Goal: Task Accomplishment & Management: Complete application form

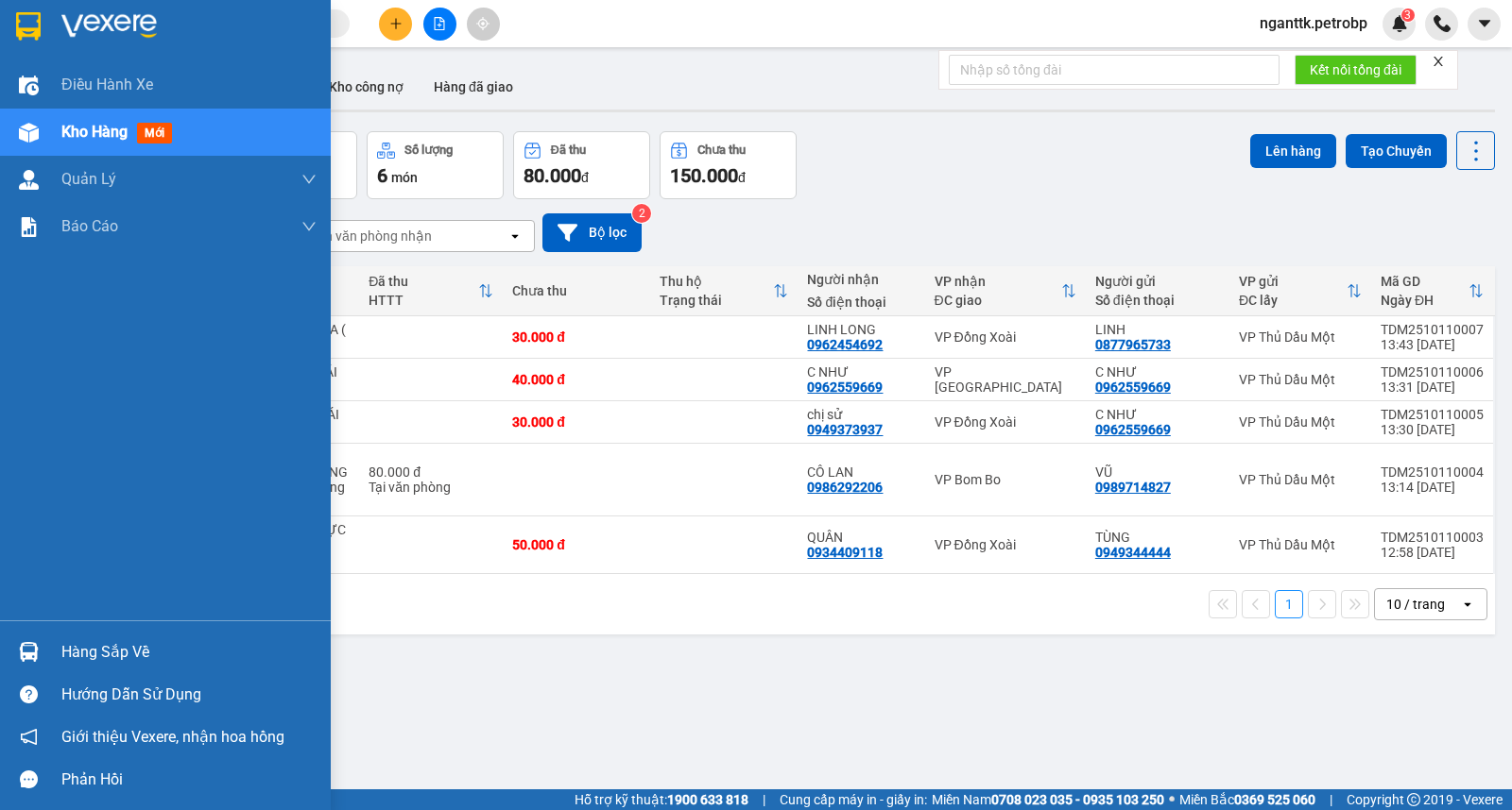
click at [51, 658] on div "Hàng sắp về" at bounding box center [165, 652] width 330 height 43
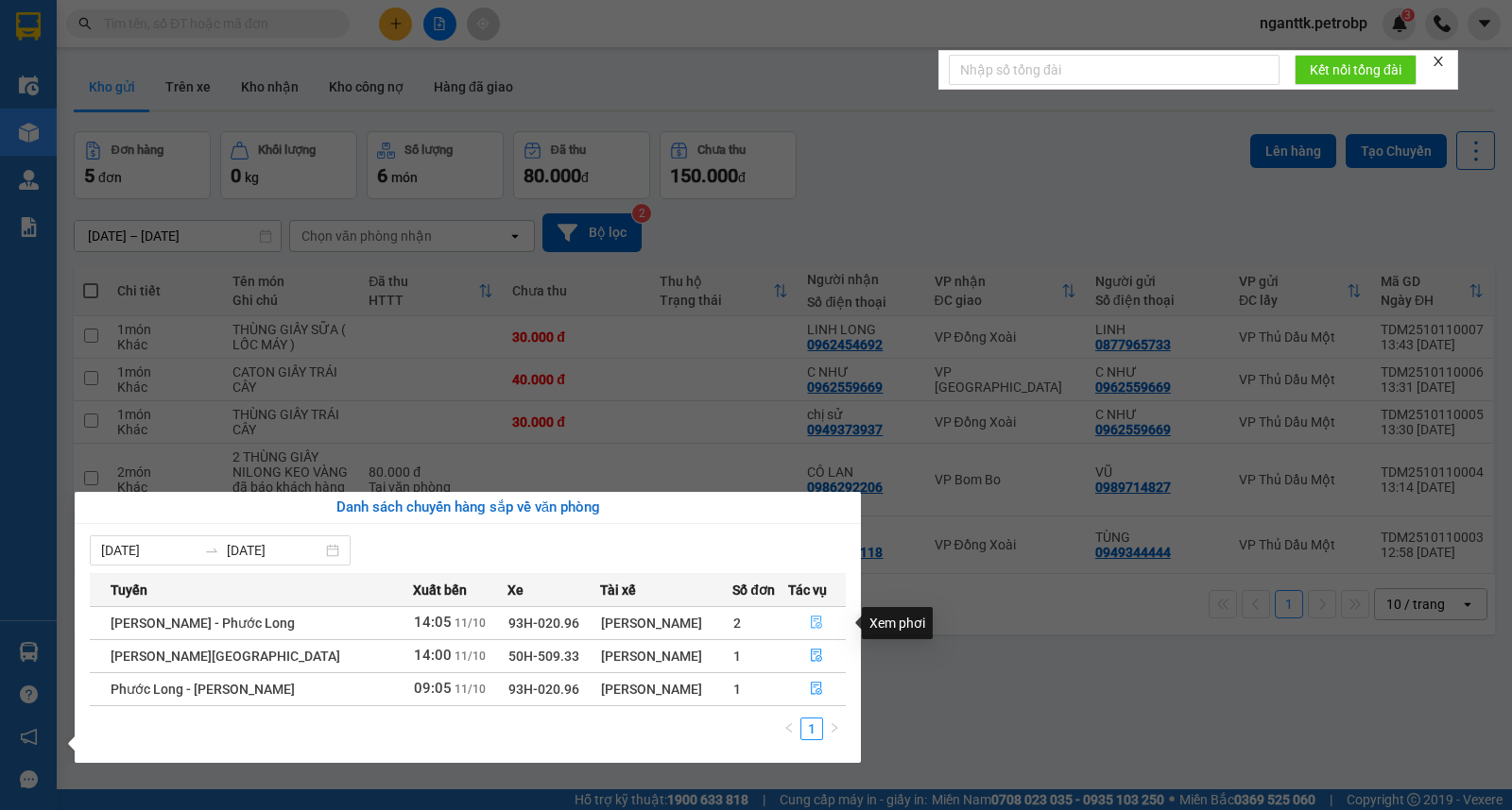
click at [816, 627] on icon "file-done" at bounding box center [816, 622] width 13 height 13
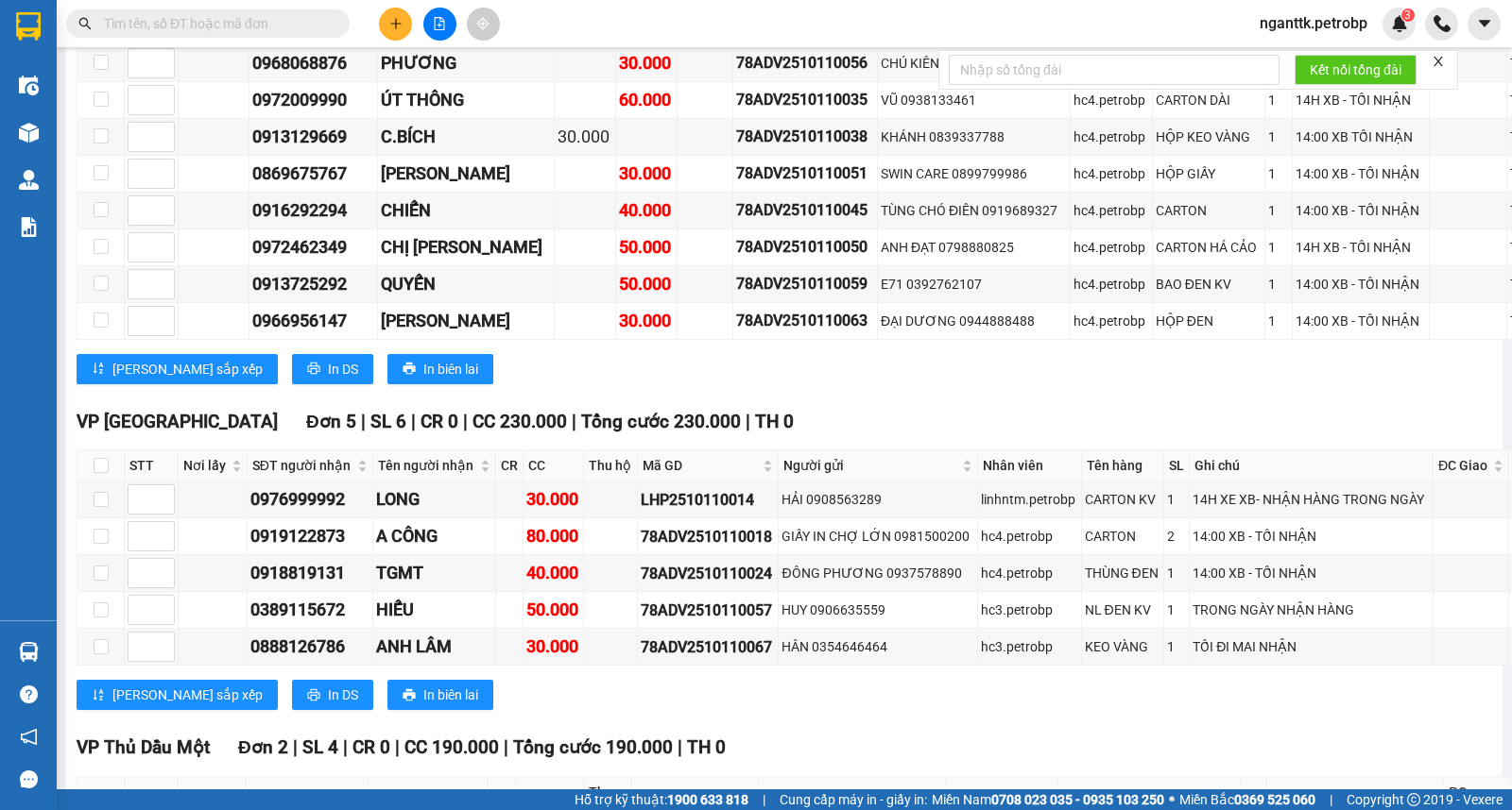
scroll to position [4828, 0]
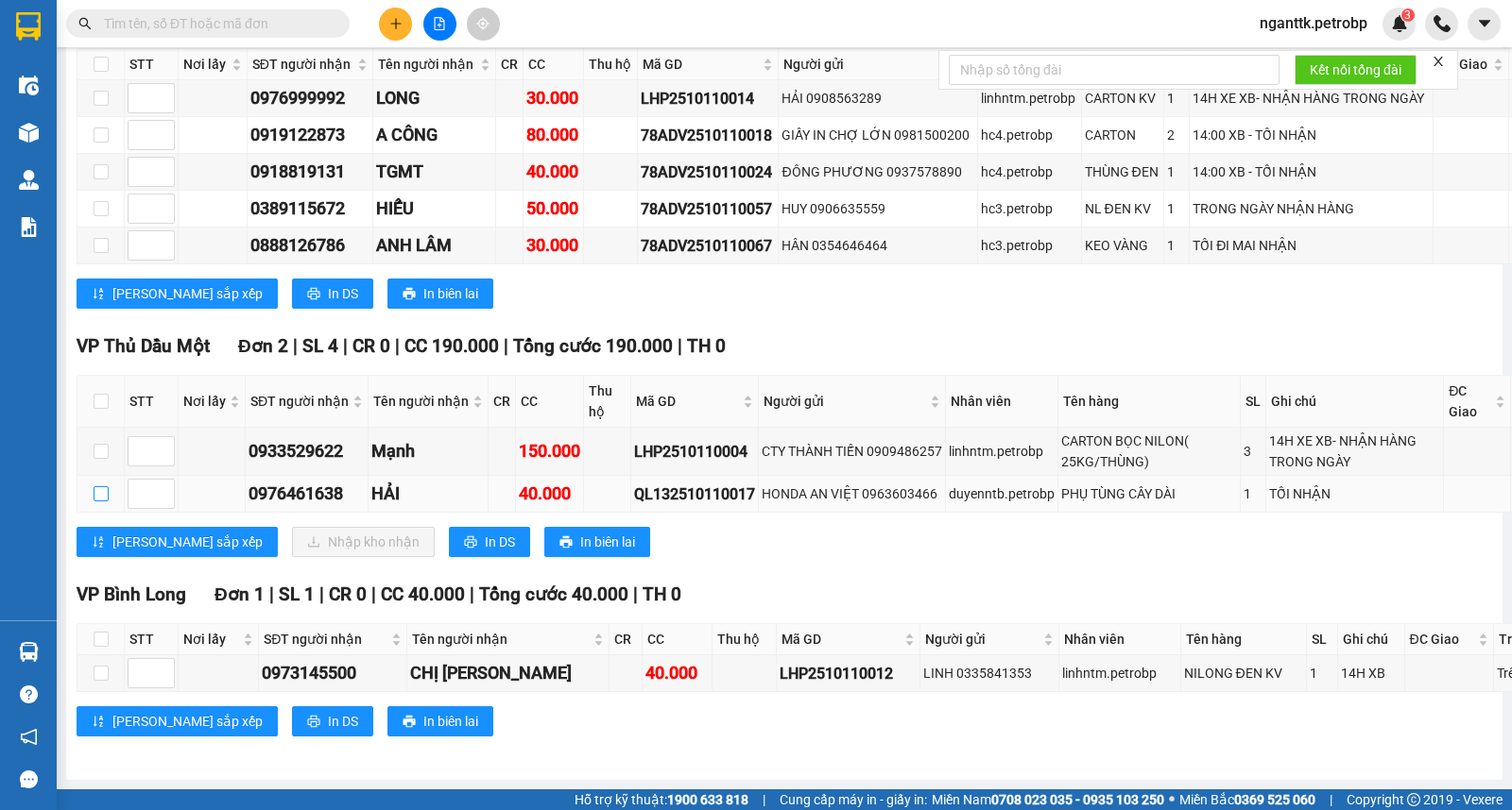
click at [102, 502] on input "checkbox" at bounding box center [101, 494] width 15 height 15
checkbox input "true"
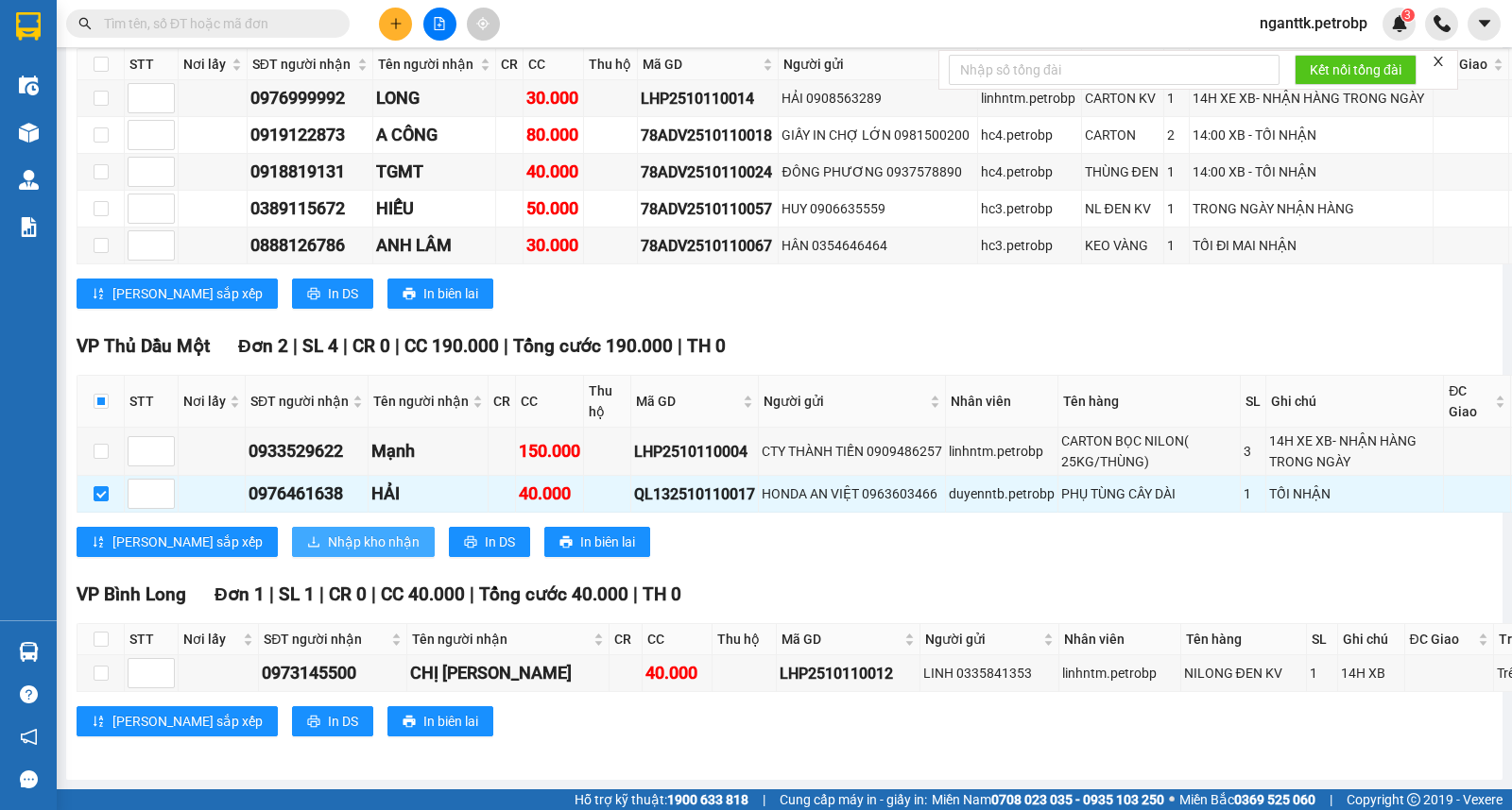
click at [328, 553] on span "Nhập kho nhận" at bounding box center [373, 543] width 91 height 21
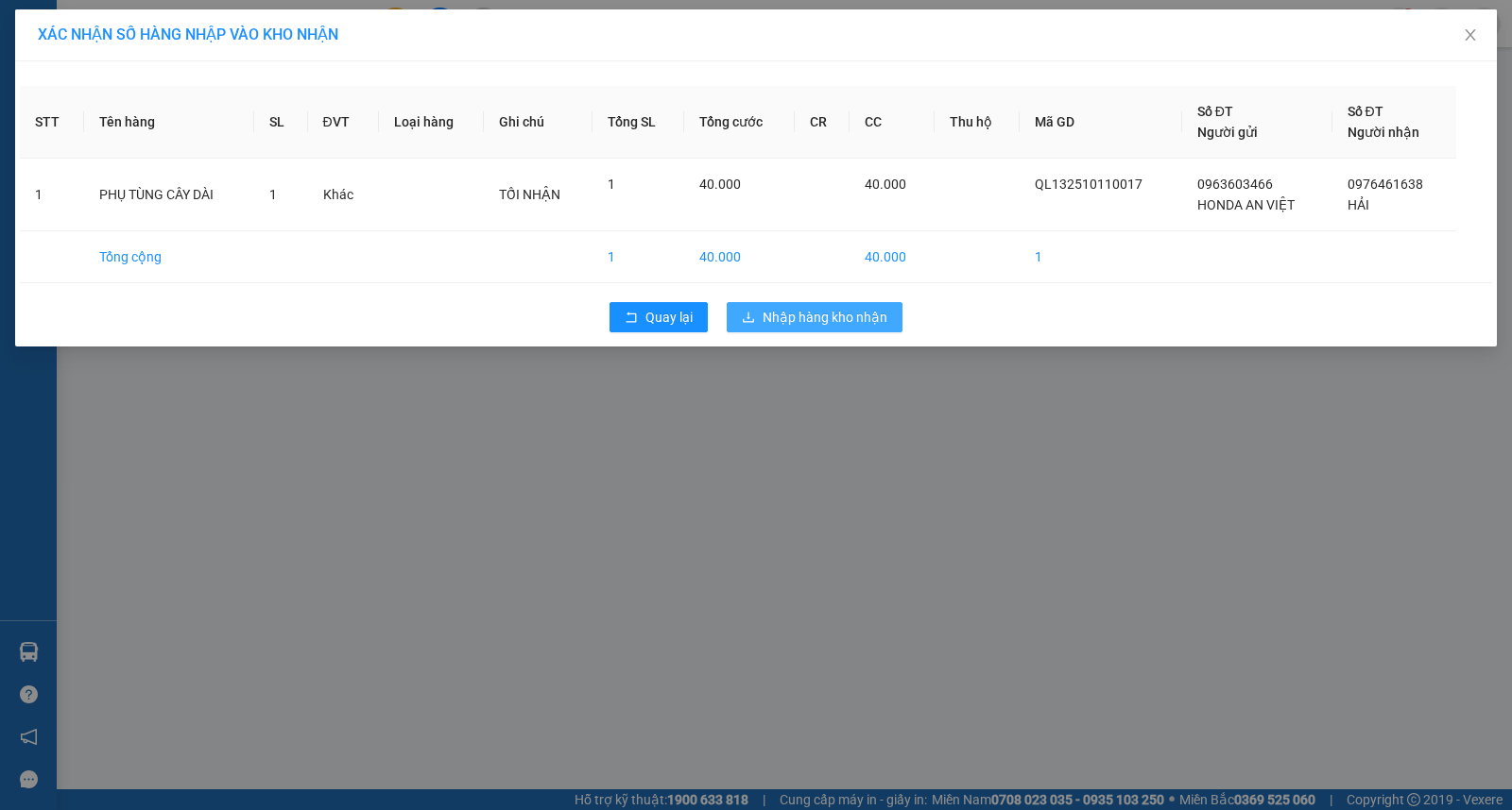
click at [826, 323] on span "Nhập hàng kho nhận" at bounding box center [825, 318] width 125 height 21
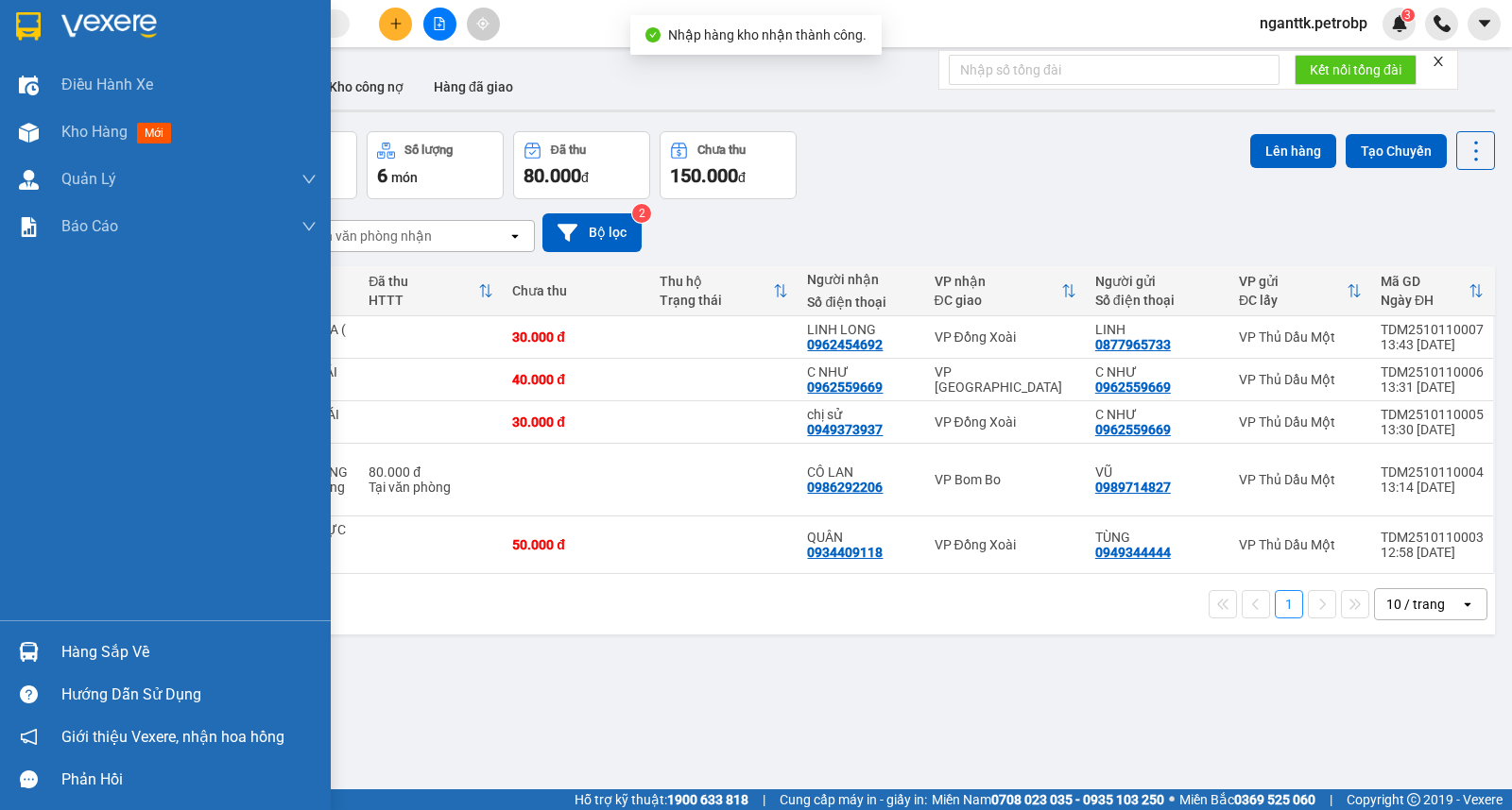
click at [109, 653] on div "Hàng sắp về" at bounding box center [189, 653] width 255 height 29
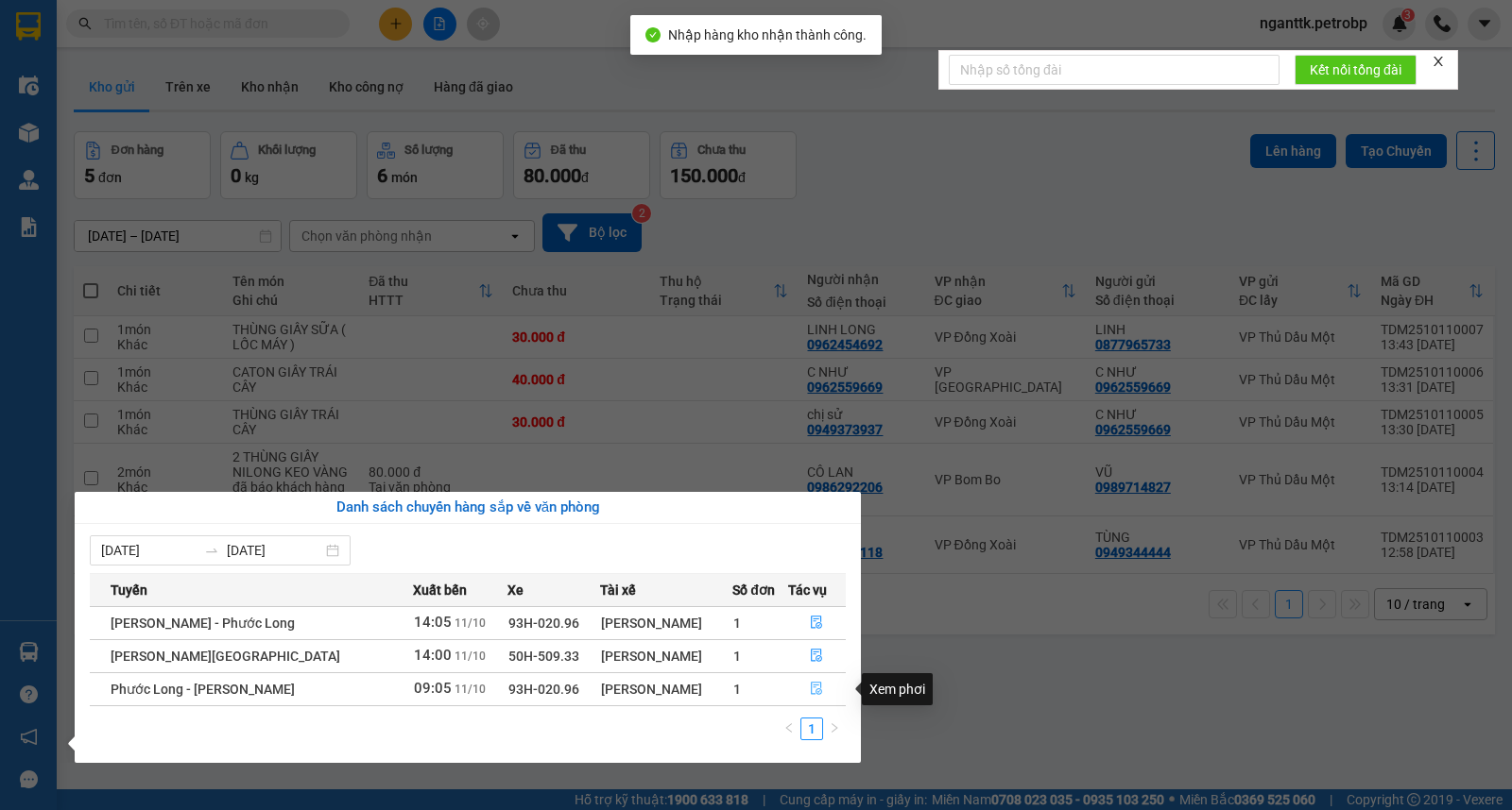
click at [800, 685] on button "button" at bounding box center [818, 690] width 57 height 30
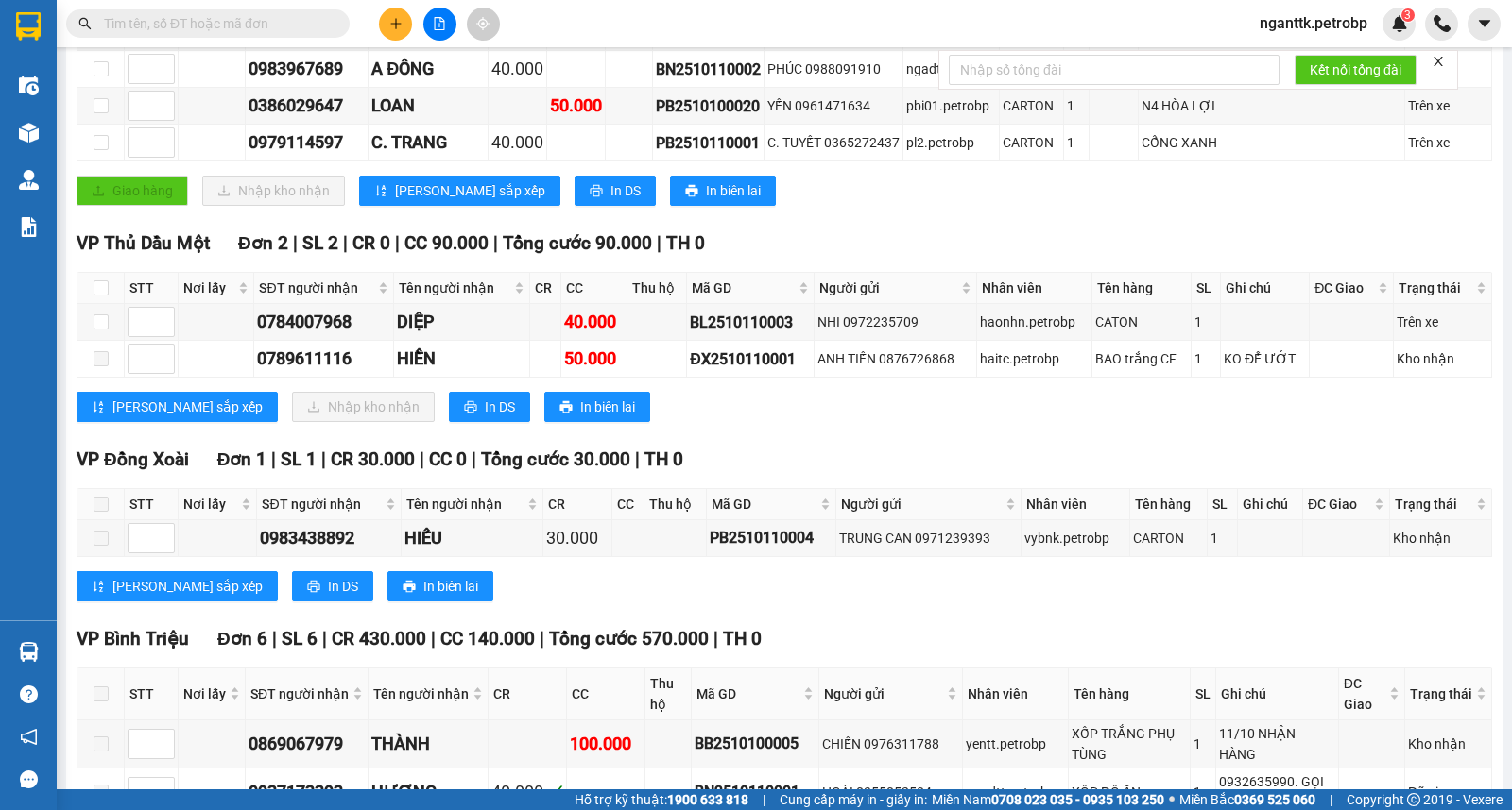
scroll to position [219, 0]
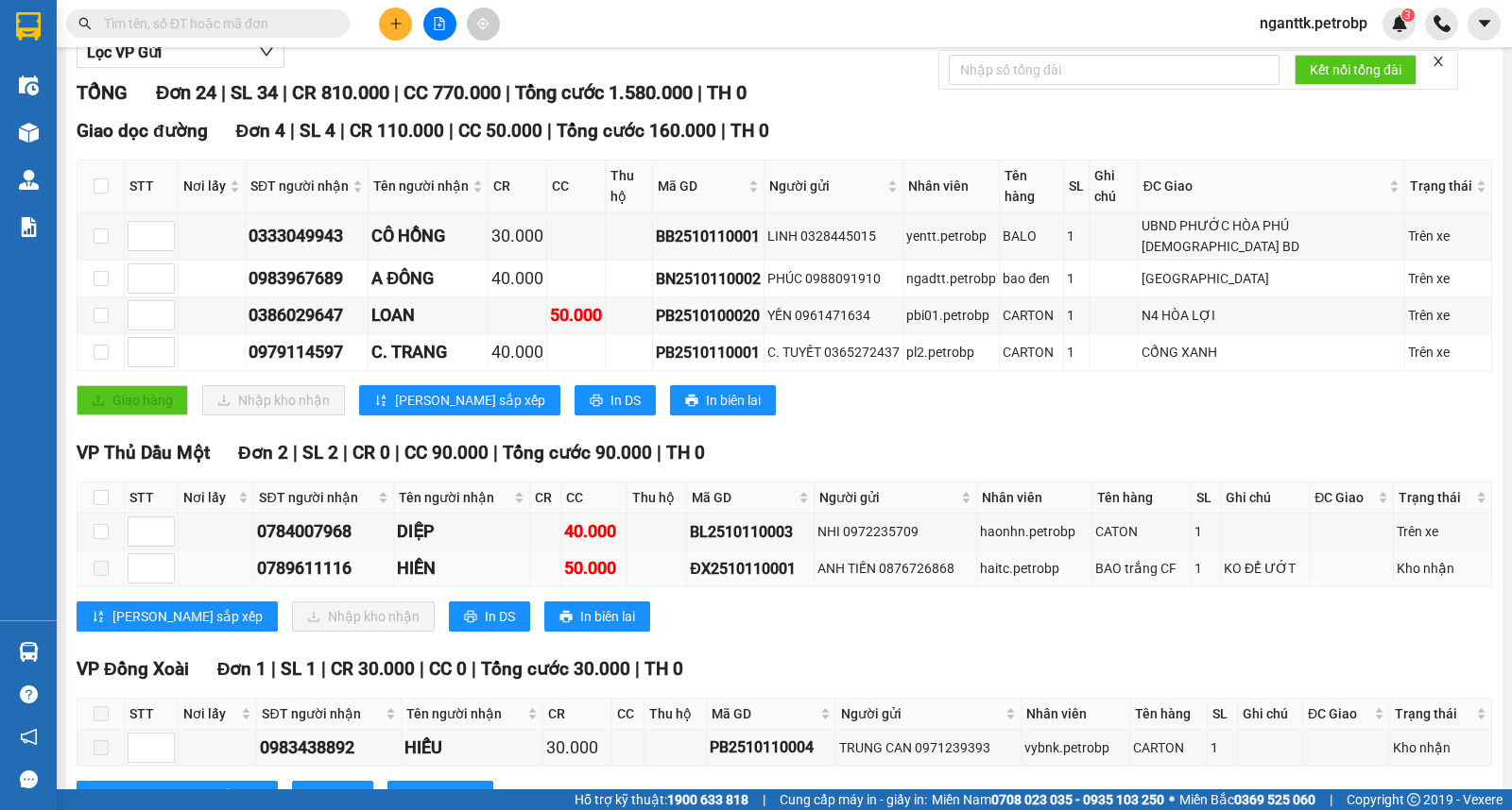
click at [105, 551] on td at bounding box center [101, 569] width 48 height 37
click at [95, 524] on input "checkbox" at bounding box center [101, 532] width 15 height 15
checkbox input "true"
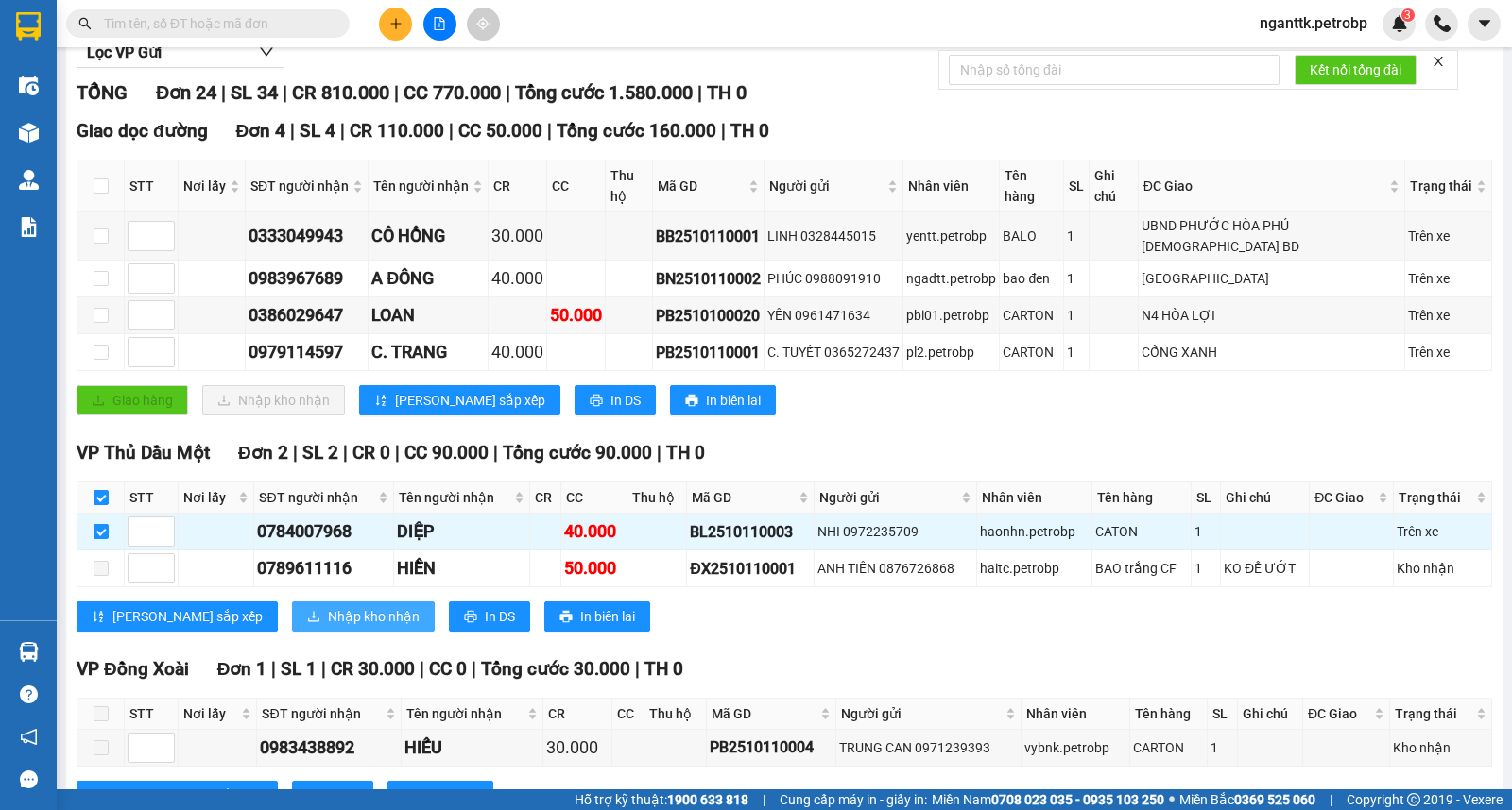
click at [328, 606] on span "Nhập kho nhận" at bounding box center [373, 617] width 91 height 21
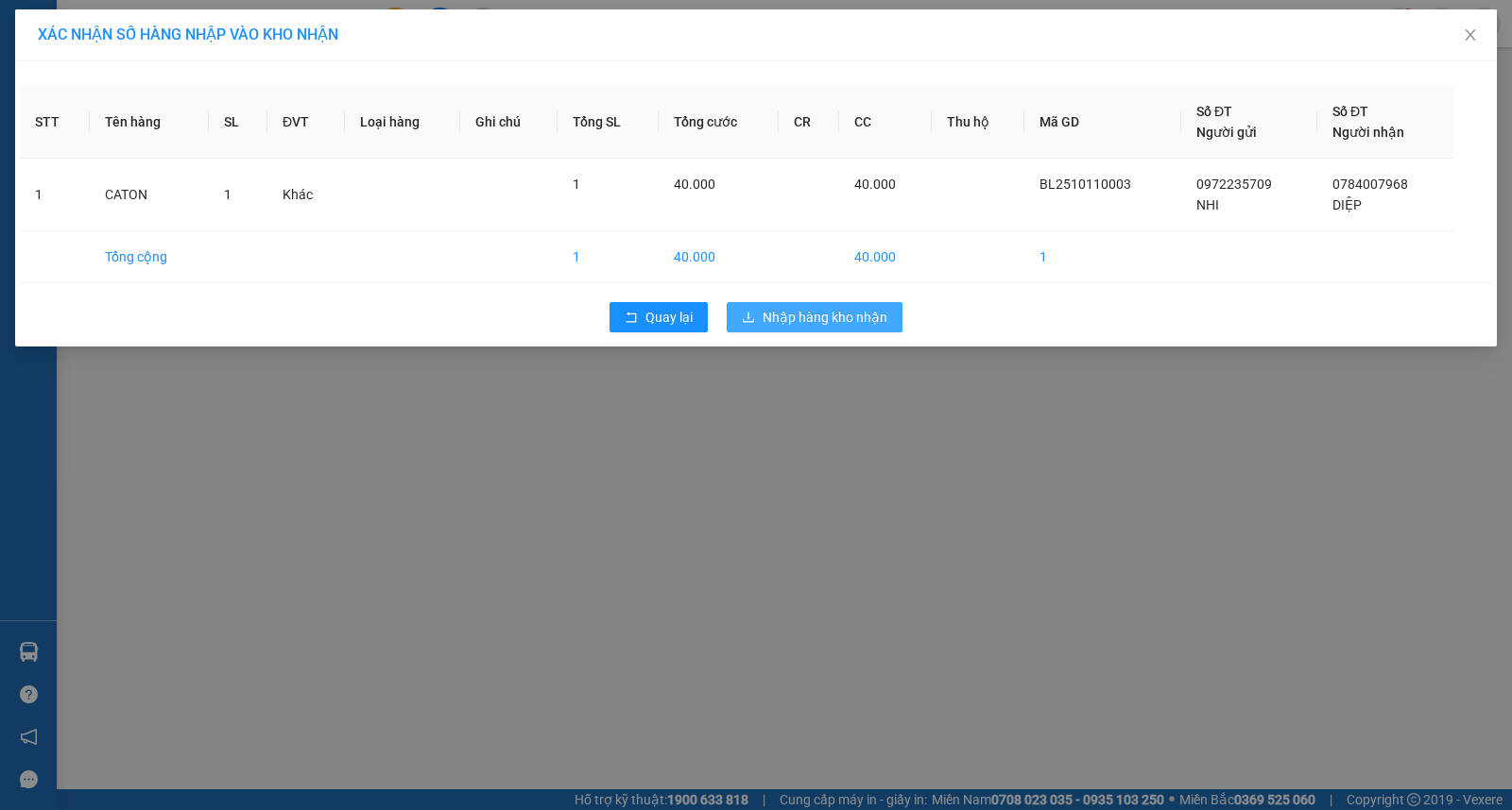
click at [837, 317] on span "Nhập hàng kho nhận" at bounding box center [825, 318] width 125 height 21
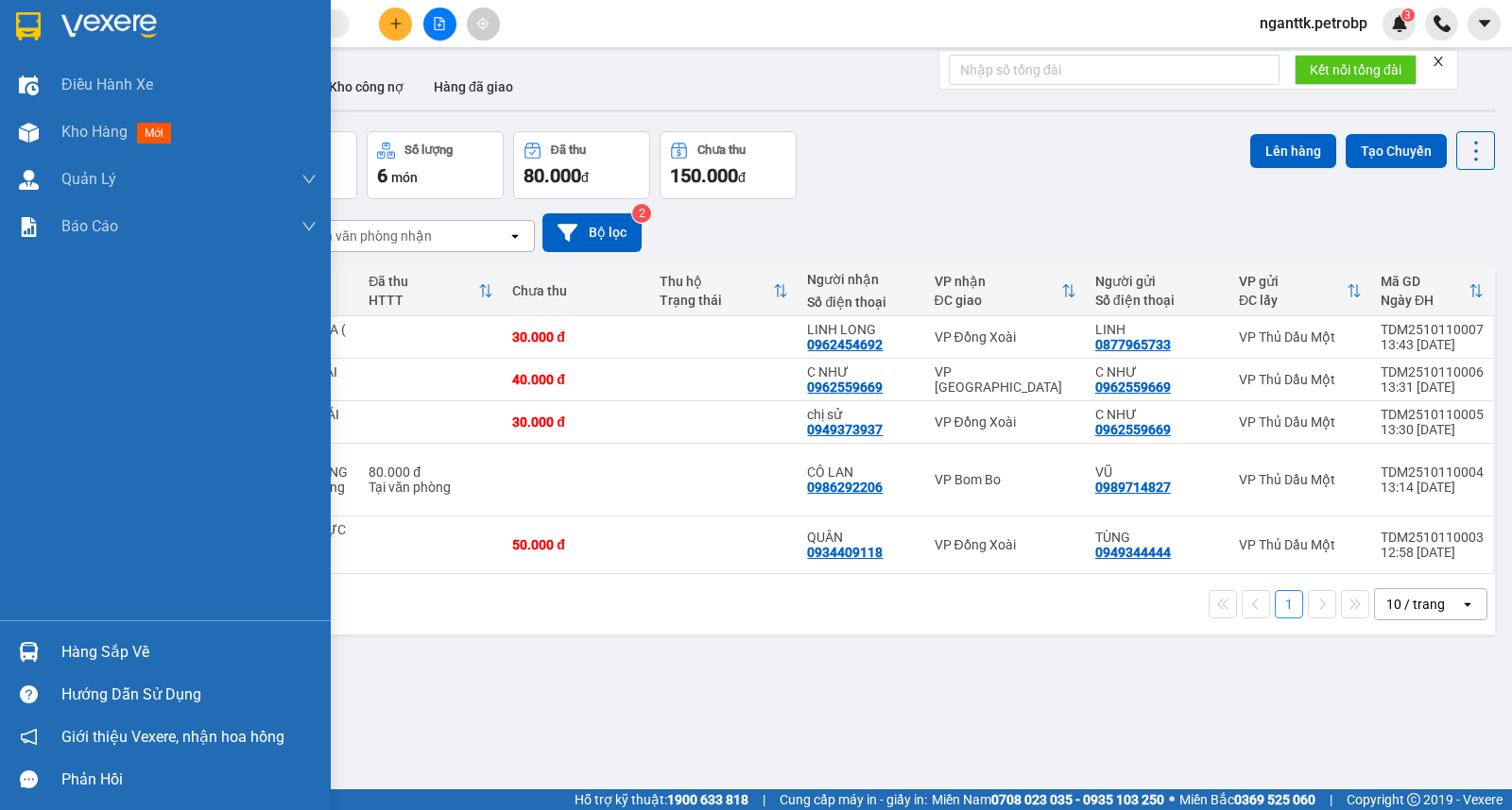
click at [55, 656] on div "Hàng sắp về" at bounding box center [165, 652] width 330 height 43
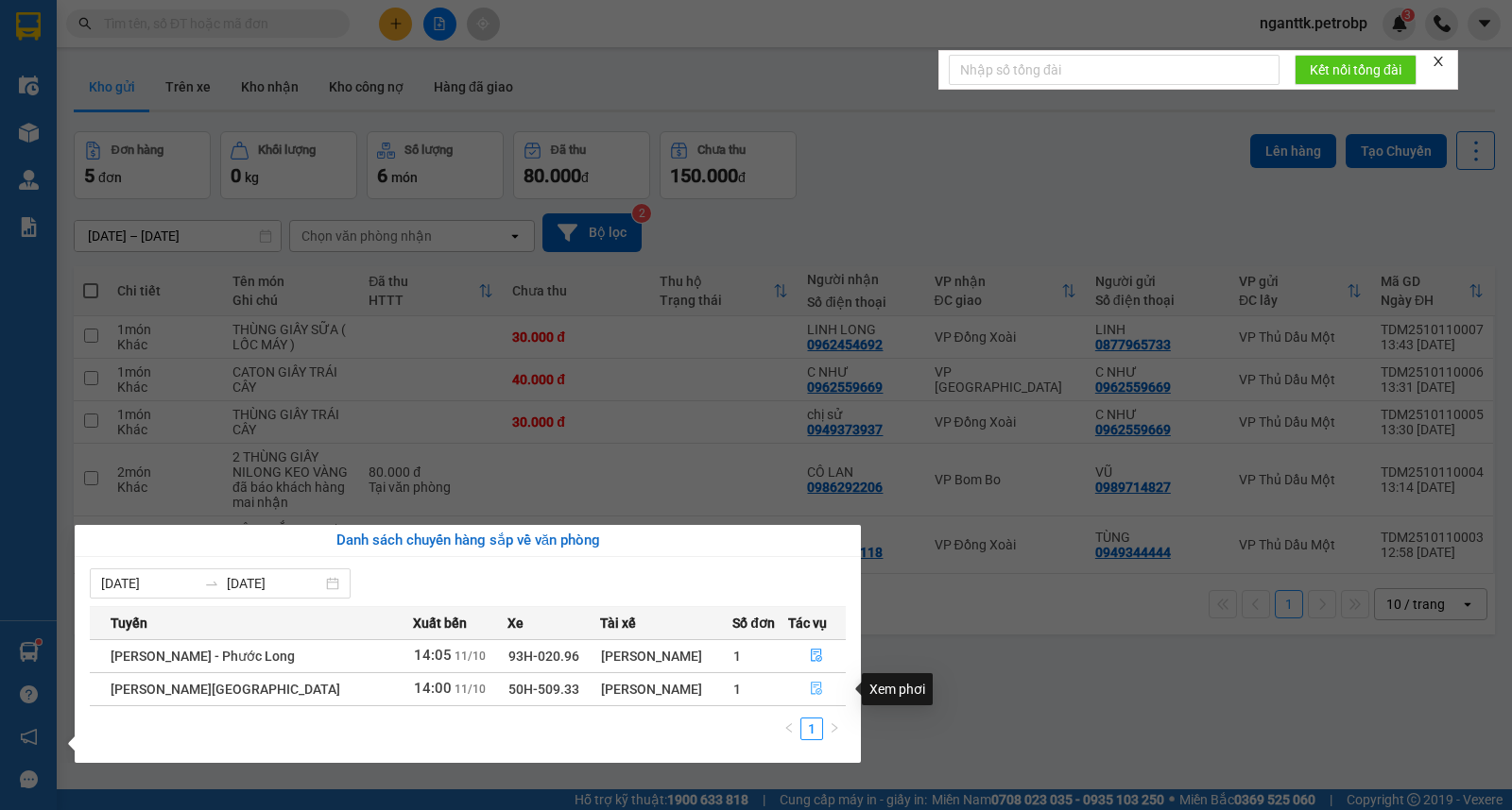
click at [815, 689] on icon "file-done" at bounding box center [816, 688] width 13 height 13
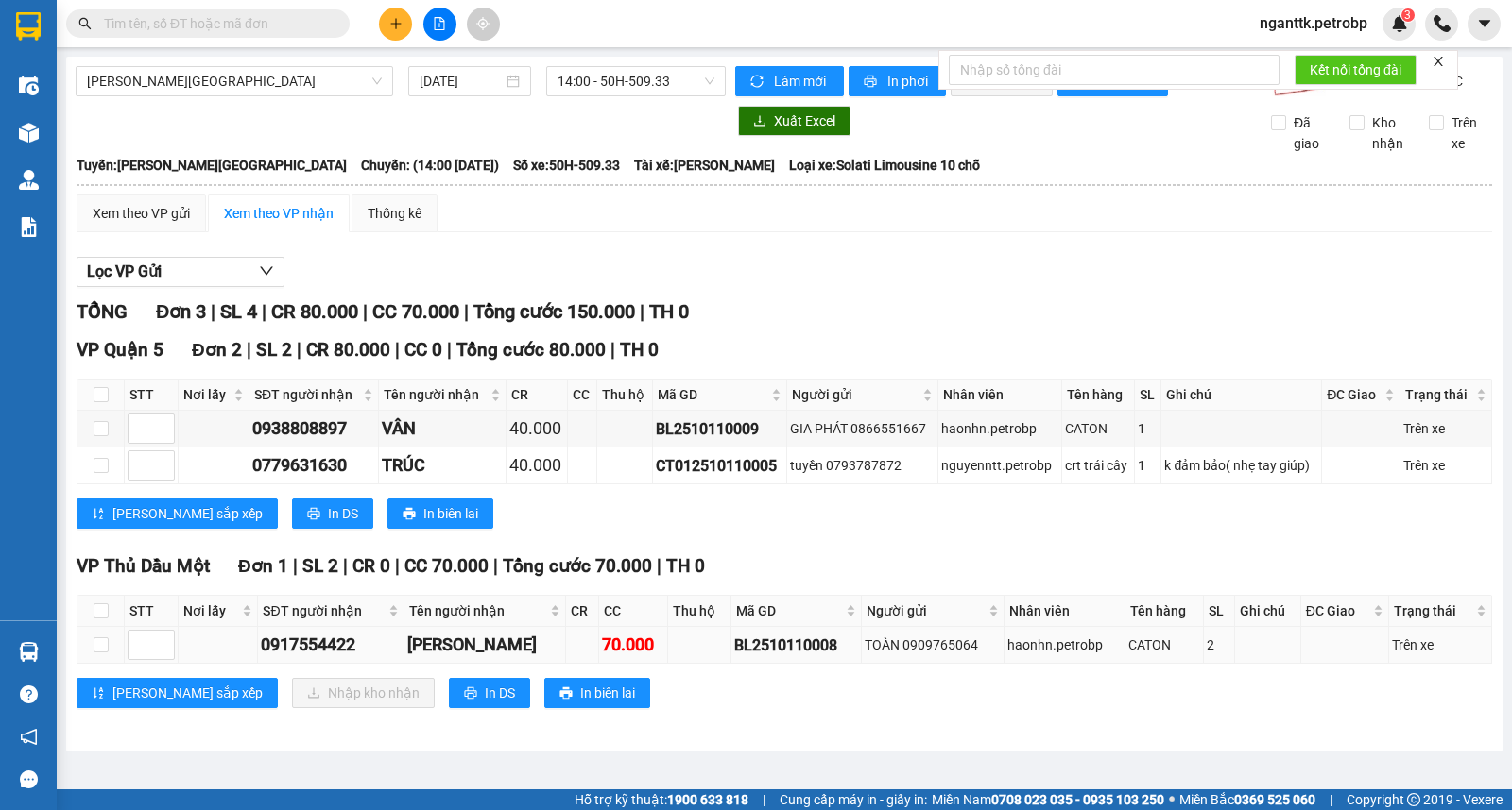
click at [101, 664] on td at bounding box center [101, 645] width 48 height 37
click at [100, 653] on input "checkbox" at bounding box center [101, 645] width 15 height 15
checkbox input "true"
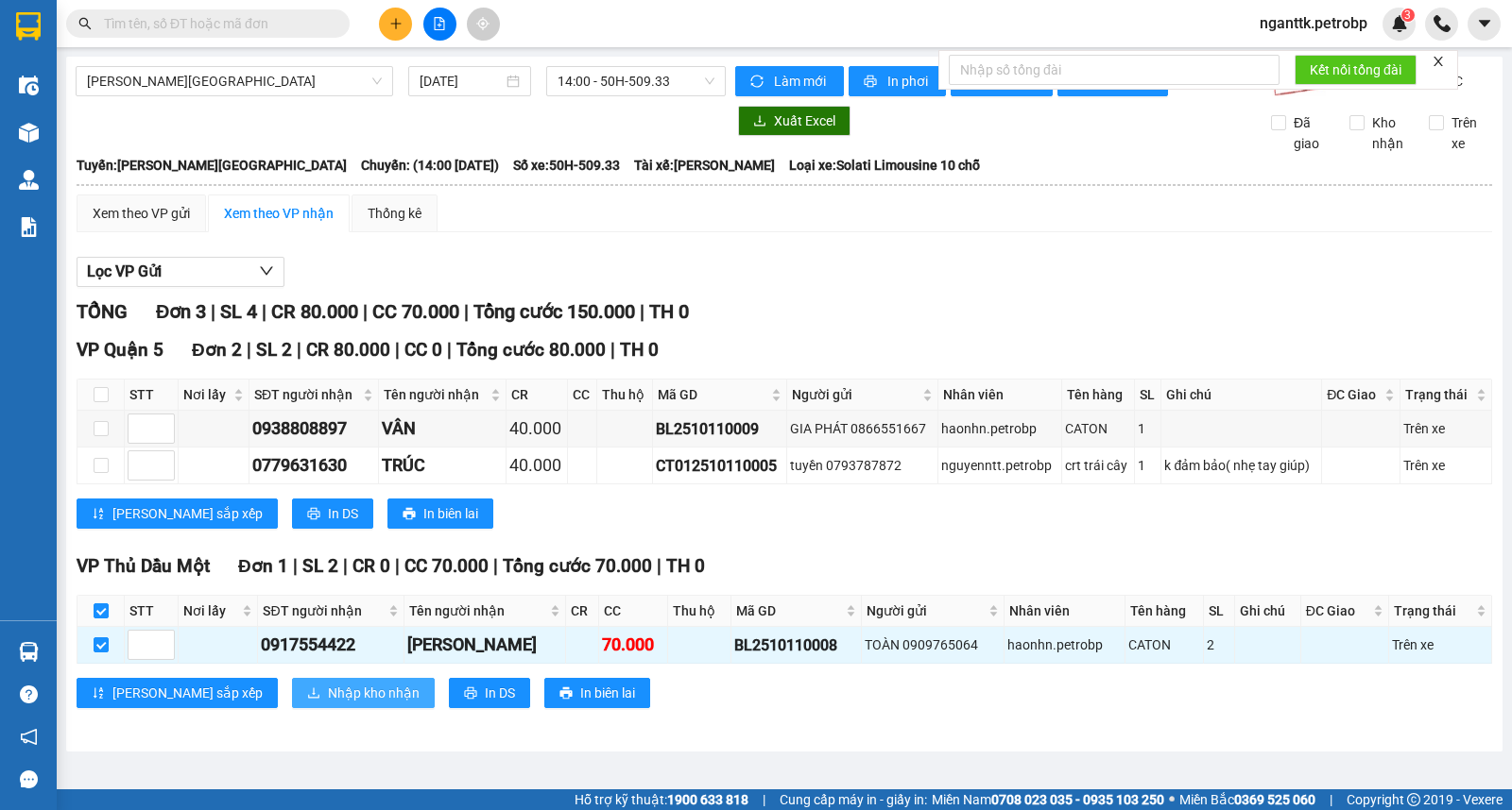
click at [292, 697] on button "Nhập kho nhận" at bounding box center [364, 693] width 143 height 30
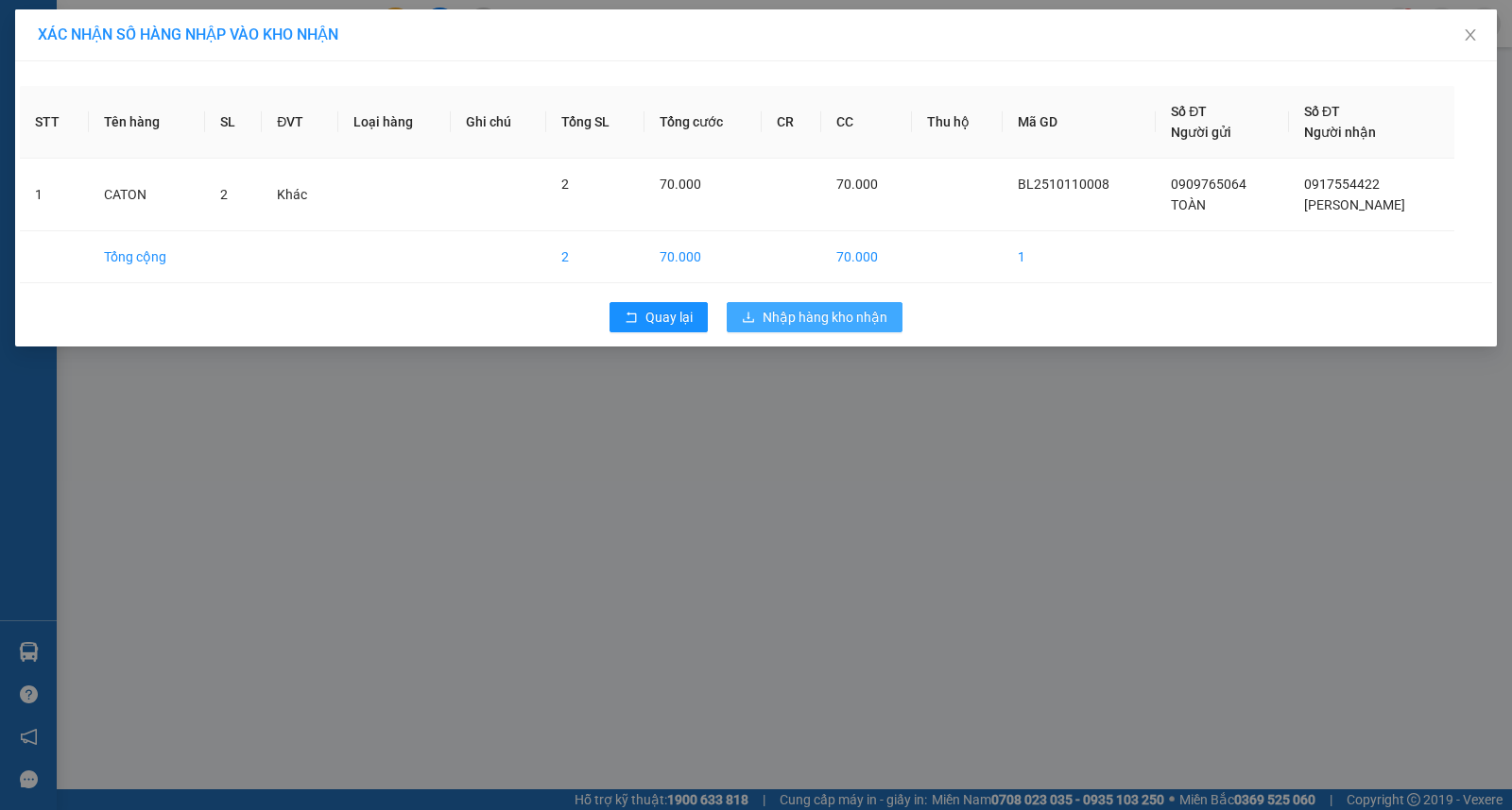
click at [813, 307] on span "Nhập hàng kho nhận" at bounding box center [825, 318] width 125 height 21
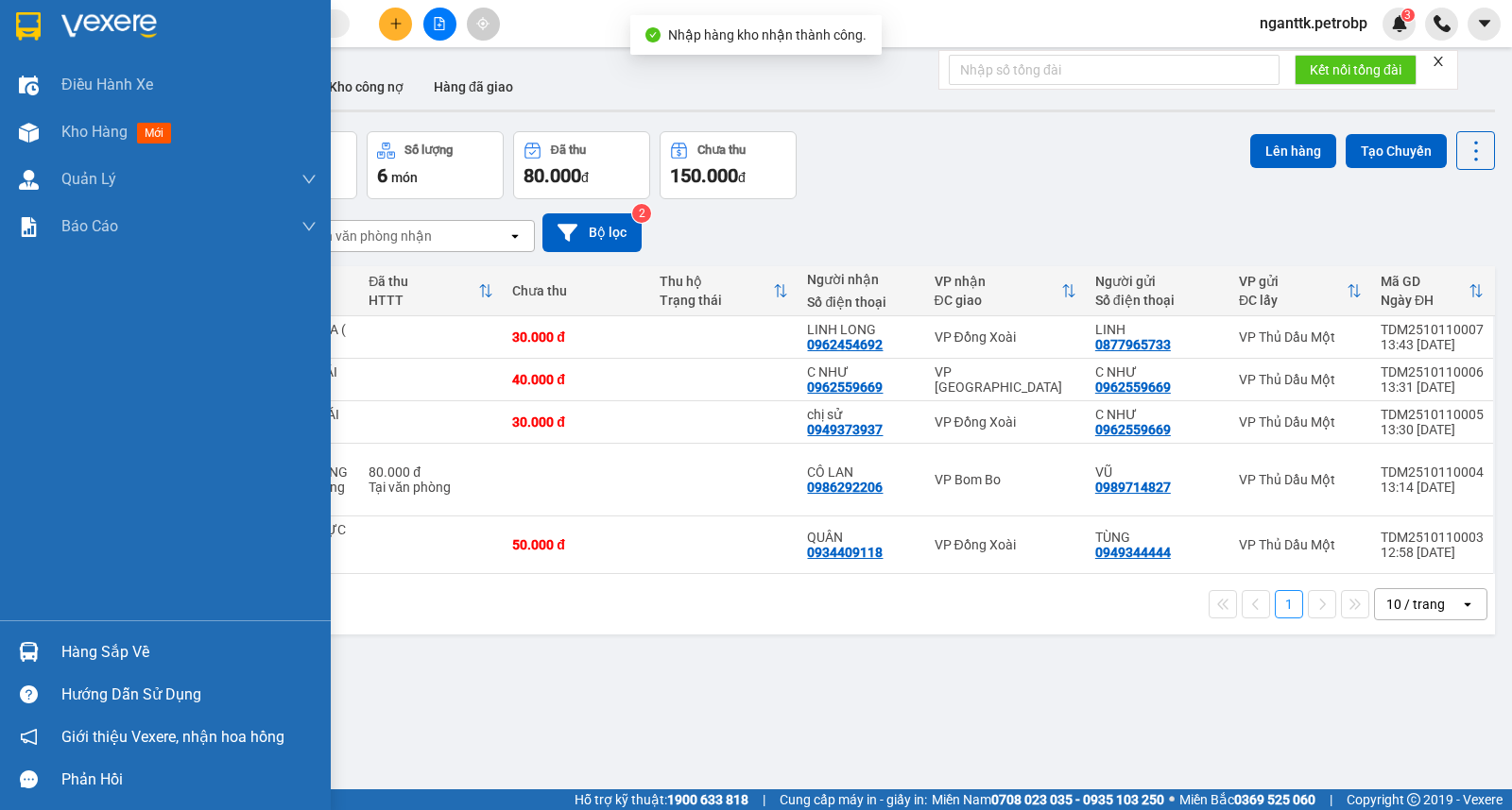
drag, startPoint x: 42, startPoint y: 653, endPoint x: 409, endPoint y: 622, distance: 368.3
click at [43, 653] on div at bounding box center [29, 652] width 33 height 33
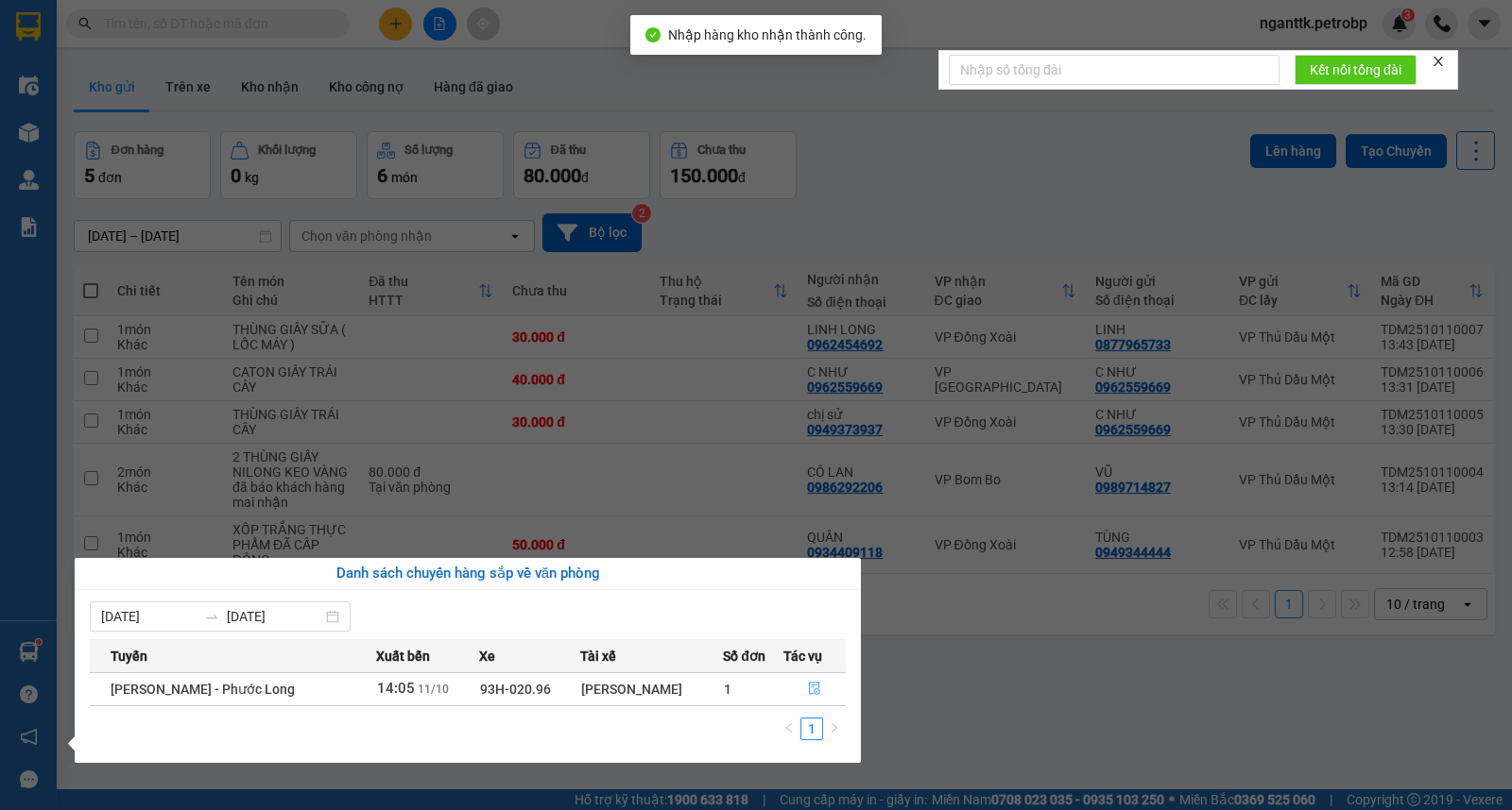
click at [808, 691] on icon "file-done" at bounding box center [814, 688] width 13 height 13
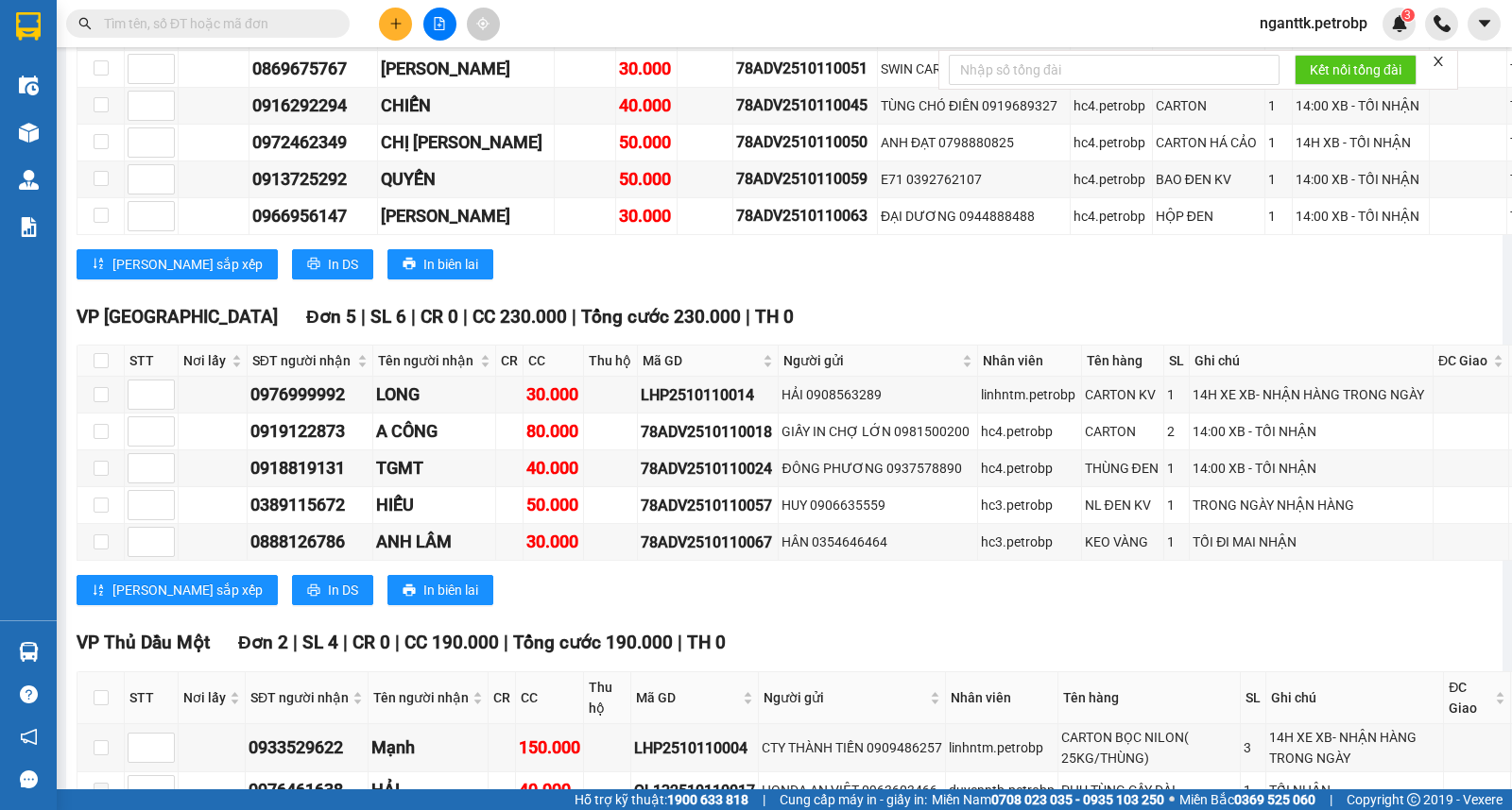
scroll to position [4828, 0]
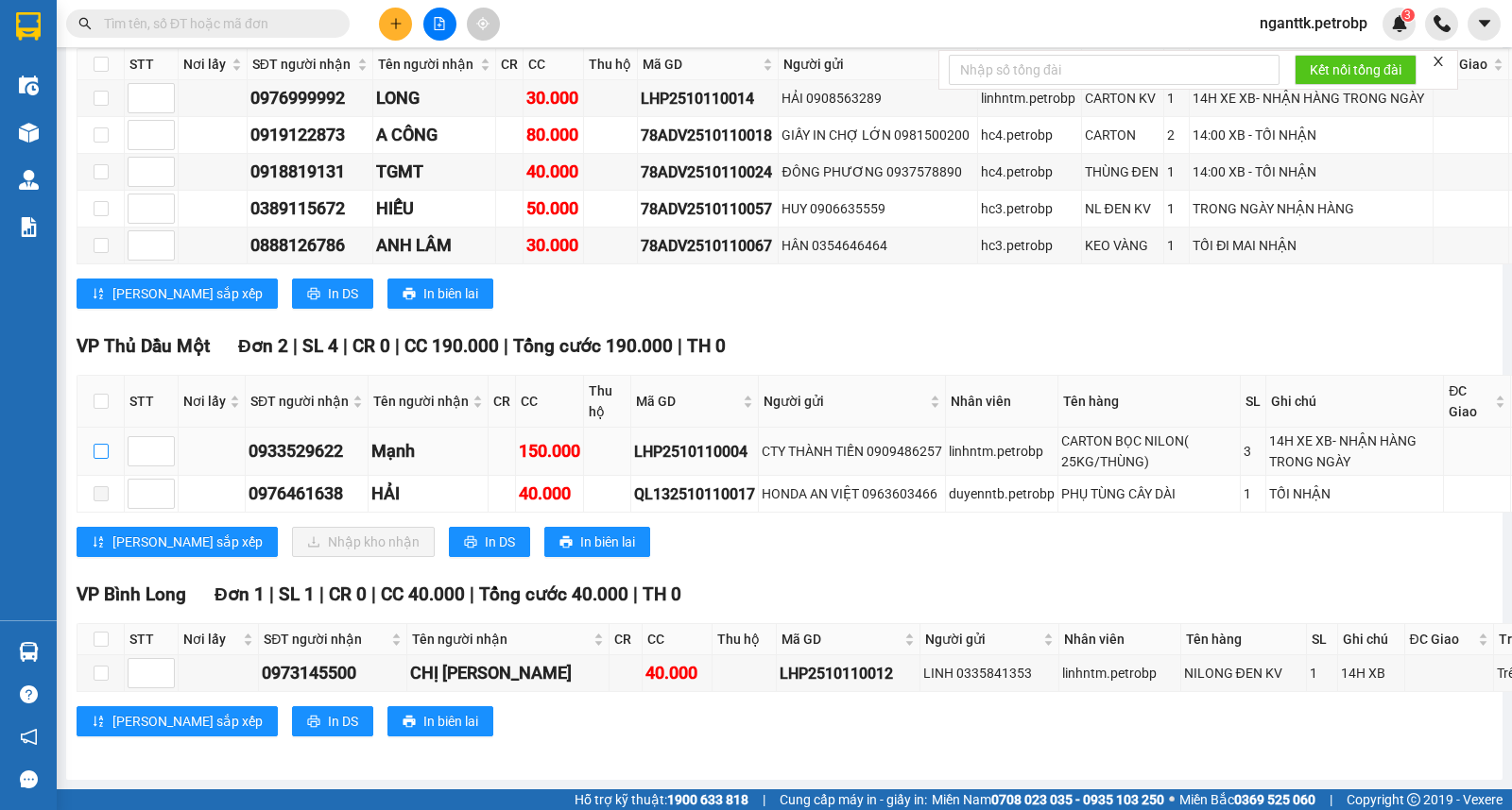
click at [102, 459] on input "checkbox" at bounding box center [101, 451] width 15 height 15
checkbox input "true"
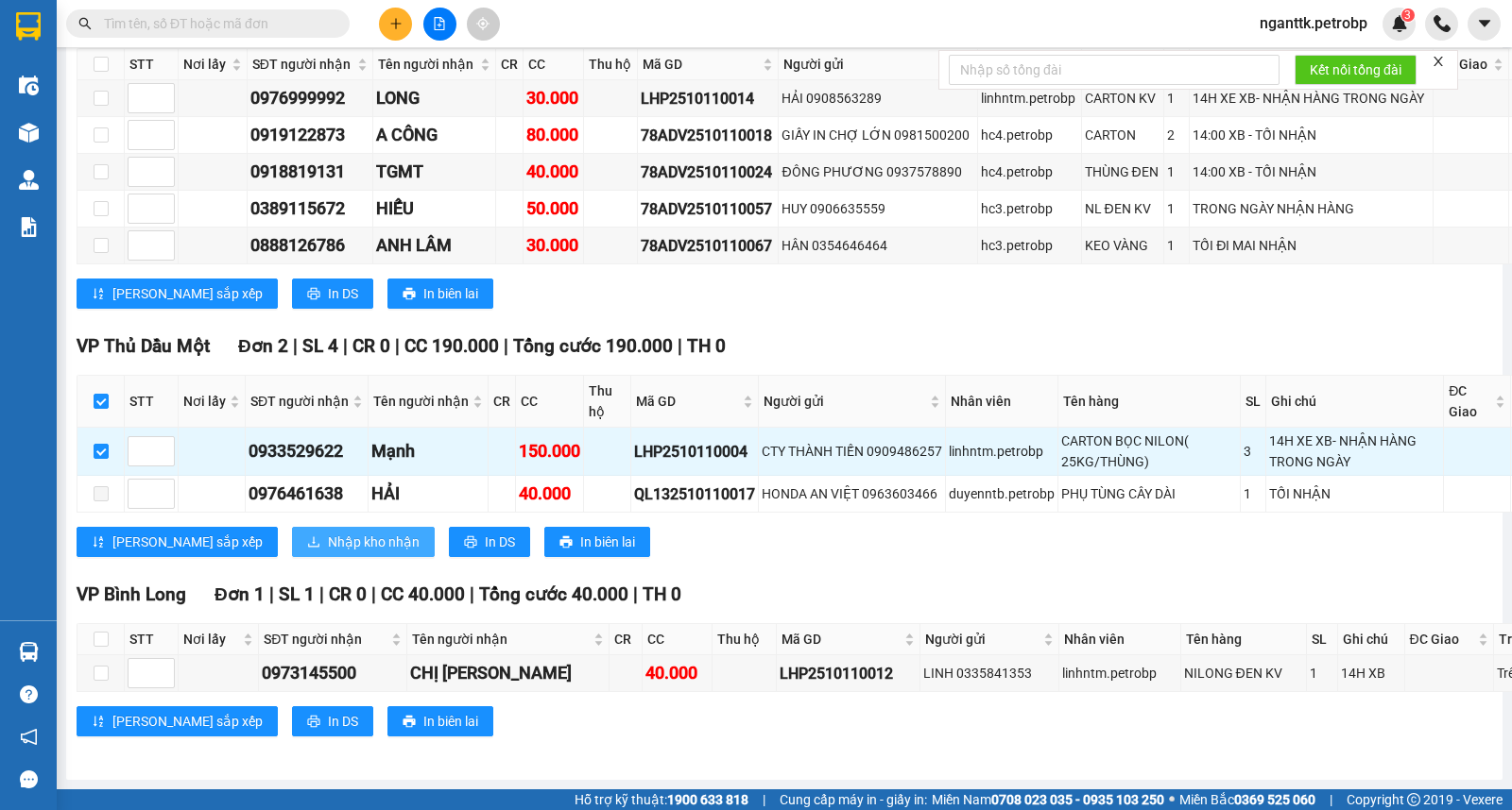
click at [292, 557] on button "Nhập kho nhận" at bounding box center [364, 543] width 143 height 30
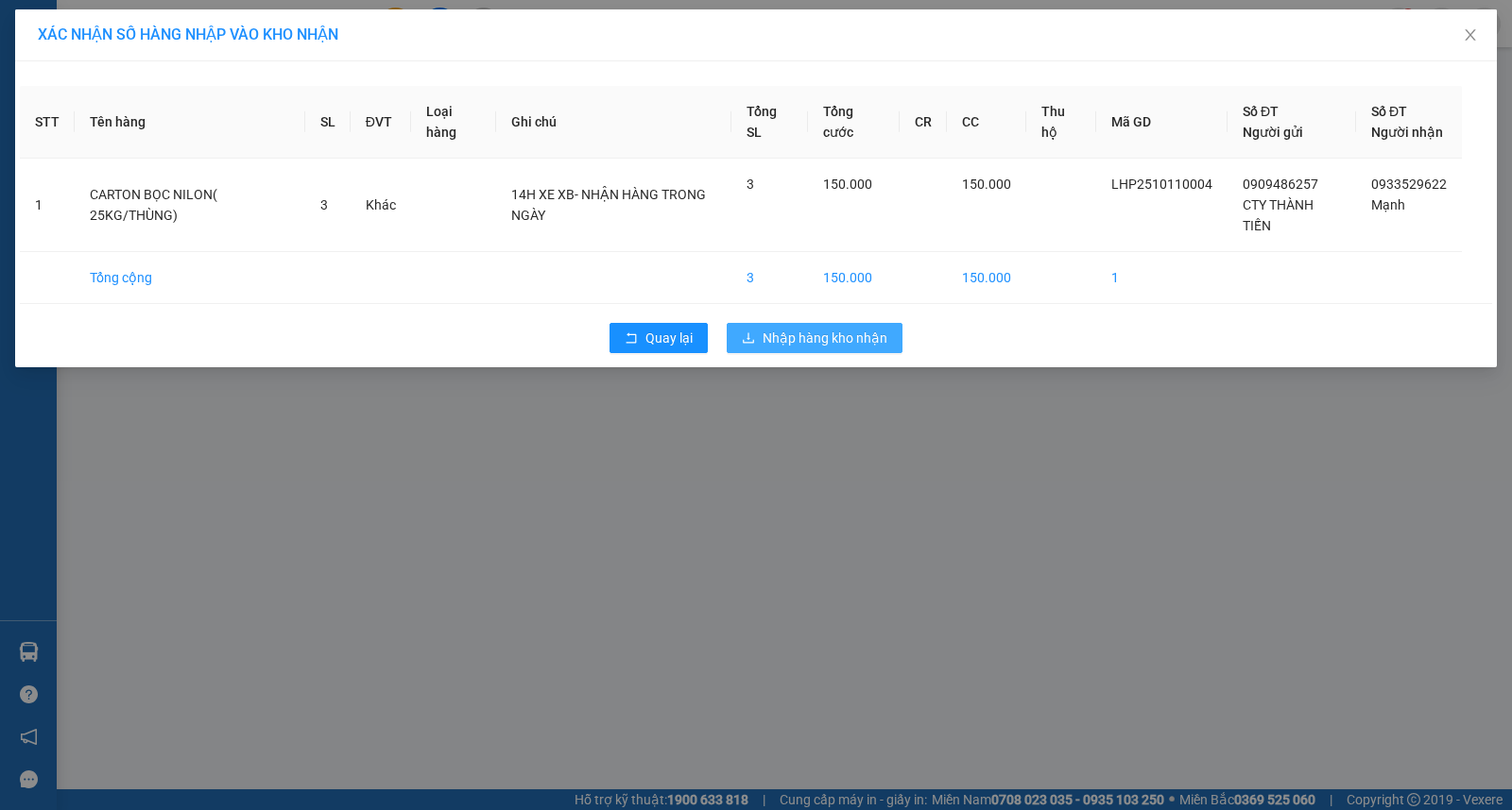
click at [796, 348] on span "Nhập hàng kho nhận" at bounding box center [825, 338] width 125 height 21
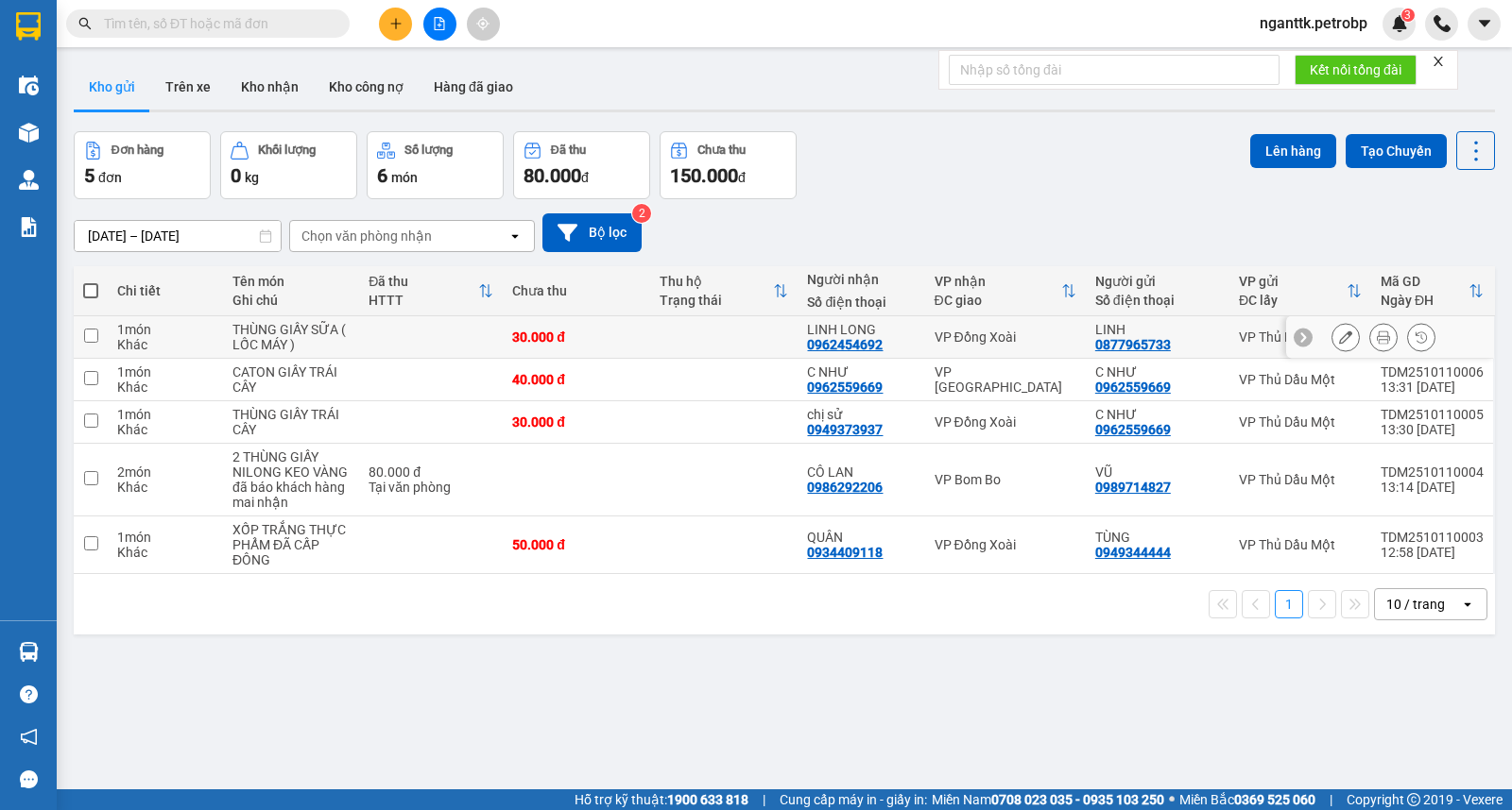
drag, startPoint x: 270, startPoint y: 321, endPoint x: 280, endPoint y: 380, distance: 59.8
click at [271, 322] on div "THÙNG GIẤY SỮA ( LỐC MÁY )" at bounding box center [290, 337] width 117 height 30
checkbox input "true"
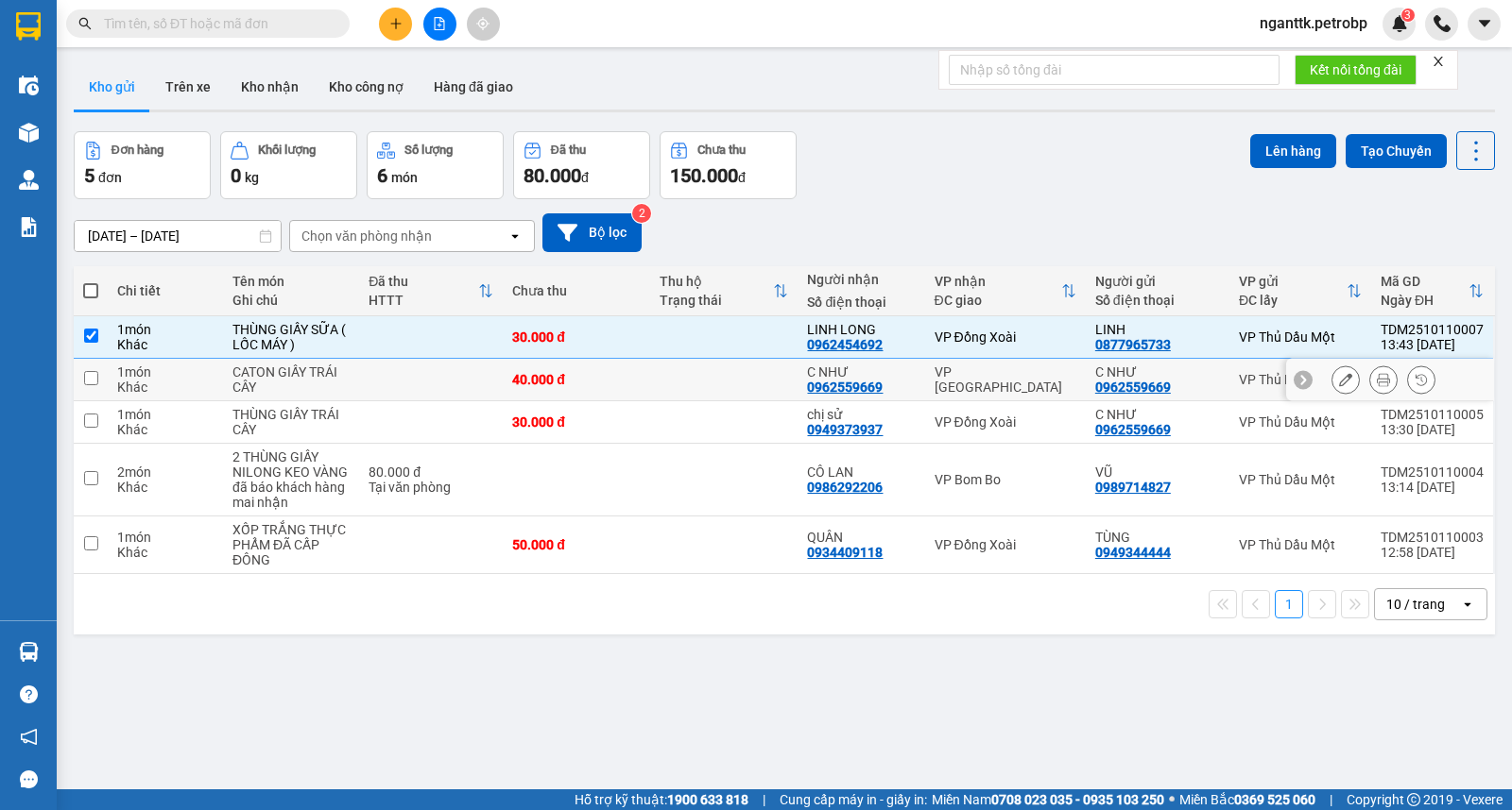
click at [280, 380] on div "CATON GIẤY TRÁI CÂY" at bounding box center [290, 380] width 117 height 30
checkbox input "true"
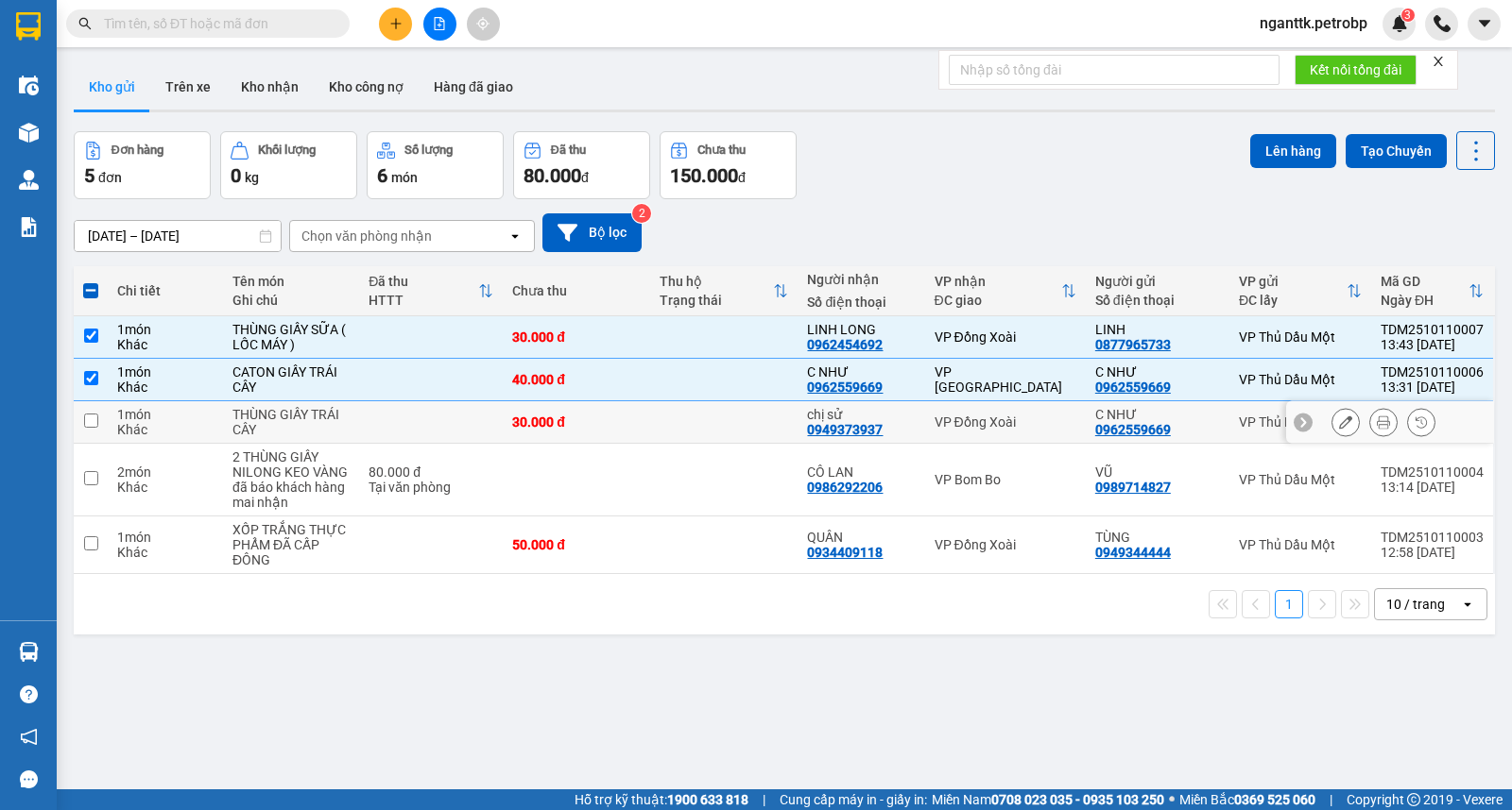
click at [280, 437] on div "THÙNG GIẤY TRÁI CÂY" at bounding box center [290, 423] width 117 height 30
checkbox input "true"
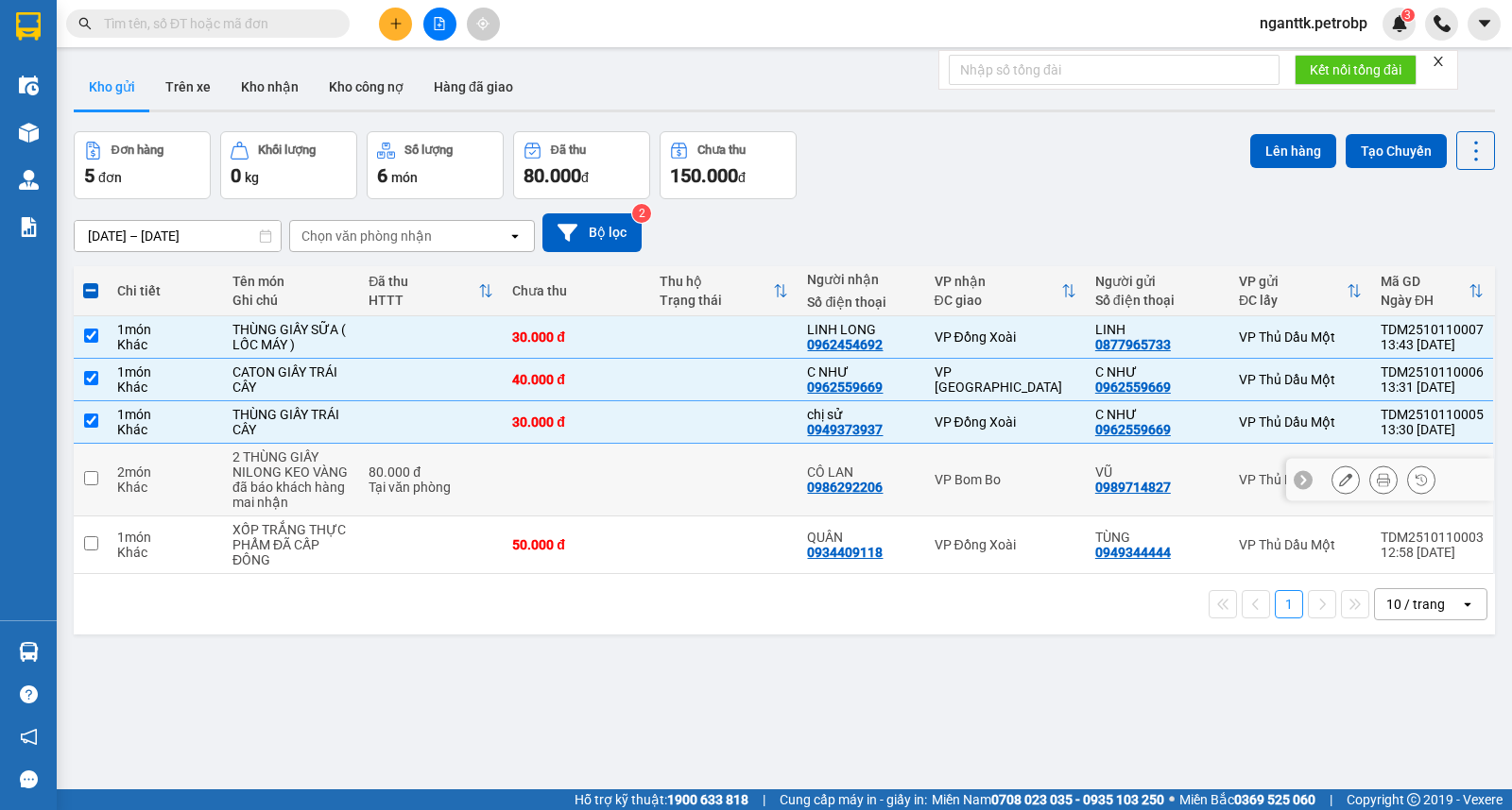
click at [286, 491] on div "đã báo khách hàng mai nhận" at bounding box center [290, 495] width 117 height 30
checkbox input "true"
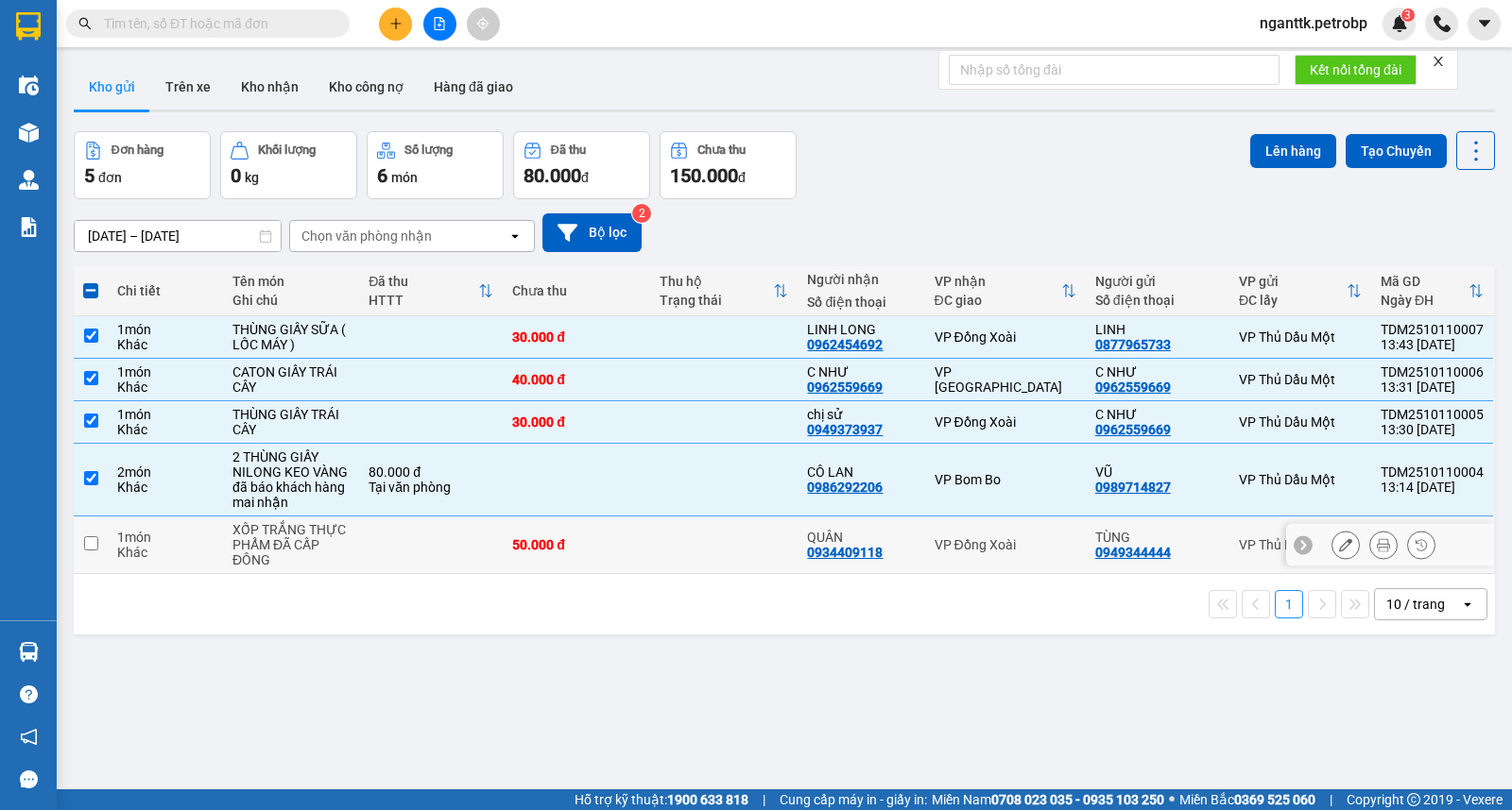
click at [297, 543] on div "XỐP TRẮNG THỰC PHẨM ĐÃ CẤP ĐÔNG" at bounding box center [290, 545] width 117 height 46
checkbox input "true"
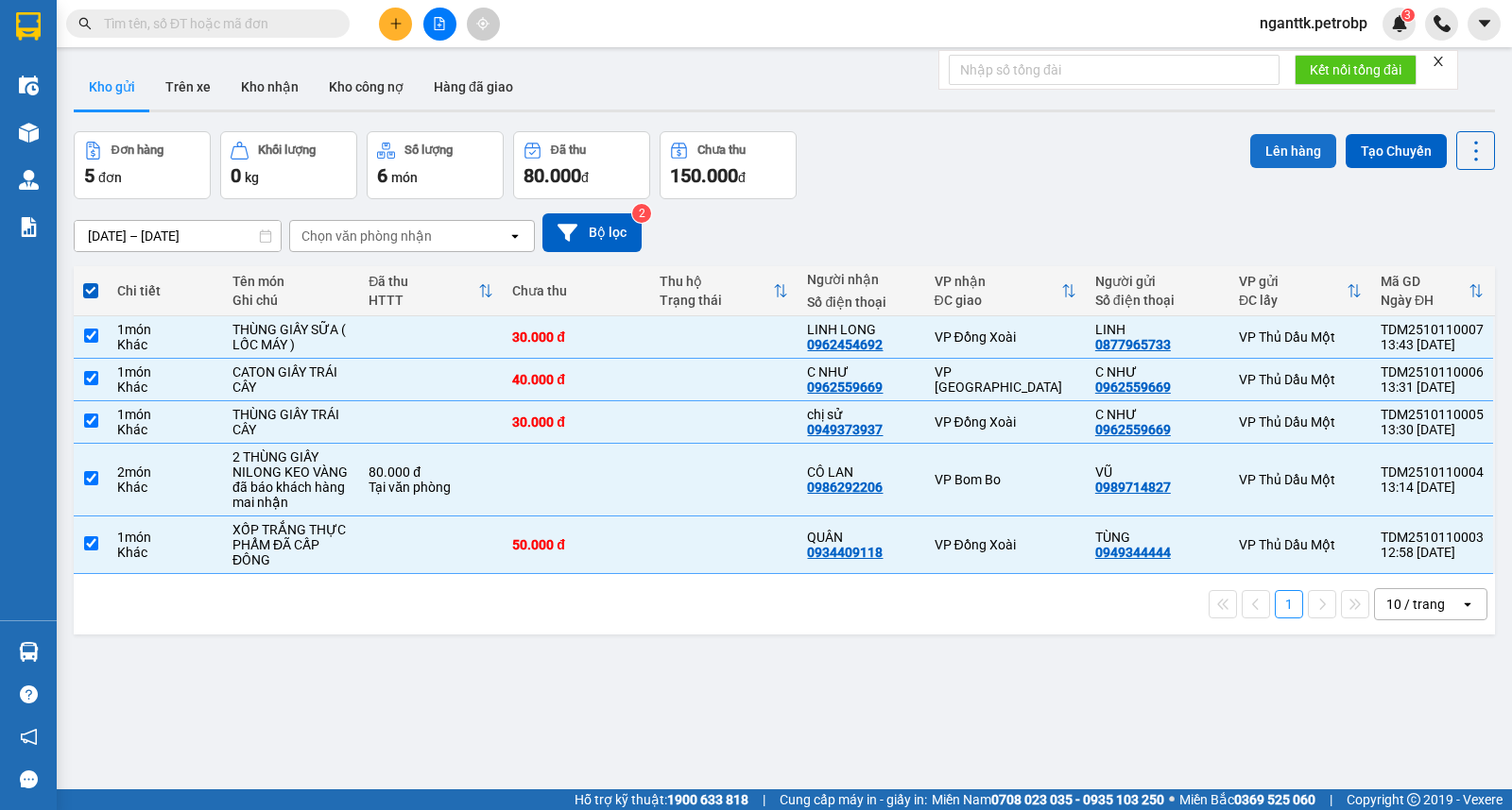
click at [1274, 165] on button "Lên hàng" at bounding box center [1293, 151] width 86 height 34
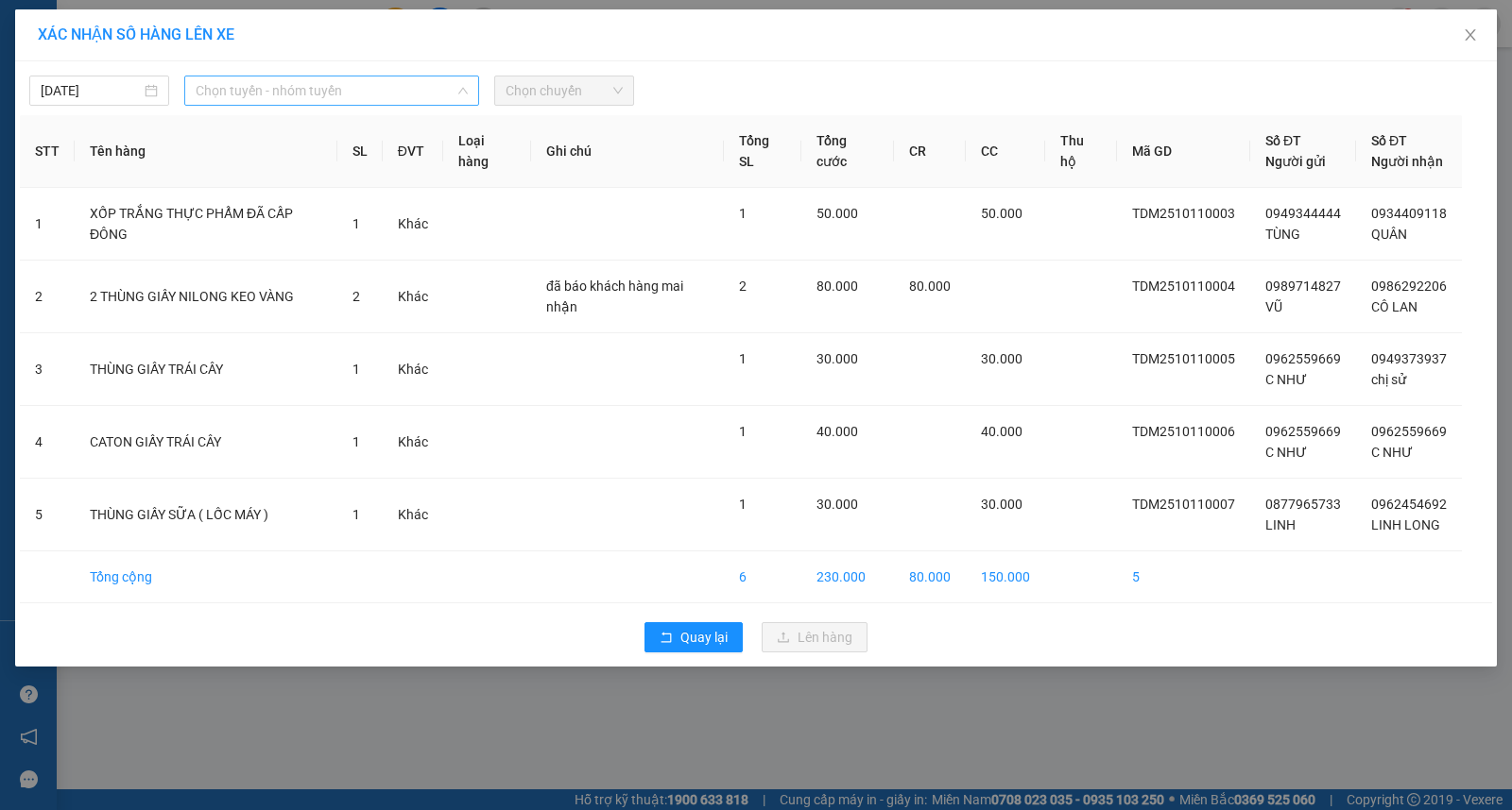
click at [244, 89] on span "Chọn tuyến - nhóm tuyến" at bounding box center [331, 90] width 272 height 29
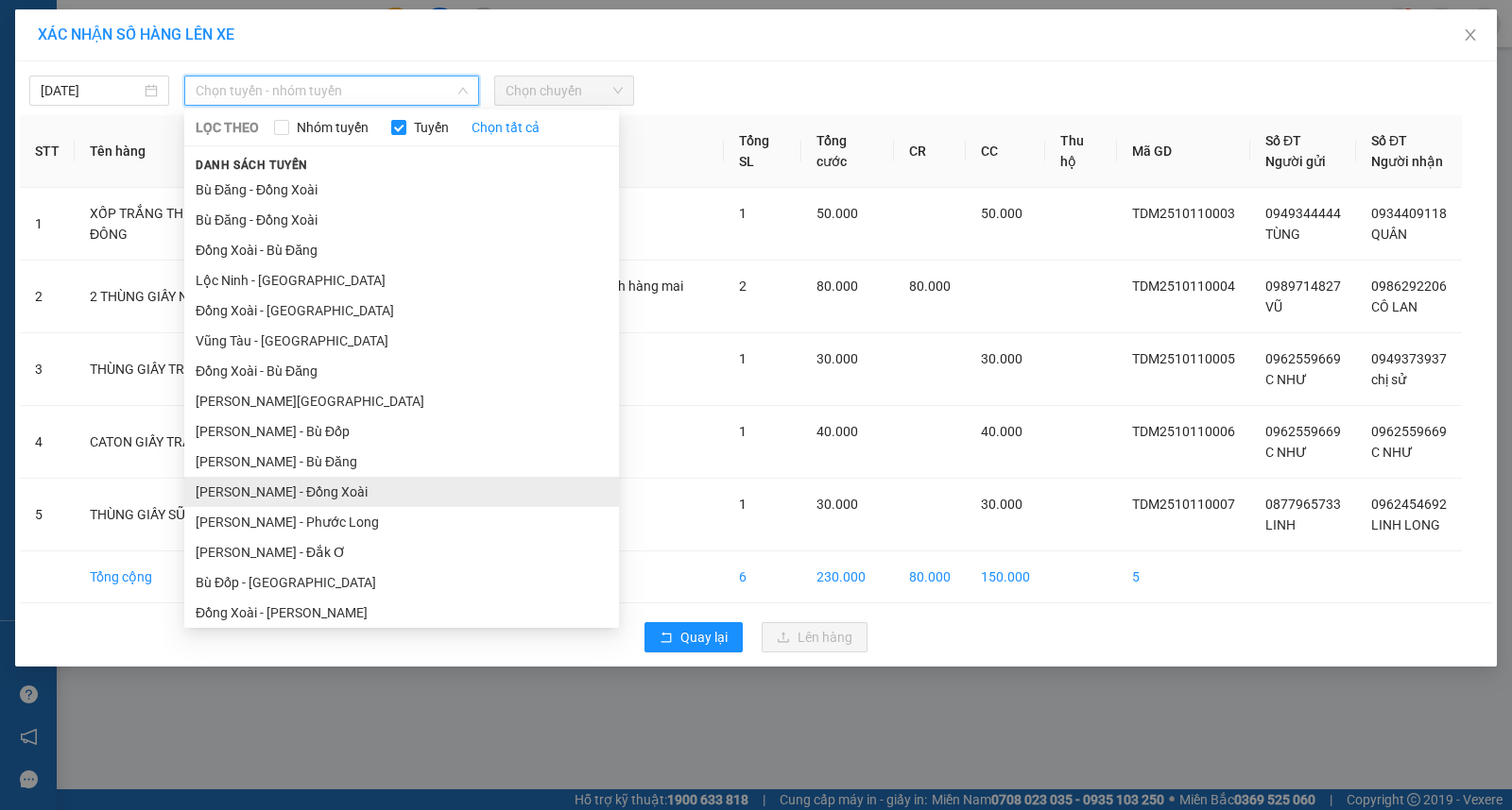
scroll to position [157, 0]
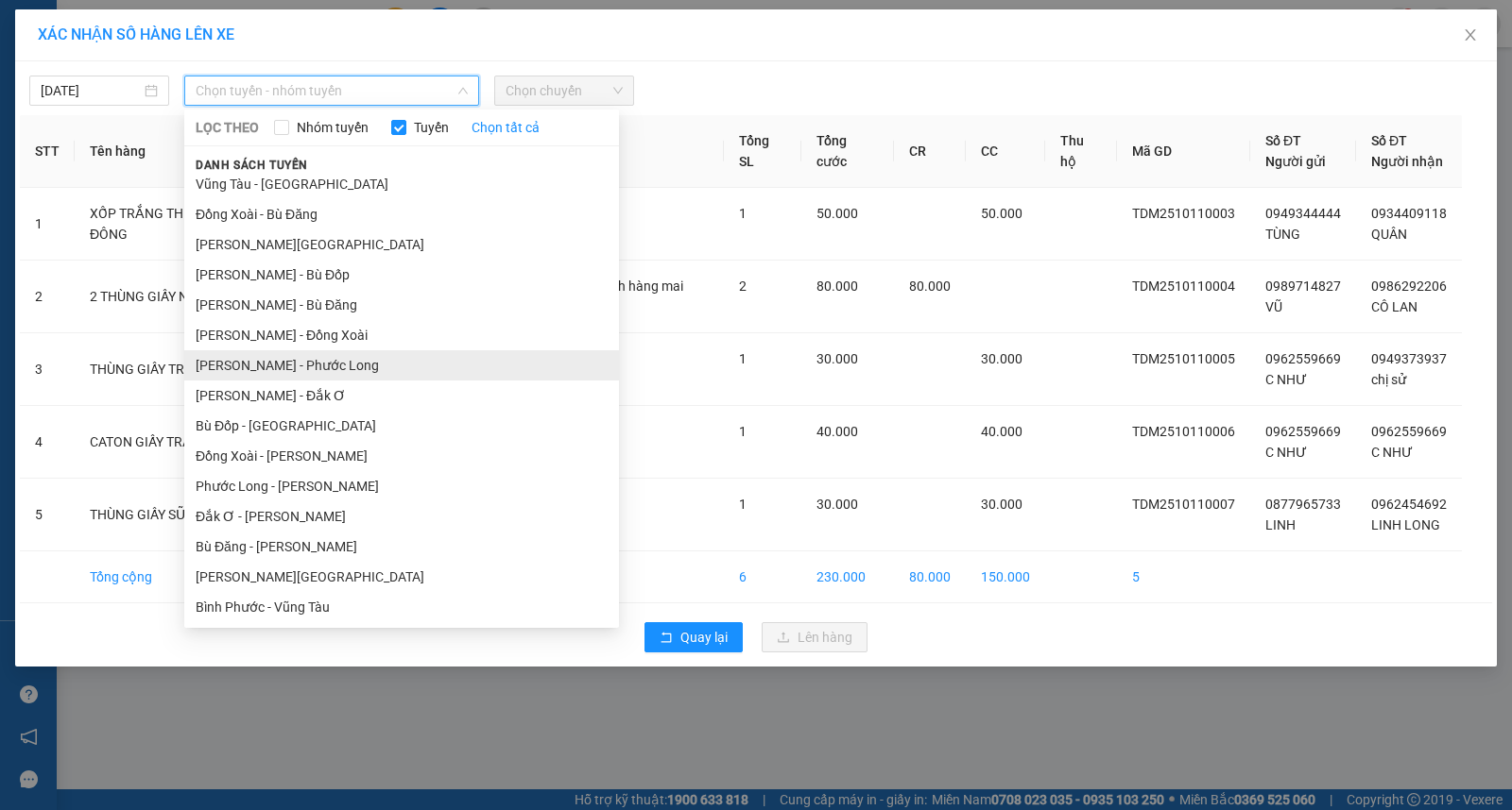
click at [355, 364] on li "[PERSON_NAME] - Phước Long" at bounding box center [402, 365] width 434 height 30
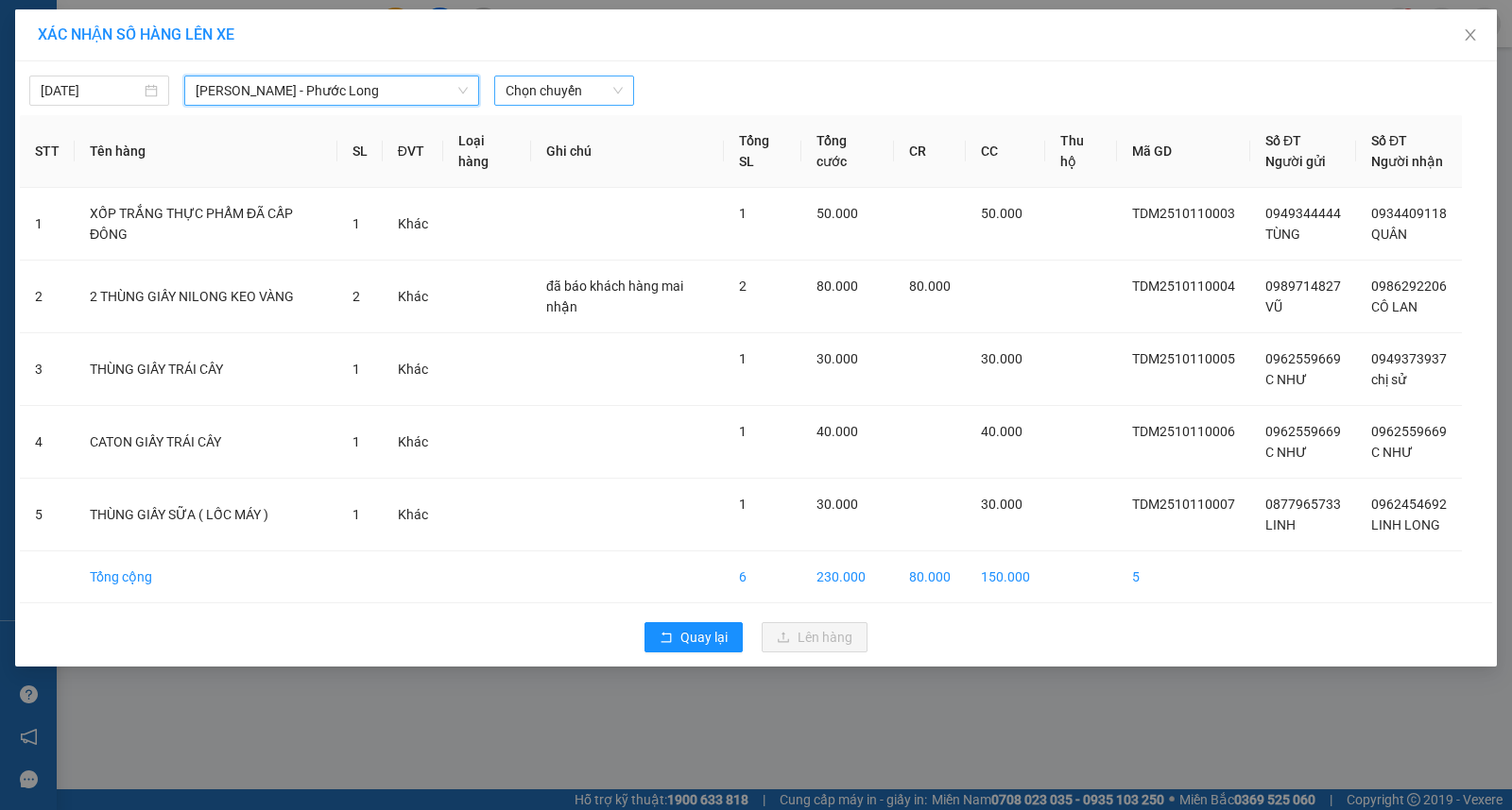
click at [603, 90] on span "Chọn chuyến" at bounding box center [564, 90] width 117 height 29
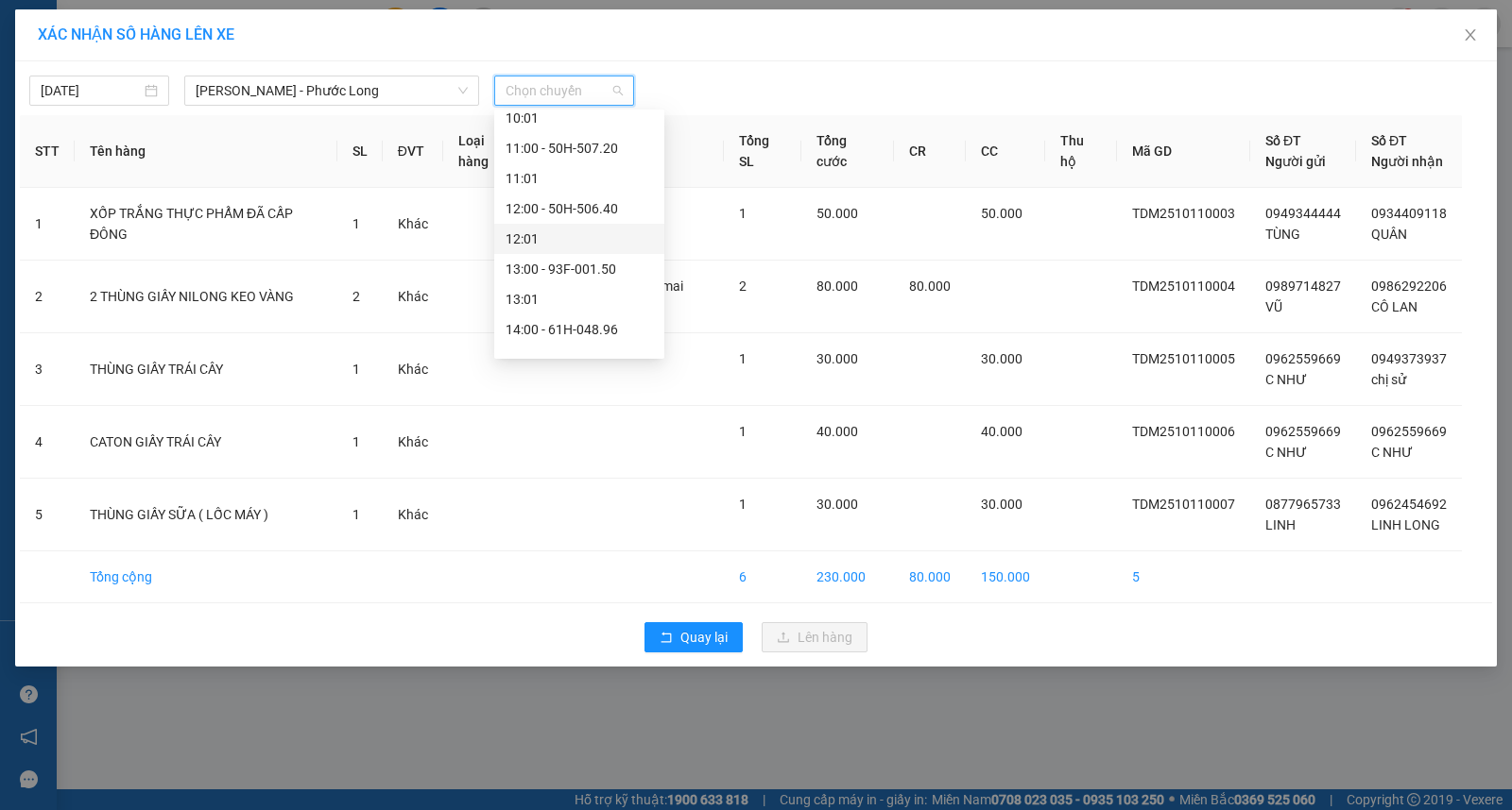
scroll to position [734, 0]
click at [602, 180] on div "14:05 - 93H-020.96" at bounding box center [579, 181] width 148 height 21
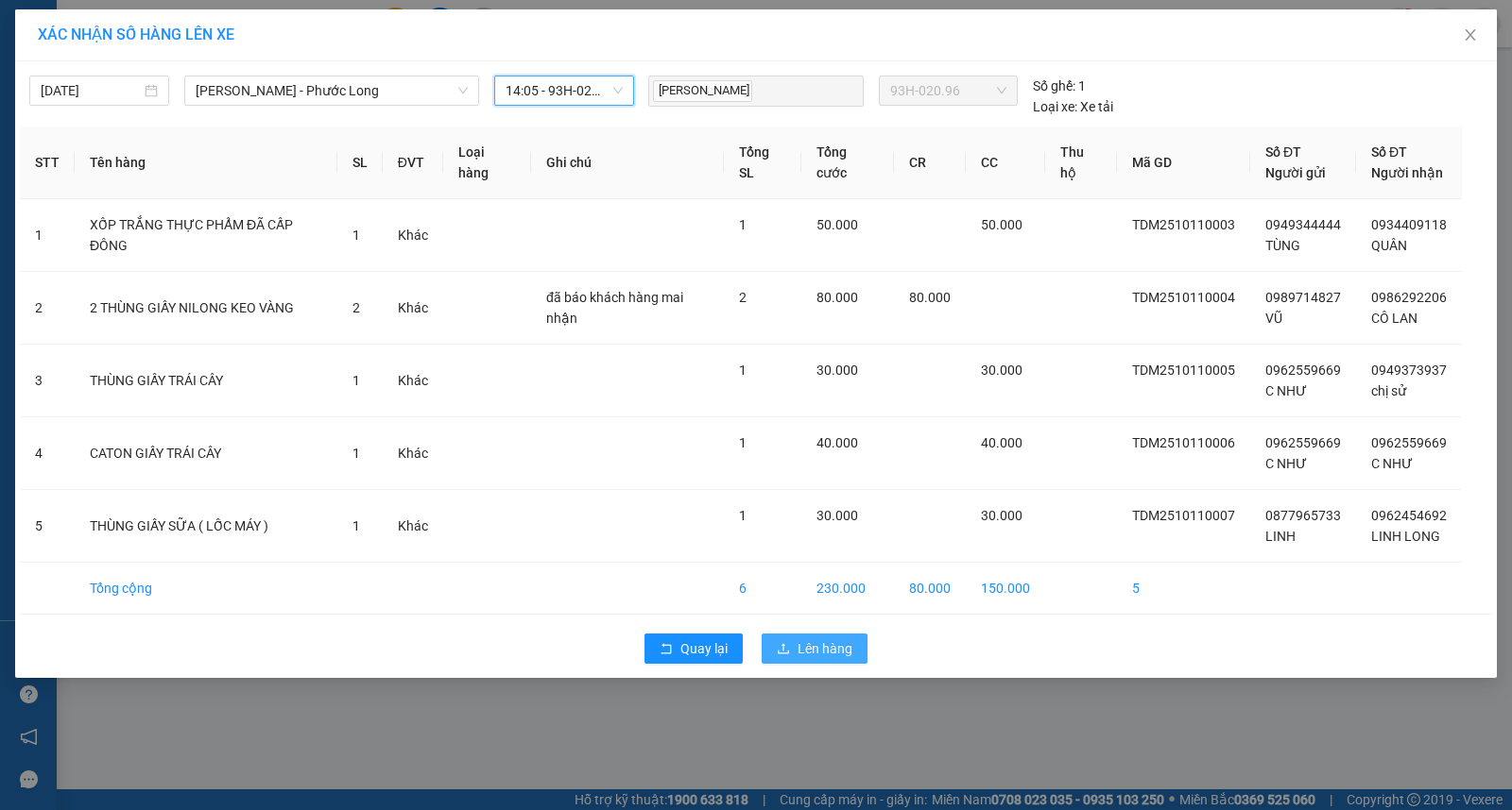
click at [800, 656] on span "Lên hàng" at bounding box center [826, 649] width 55 height 21
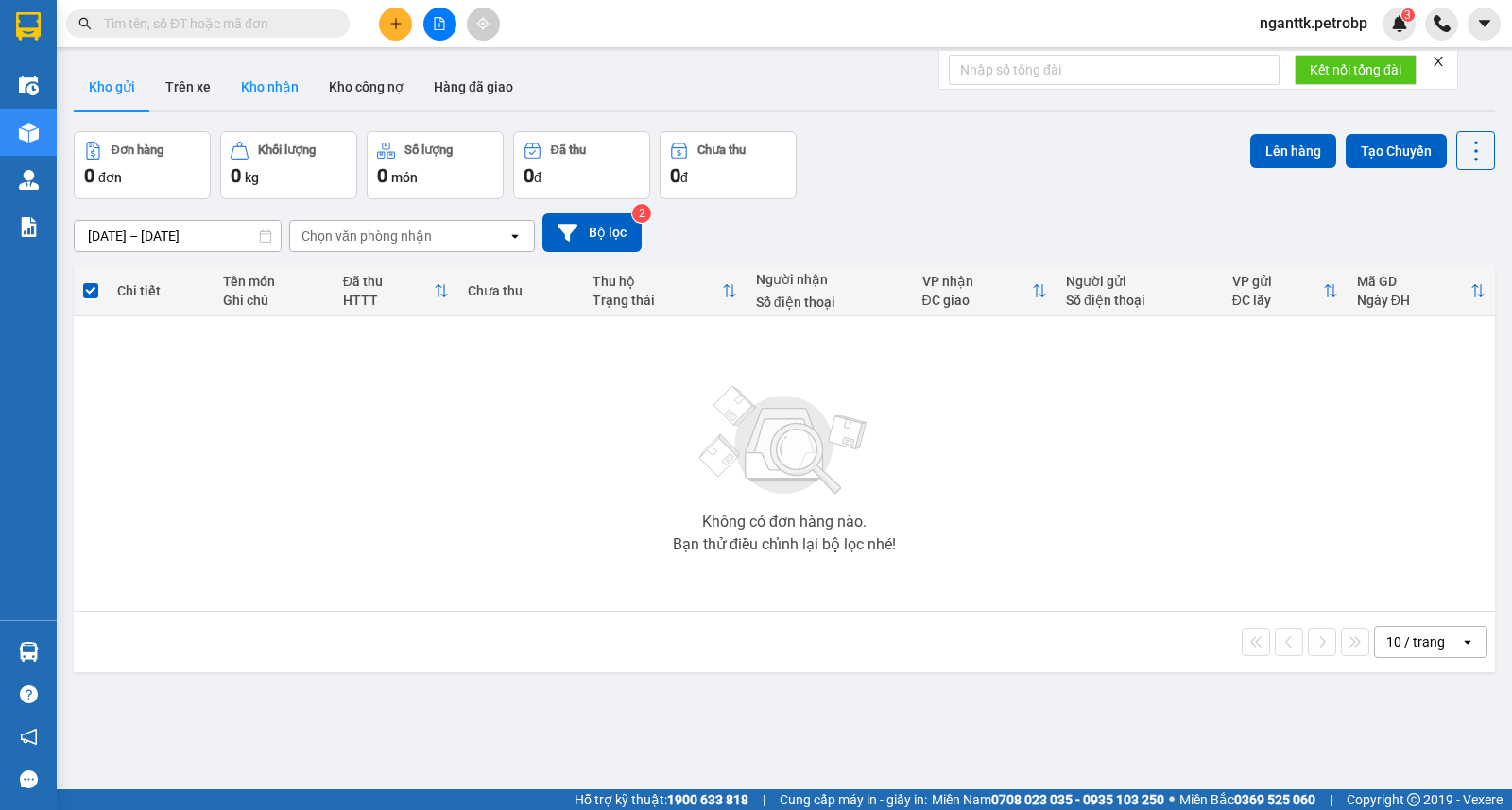
click at [239, 86] on button "Kho nhận" at bounding box center [269, 87] width 88 height 46
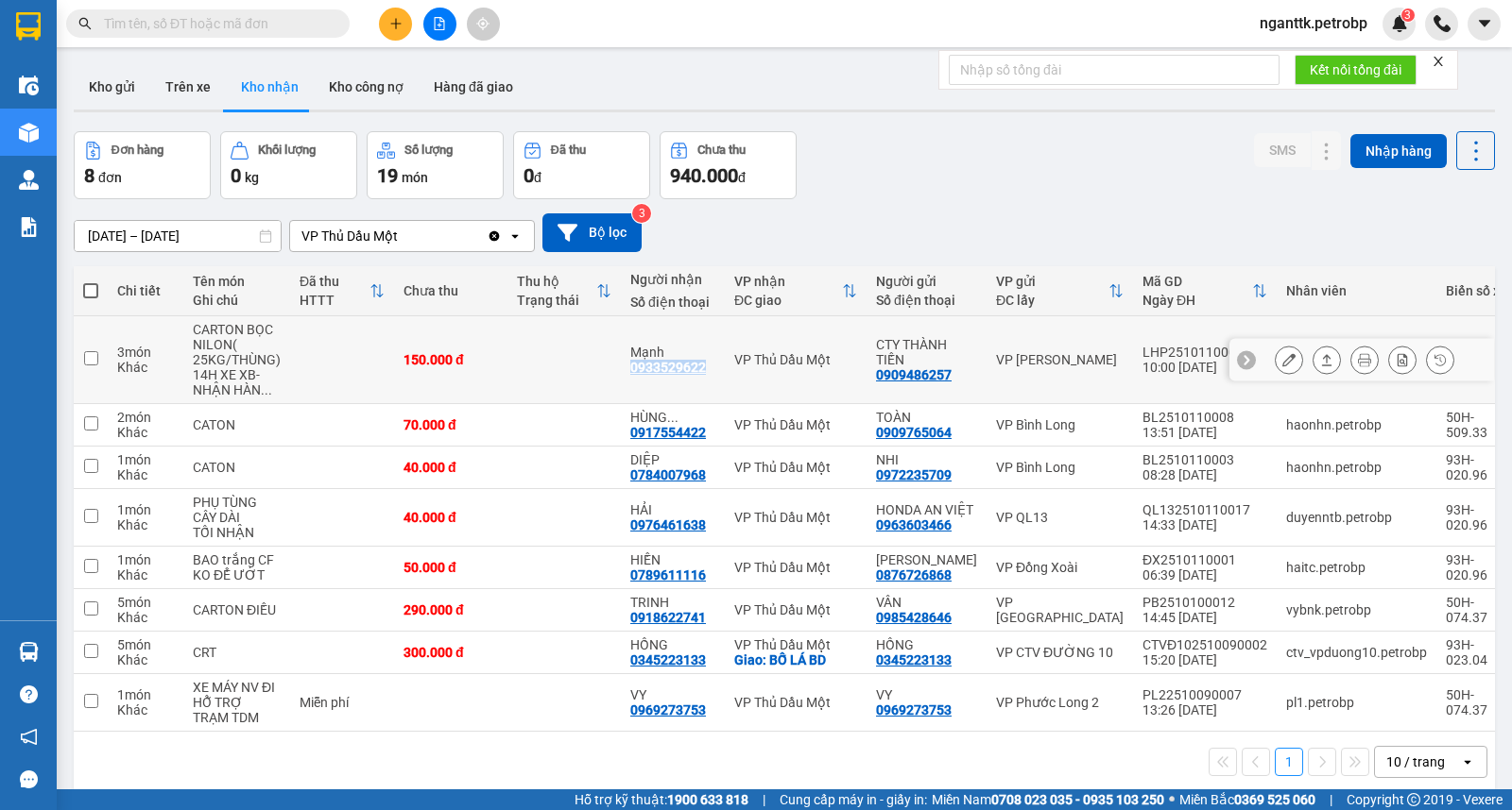
drag, startPoint x: 622, startPoint y: 366, endPoint x: 699, endPoint y: 368, distance: 77.0
click at [703, 368] on td "Mạnh 0933529622" at bounding box center [672, 360] width 104 height 88
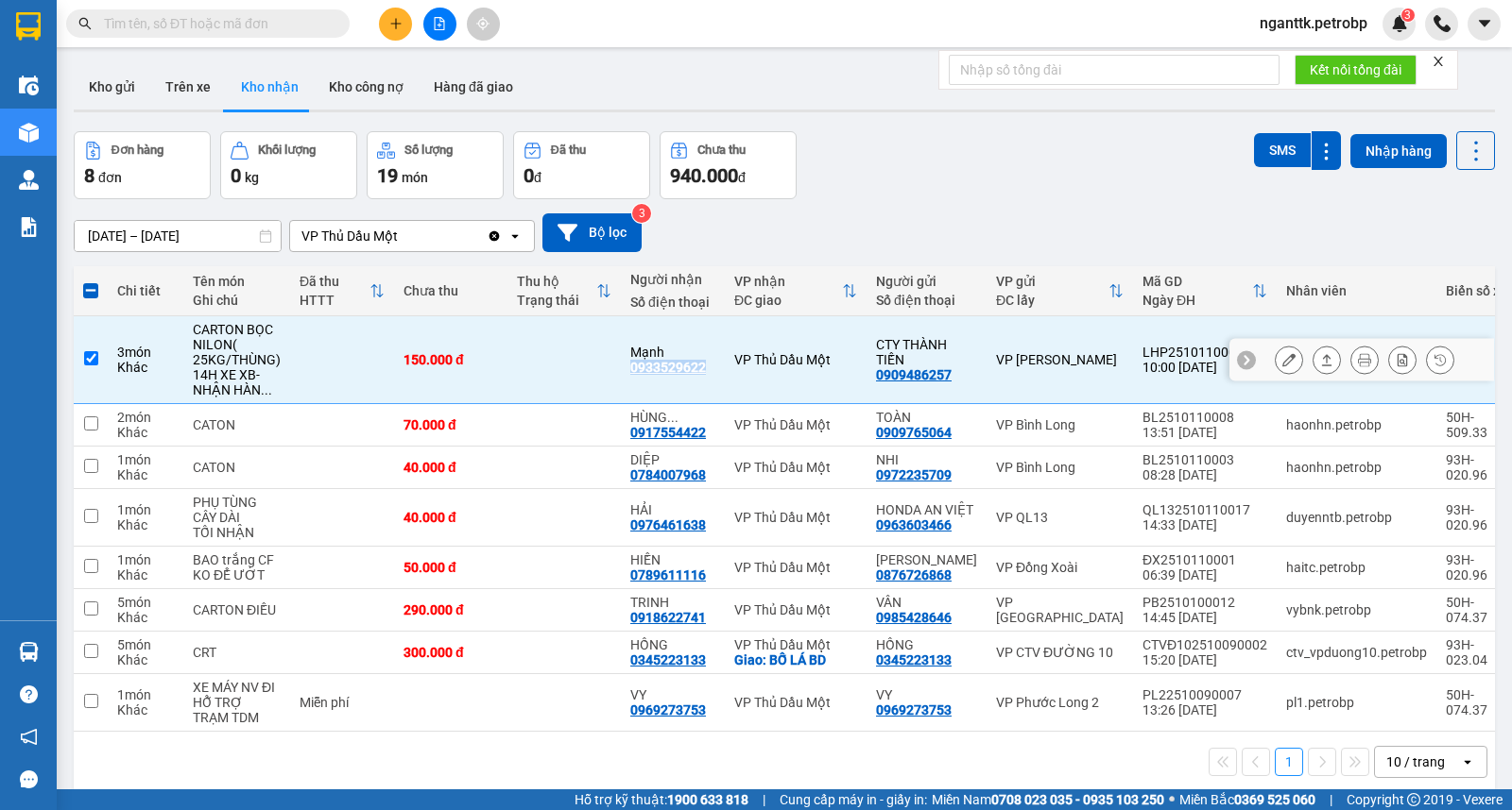
copy div "0933529622"
click at [593, 352] on td at bounding box center [564, 360] width 113 height 88
checkbox input "false"
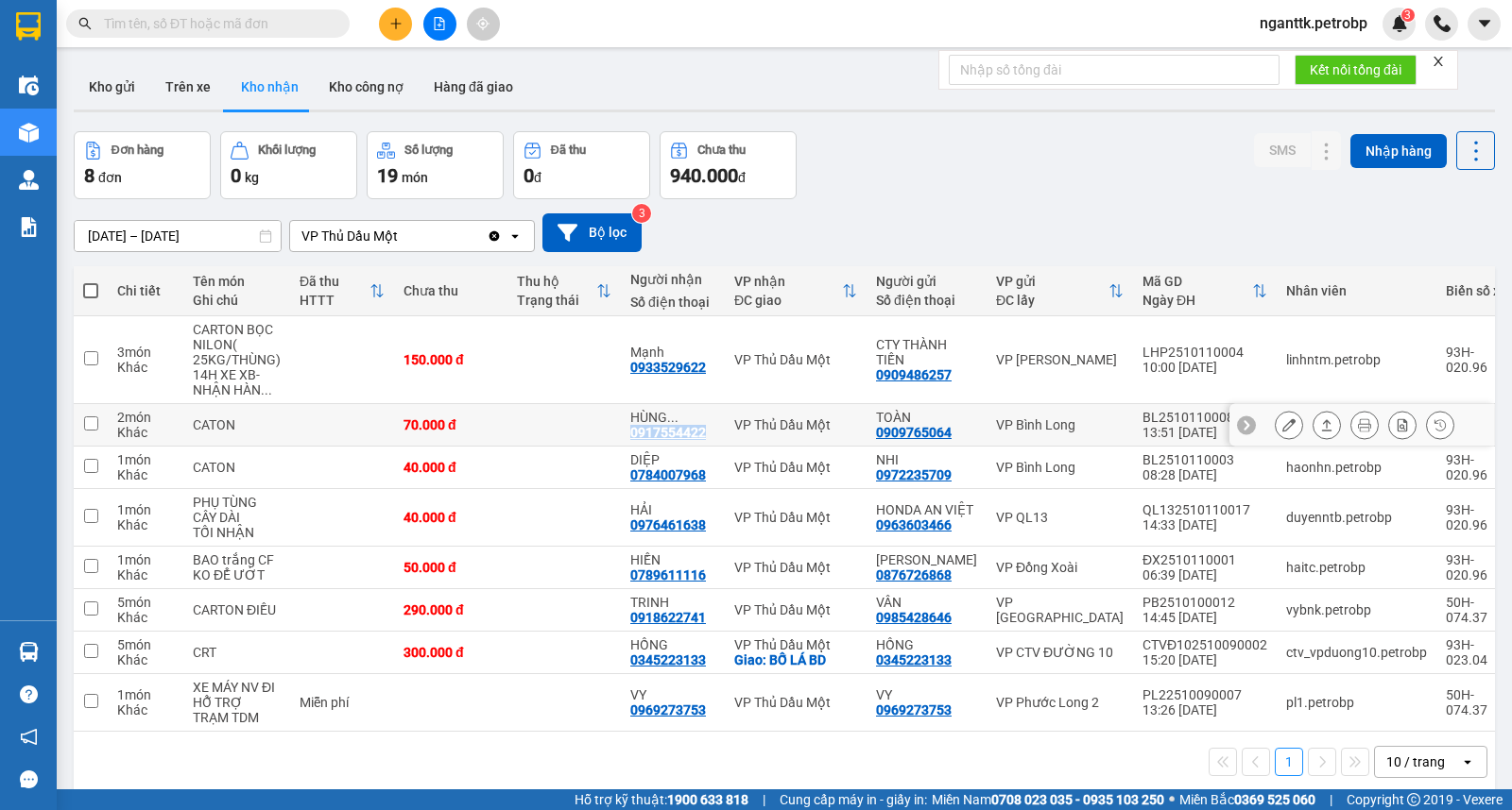
drag, startPoint x: 620, startPoint y: 435, endPoint x: 701, endPoint y: 435, distance: 81.0
click at [701, 435] on td "HÙNG ... 0917554422" at bounding box center [672, 425] width 104 height 43
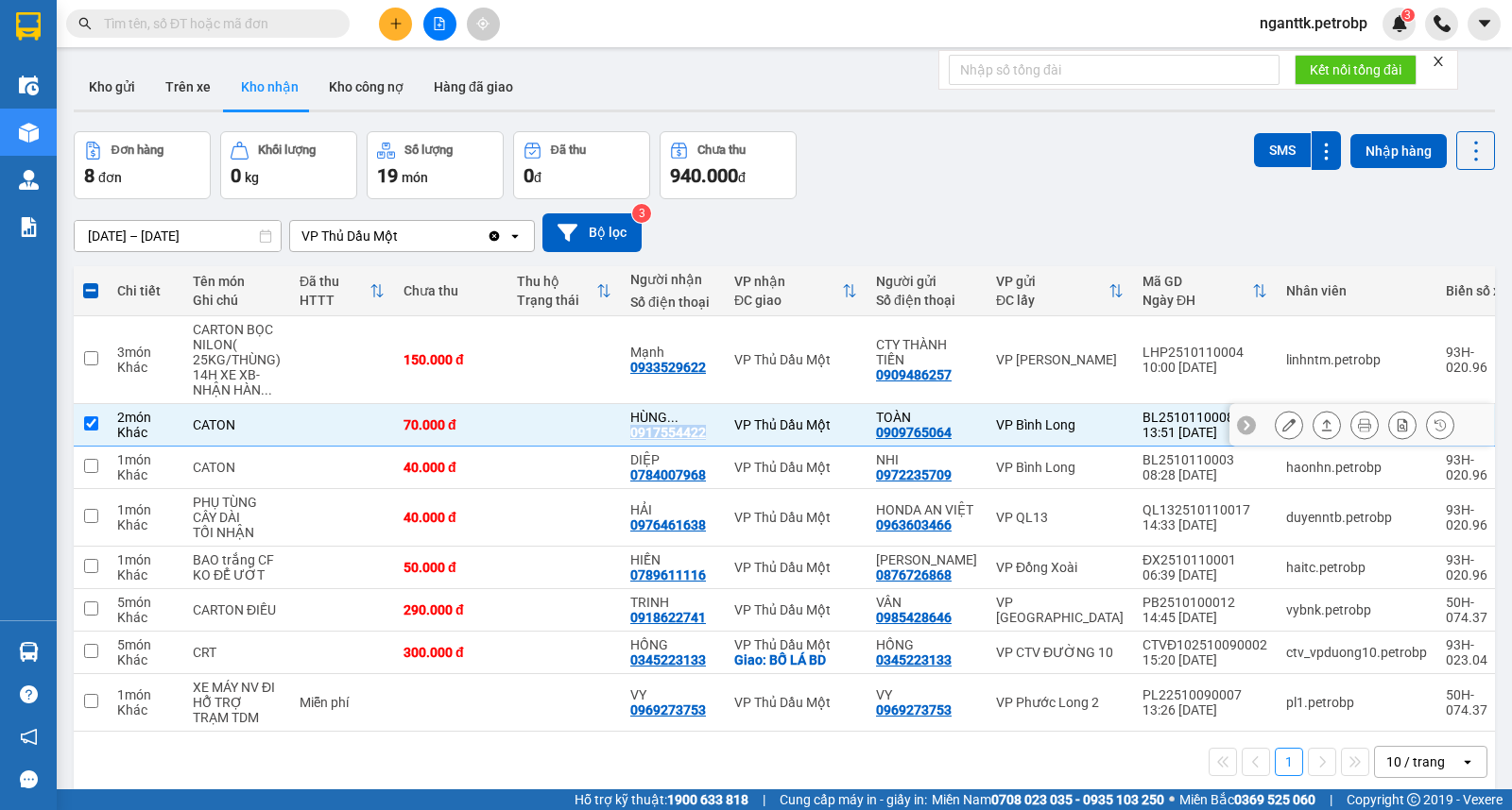
copy div "0917554422"
click at [599, 434] on td at bounding box center [564, 425] width 113 height 43
checkbox input "false"
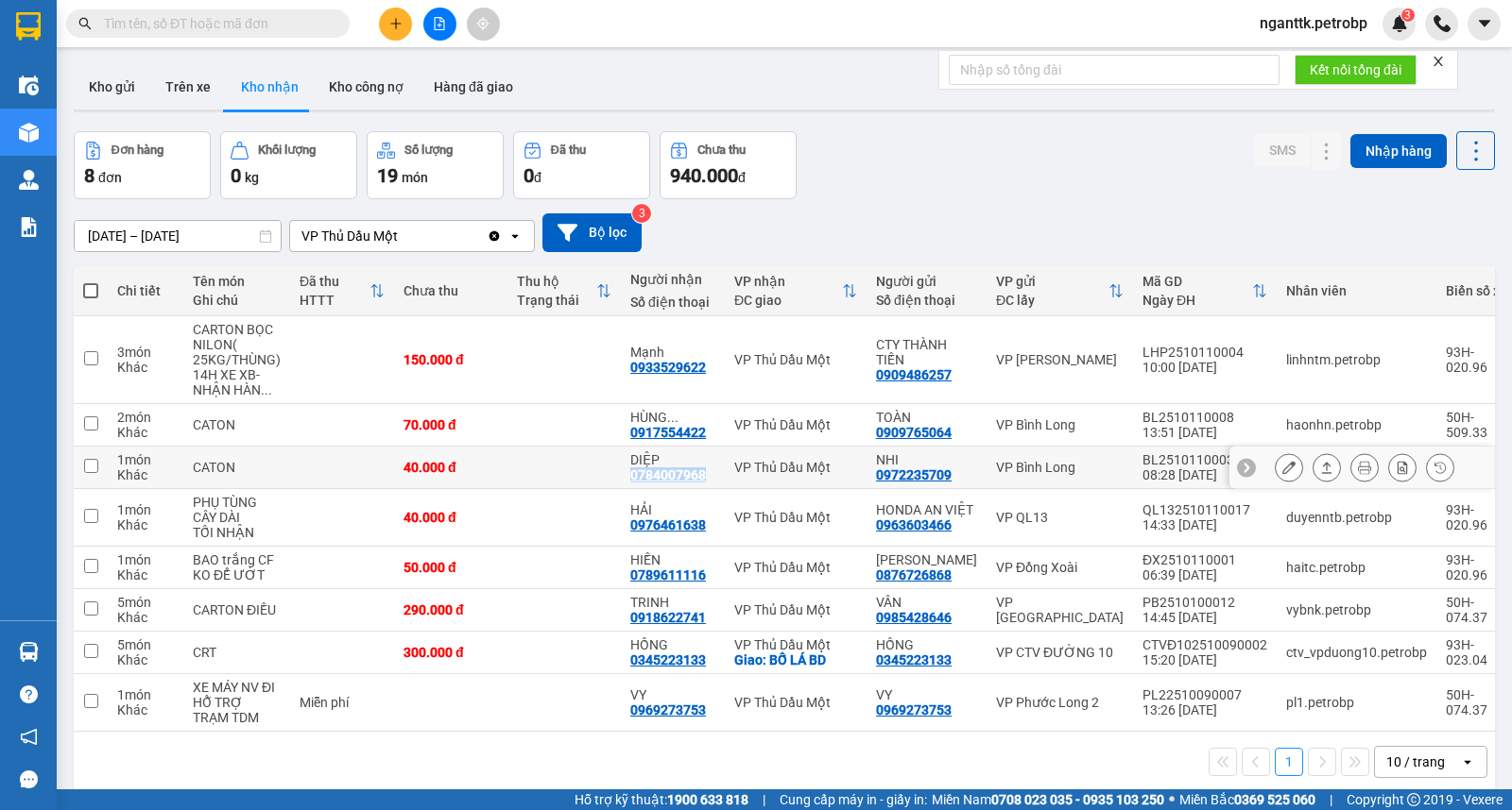
drag, startPoint x: 622, startPoint y: 472, endPoint x: 700, endPoint y: 474, distance: 78.0
click at [700, 474] on td "DIỆP 0784007968" at bounding box center [672, 467] width 104 height 43
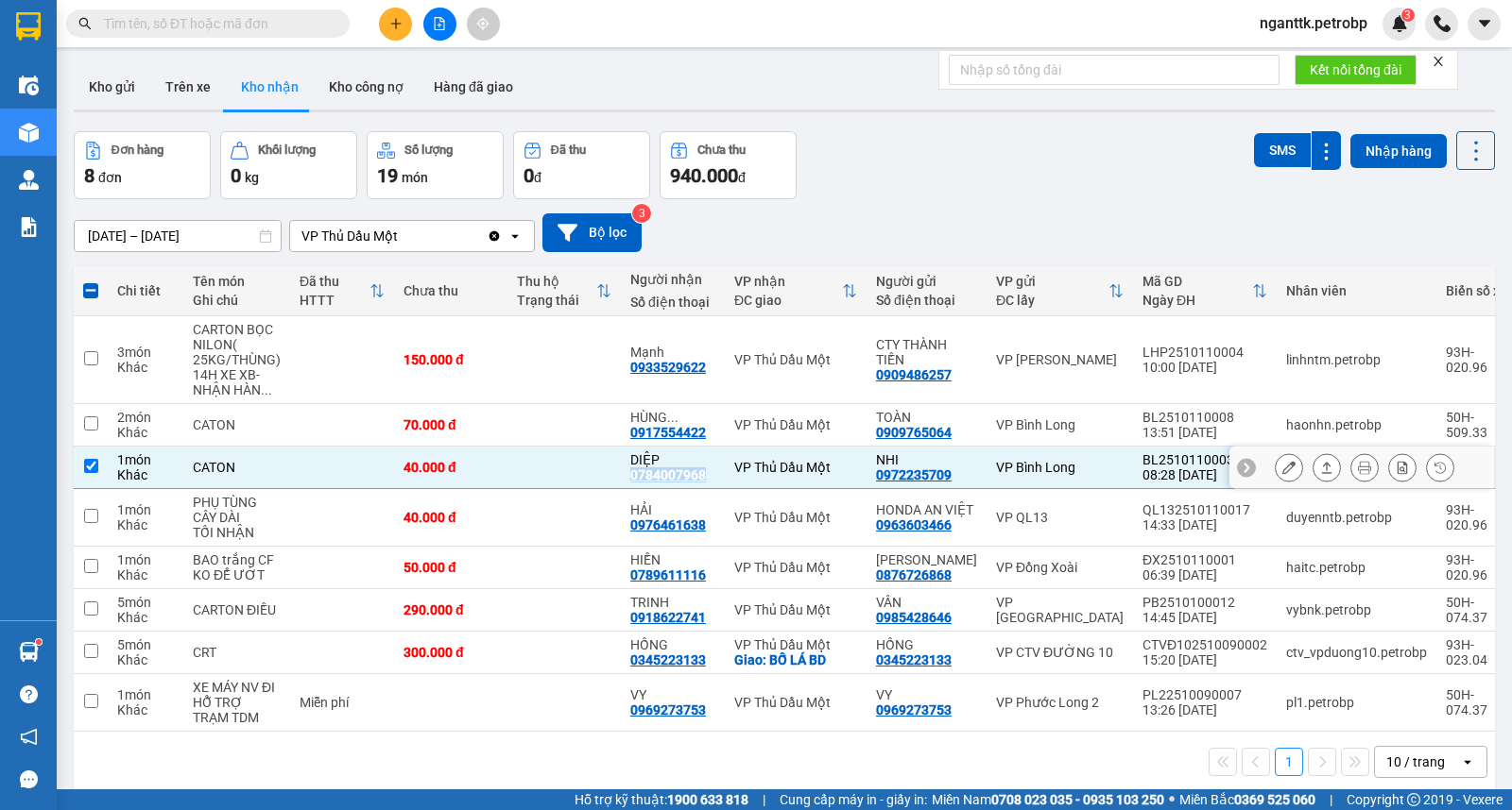
copy div "0784007968"
click at [213, 29] on input "text" at bounding box center [215, 24] width 223 height 21
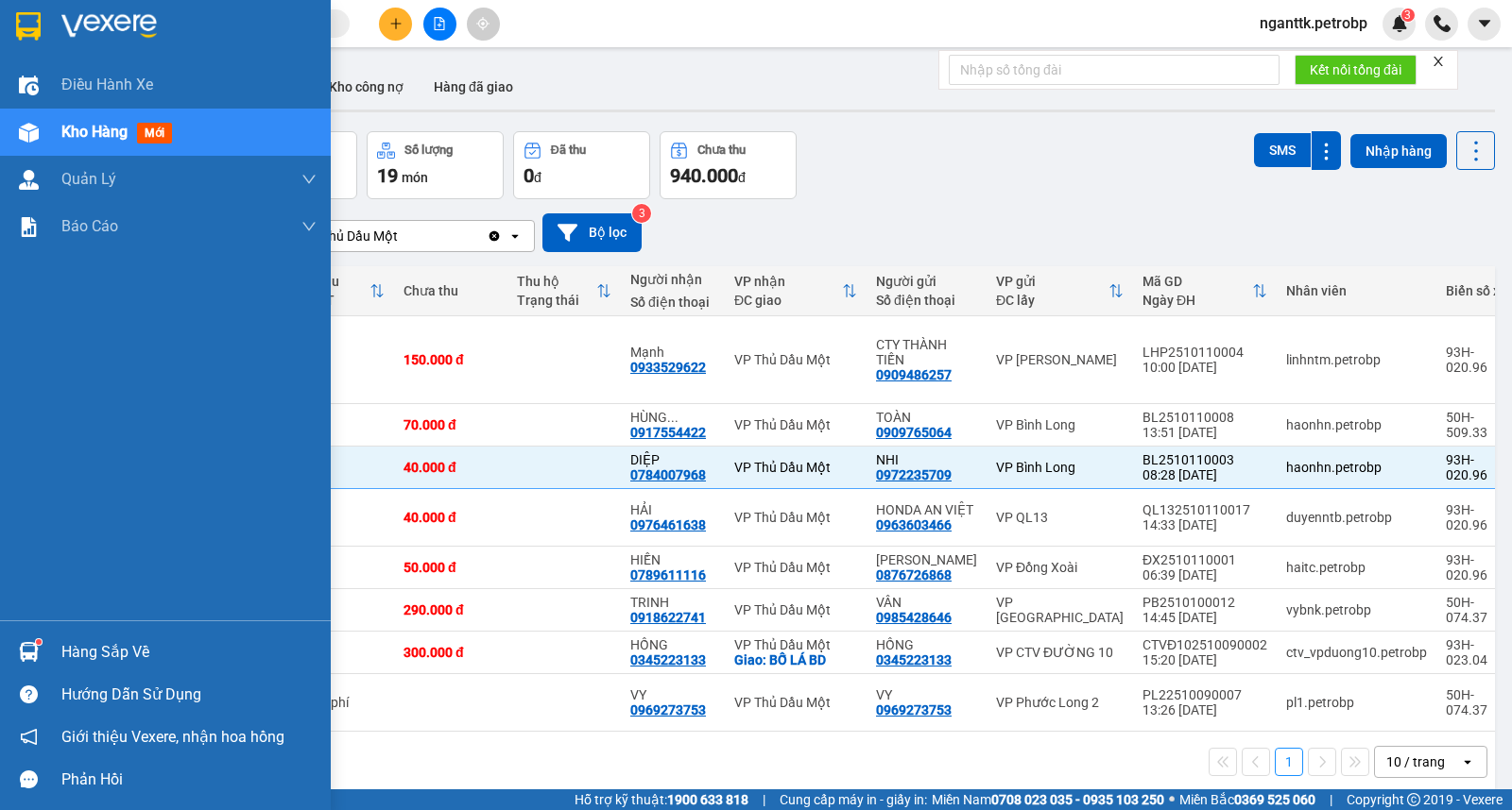
click at [36, 643] on sup at bounding box center [39, 642] width 6 height 6
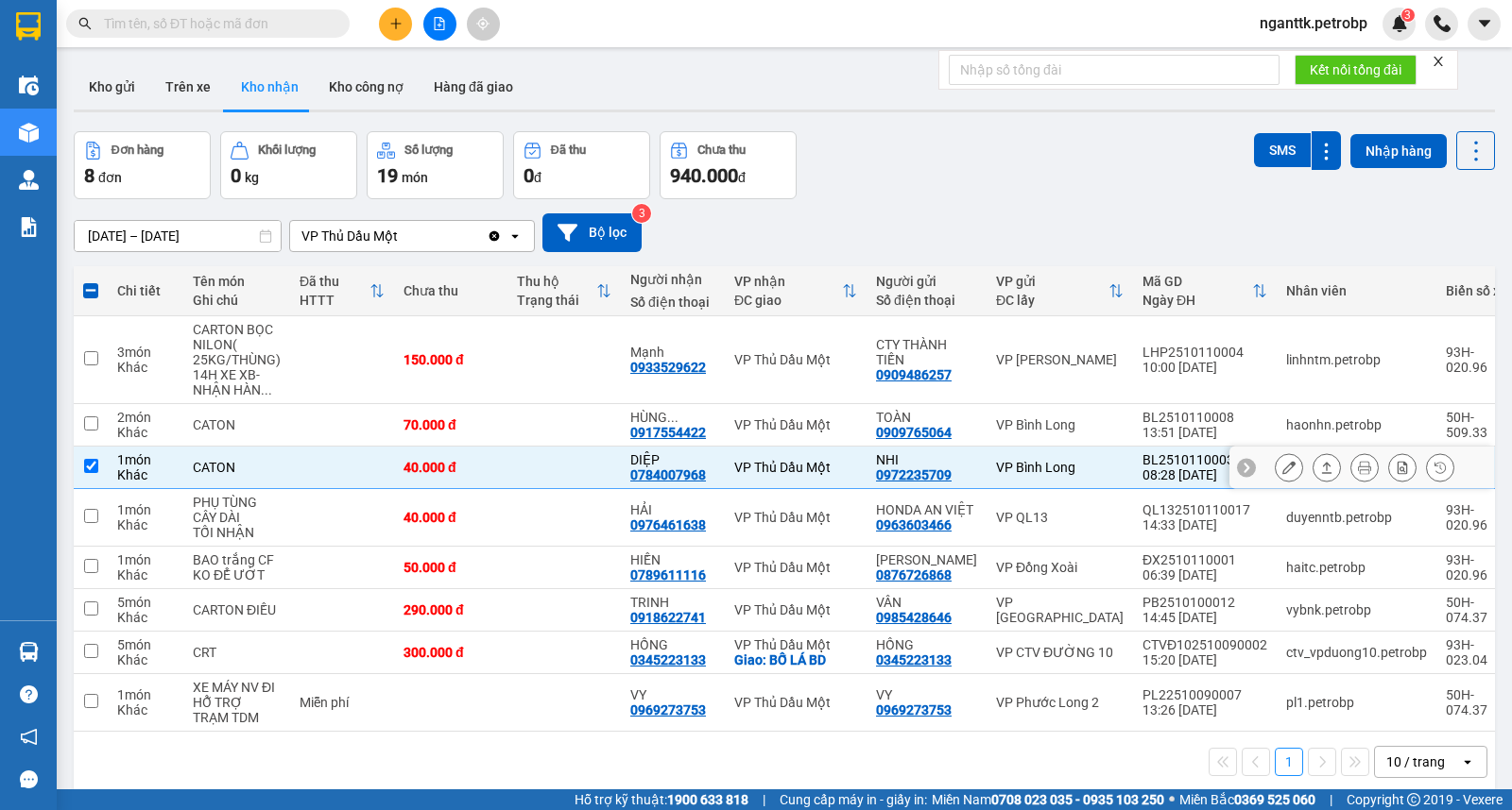
click at [306, 473] on section "Kết quả tìm kiếm ( 0 ) Bộ lọc No Data nganttk.petrobp 3 Điều hành xe Kho hàng m…" at bounding box center [756, 405] width 1512 height 810
click at [306, 473] on td at bounding box center [342, 467] width 104 height 43
checkbox input "false"
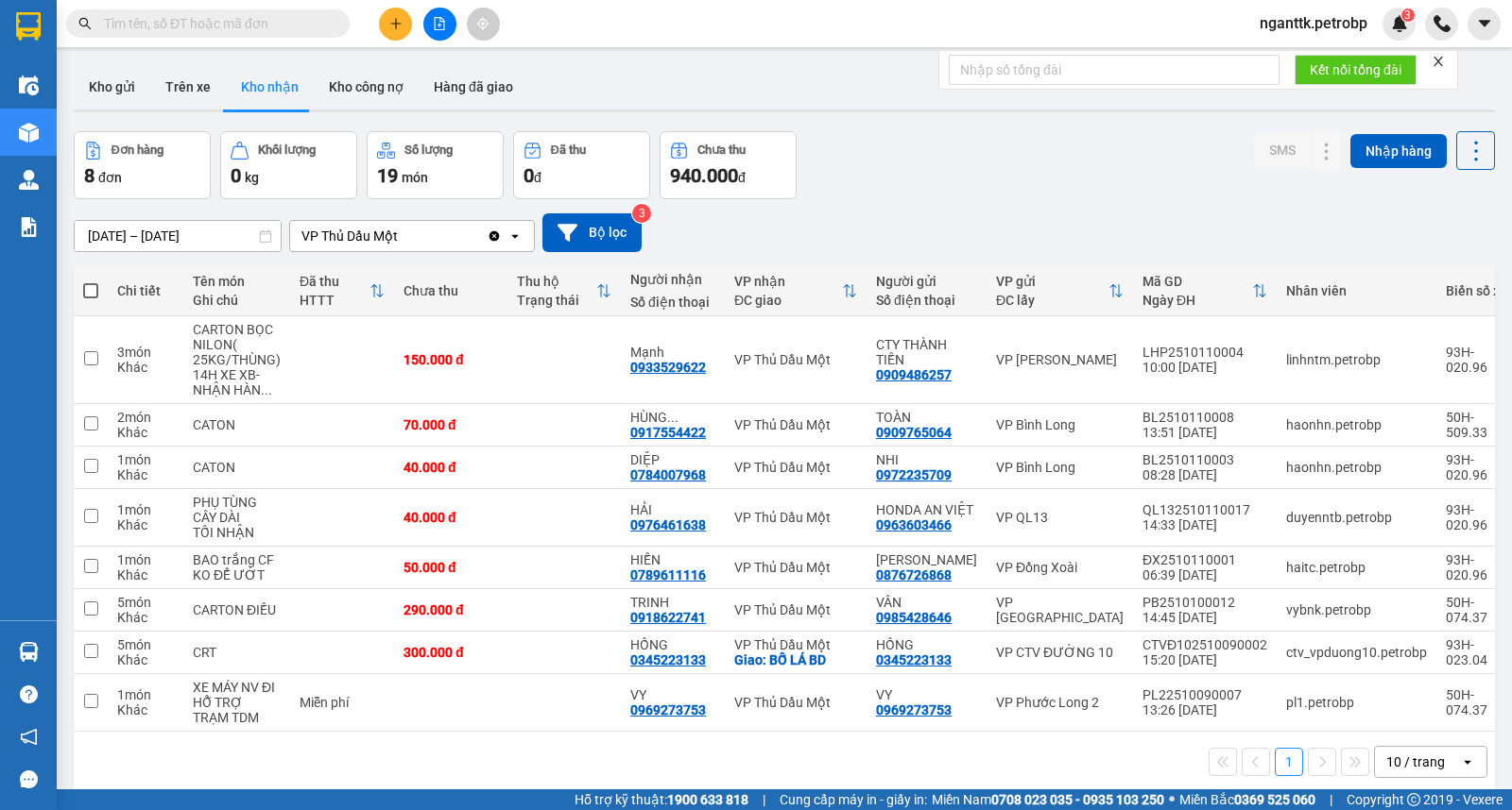
click at [189, 36] on span at bounding box center [208, 24] width 284 height 29
click at [189, 13] on input "text" at bounding box center [215, 24] width 223 height 21
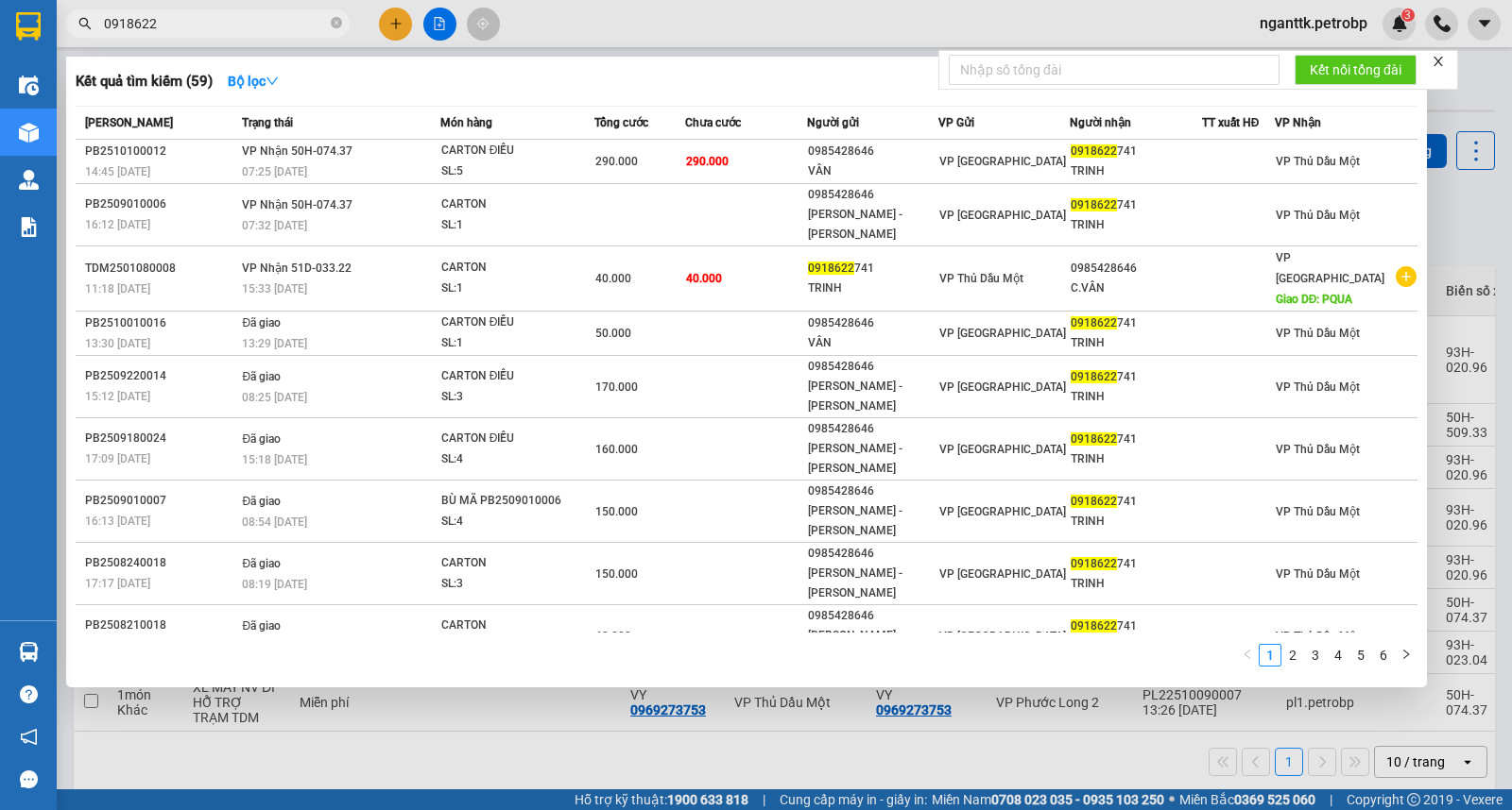
type input "0918622"
click at [603, 15] on div at bounding box center [756, 405] width 1512 height 810
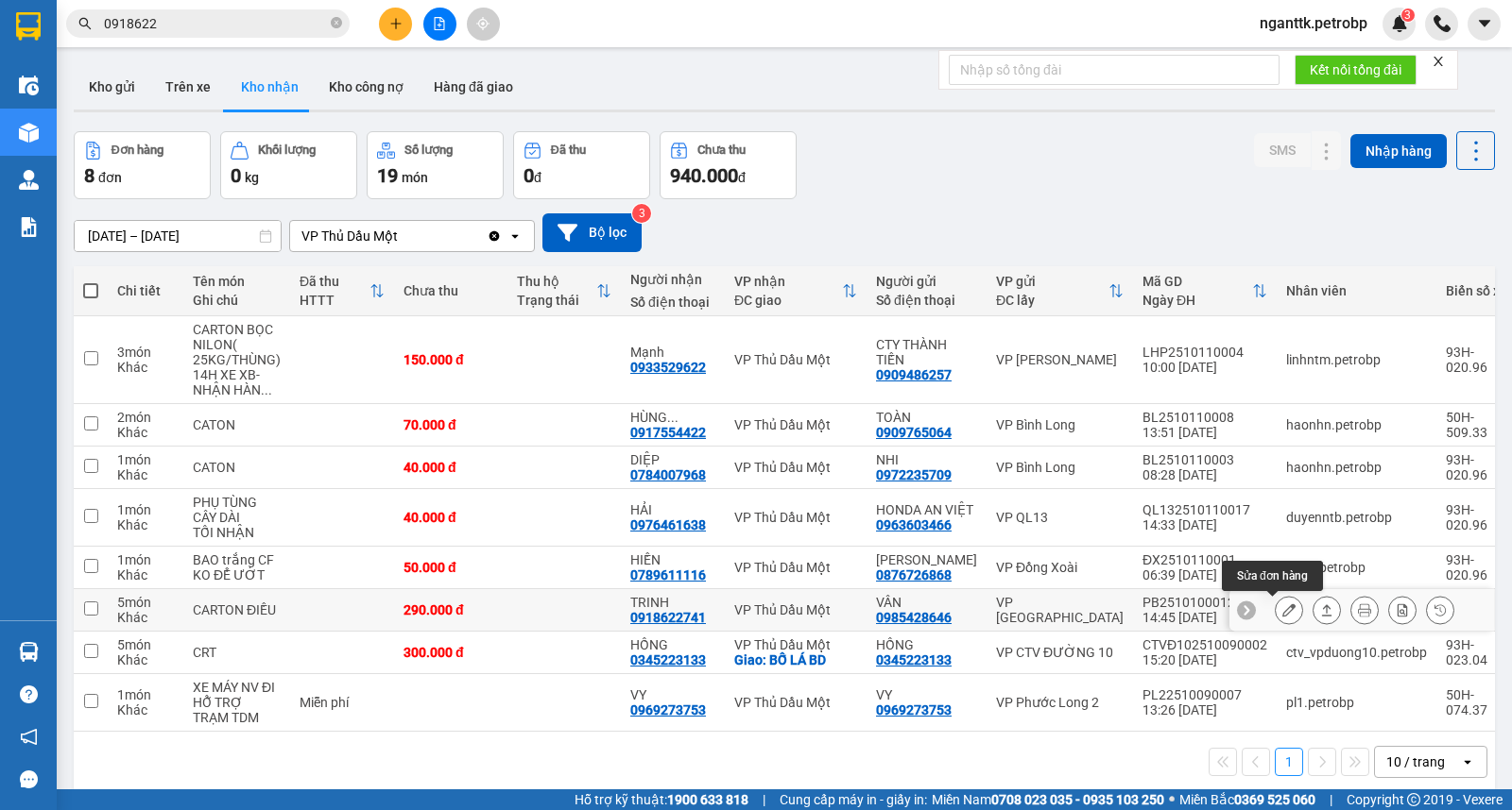
click at [1283, 616] on icon at bounding box center [1289, 610] width 13 height 13
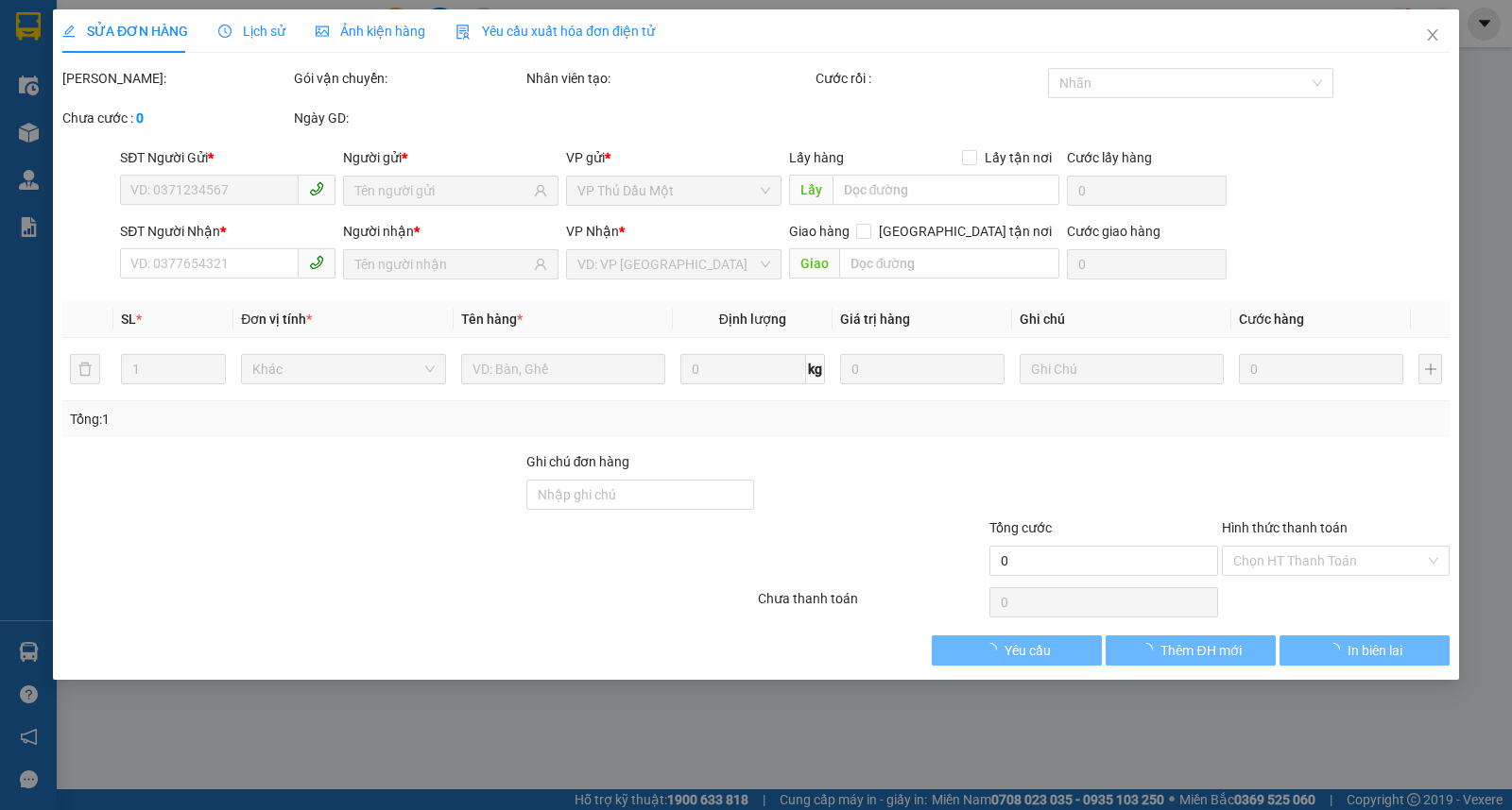
type input "0985428646"
type input "VÂN"
type input "0918622741"
type input "TRINH"
type input "290.000"
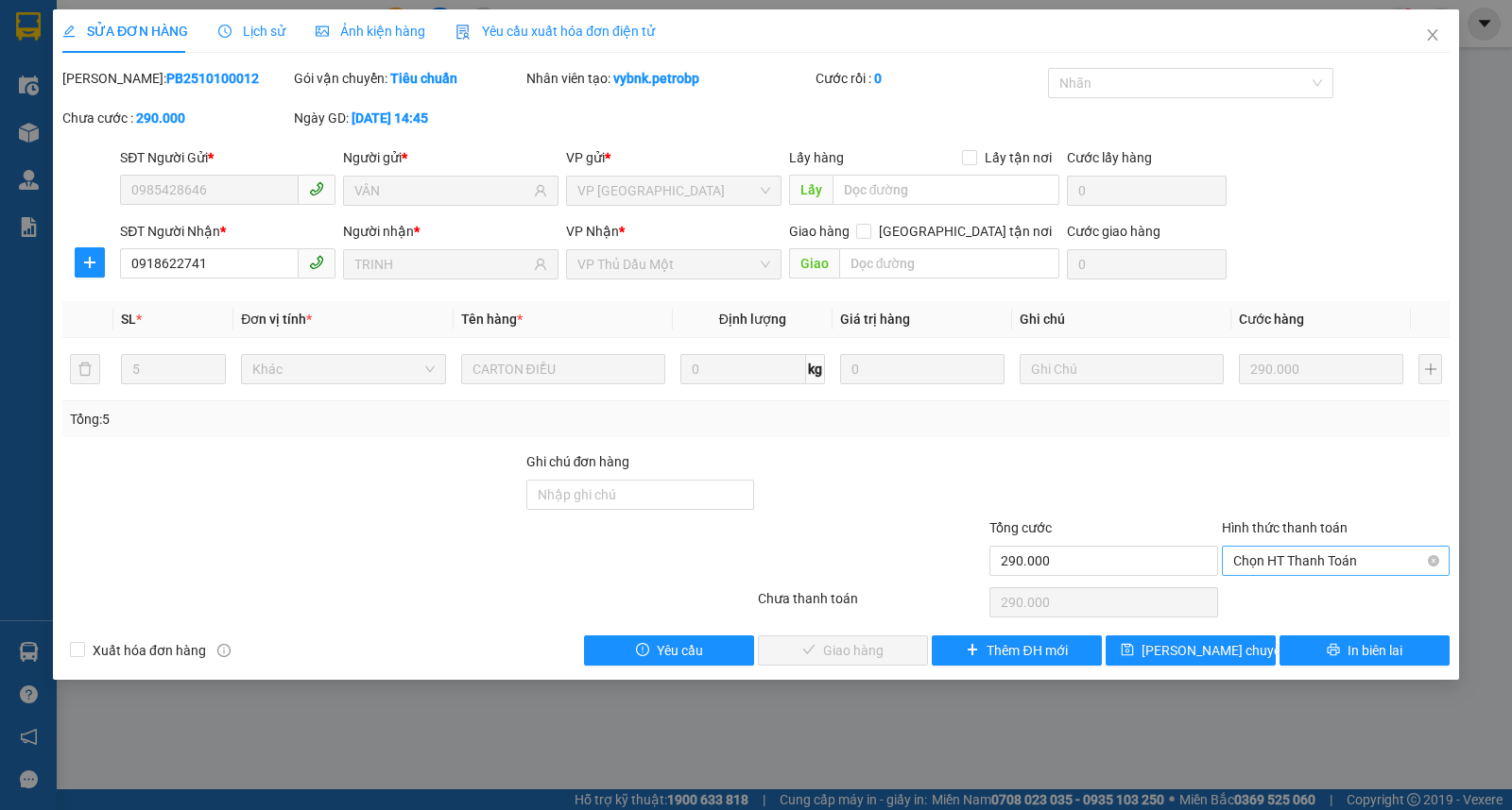
click at [1273, 555] on span "Chọn HT Thanh Toán" at bounding box center [1335, 562] width 205 height 29
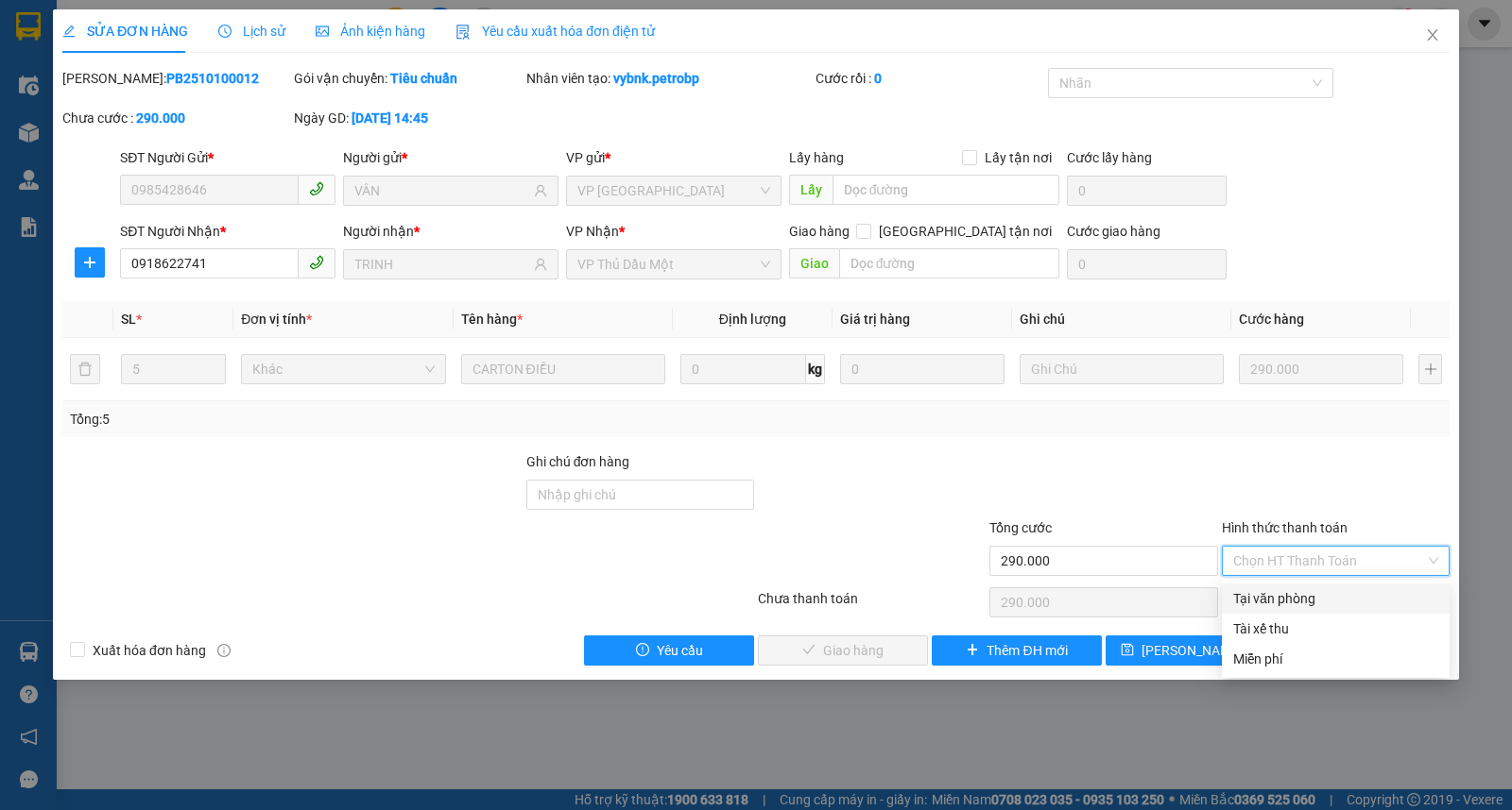
click at [1264, 598] on div "Tại văn phòng" at bounding box center [1335, 599] width 205 height 21
type input "0"
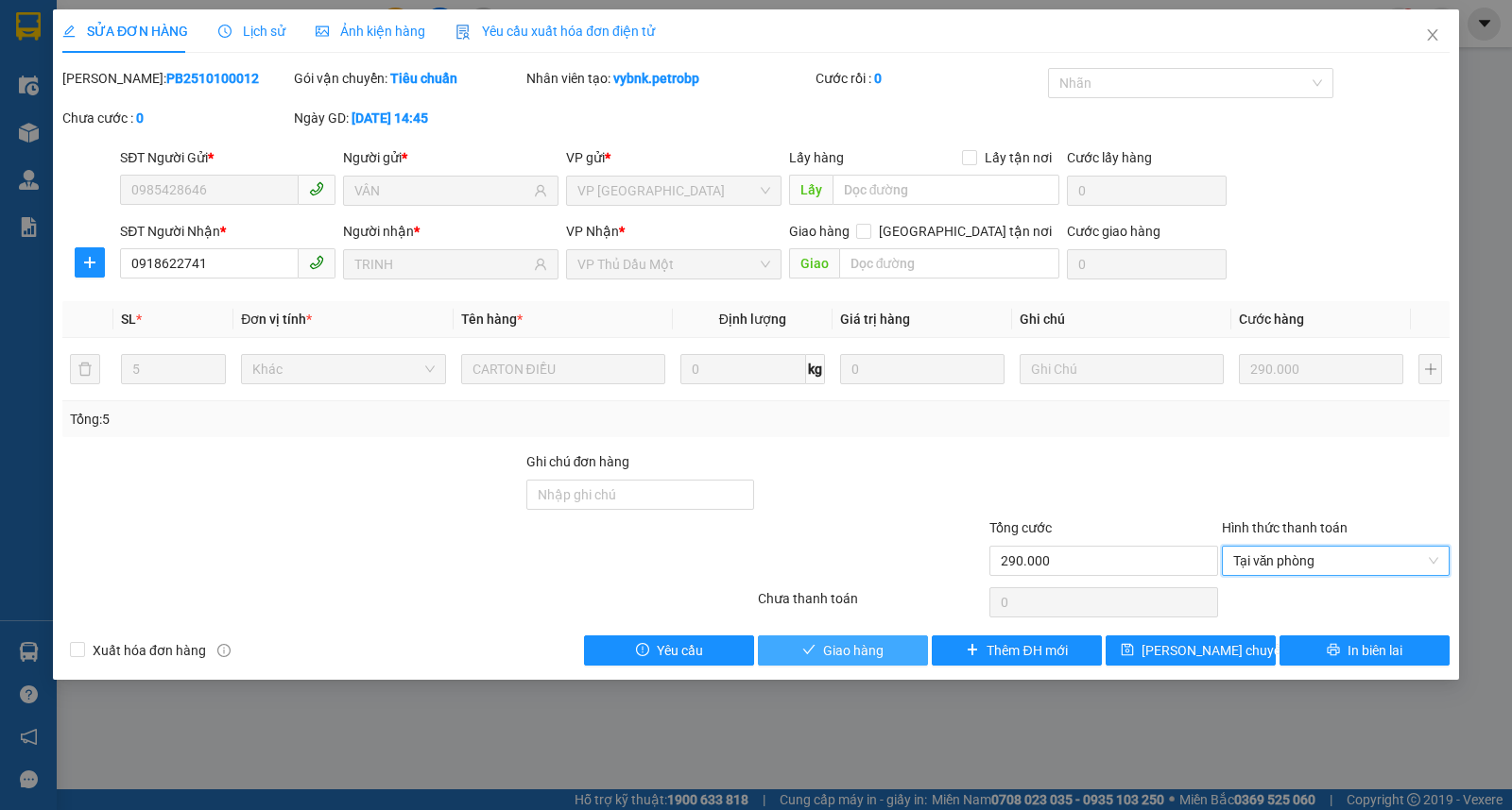
click at [846, 659] on span "Giao hàng" at bounding box center [853, 651] width 61 height 21
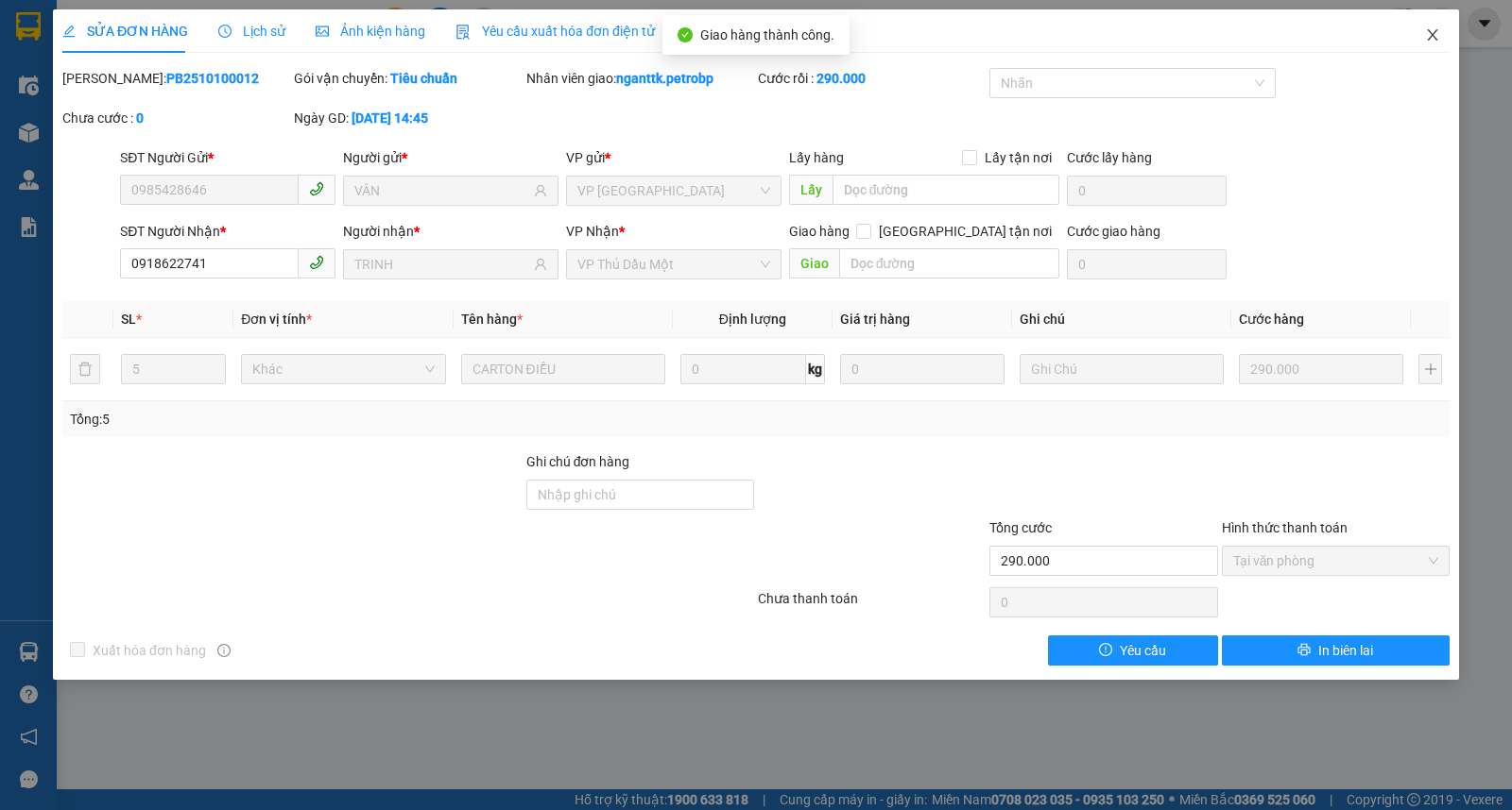
click at [1434, 32] on icon "close" at bounding box center [1431, 35] width 10 height 11
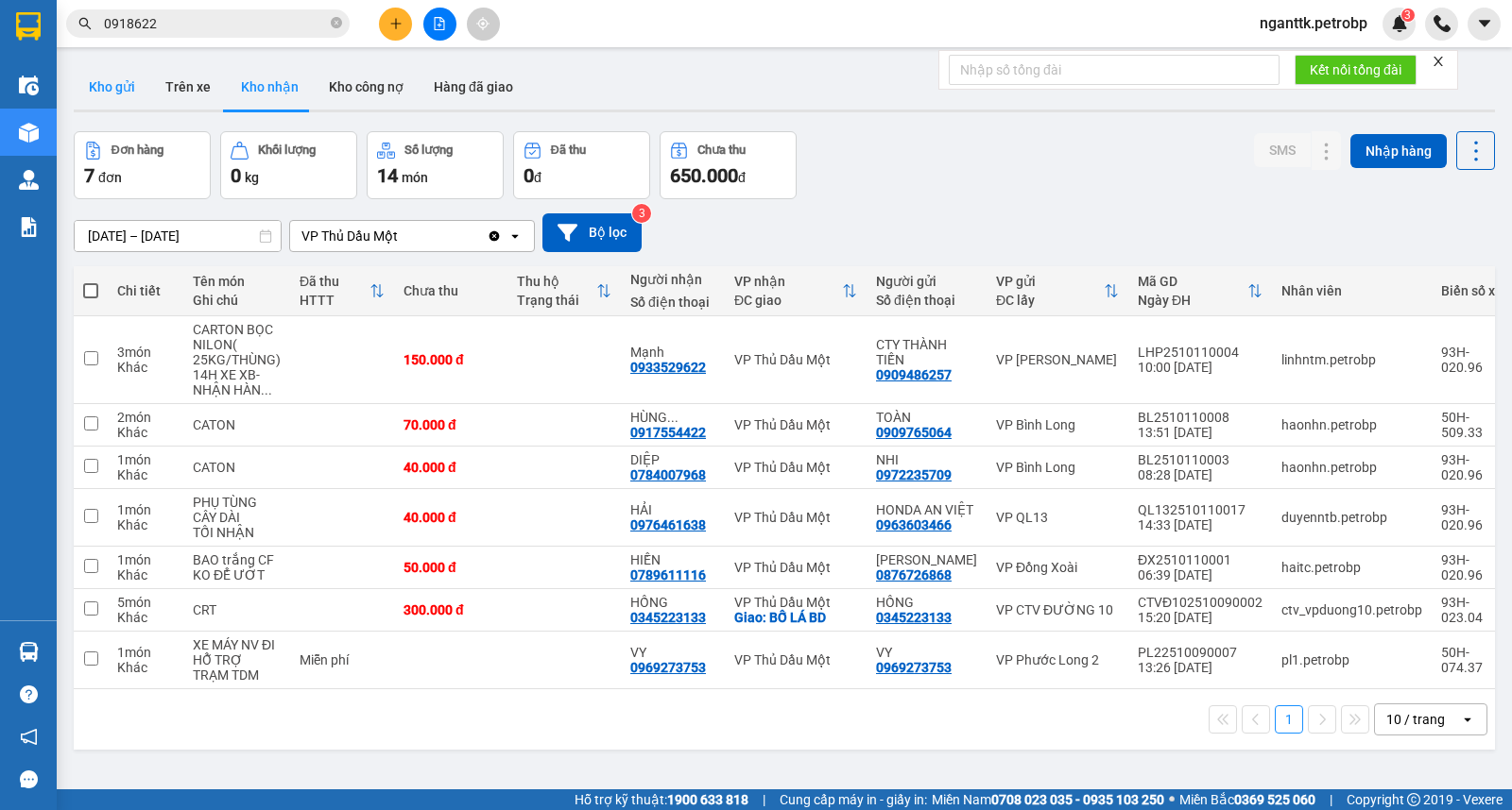
click at [139, 96] on button "Kho gửi" at bounding box center [111, 87] width 76 height 46
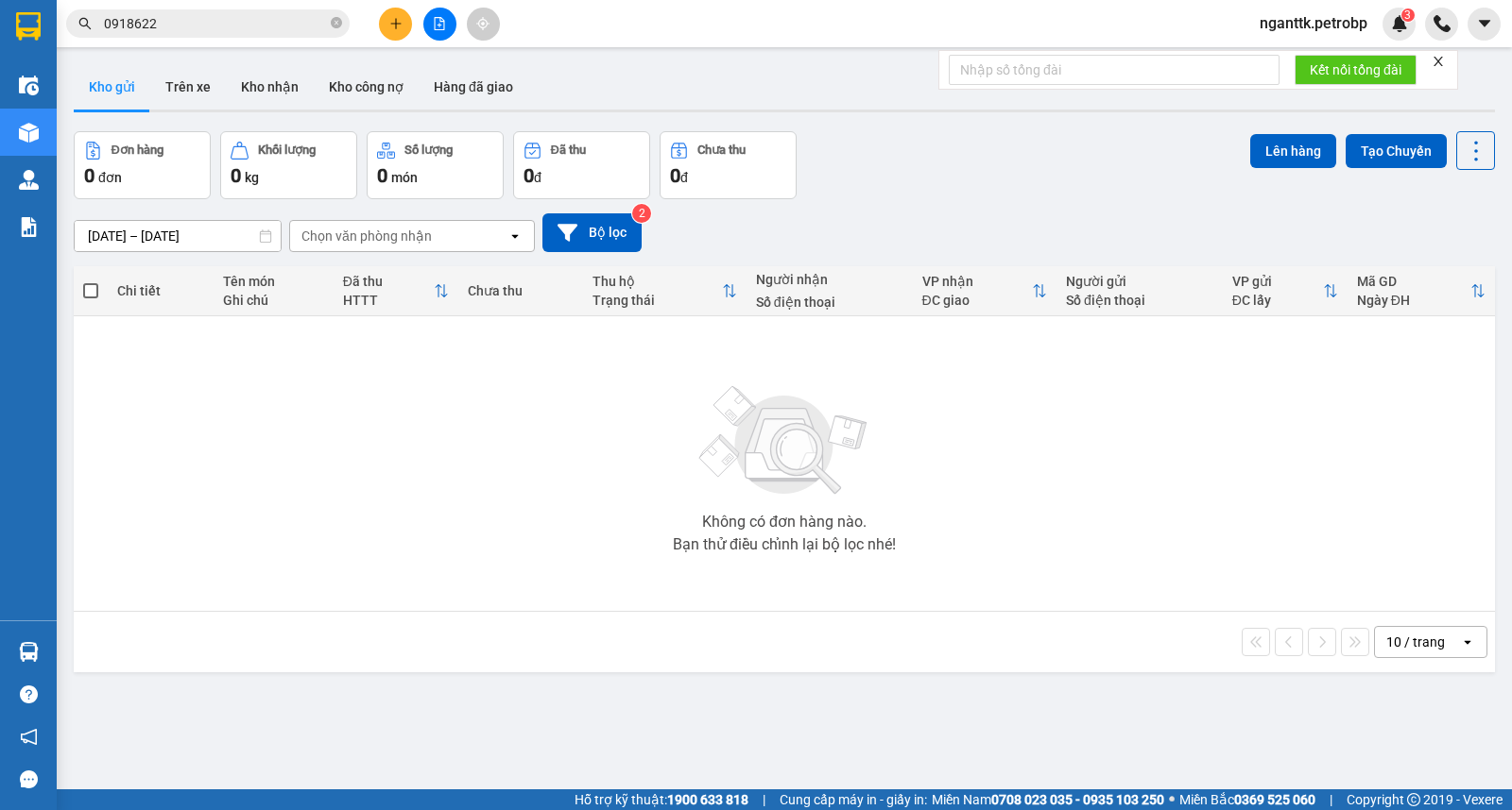
click at [344, 26] on span "0918622" at bounding box center [208, 24] width 284 height 29
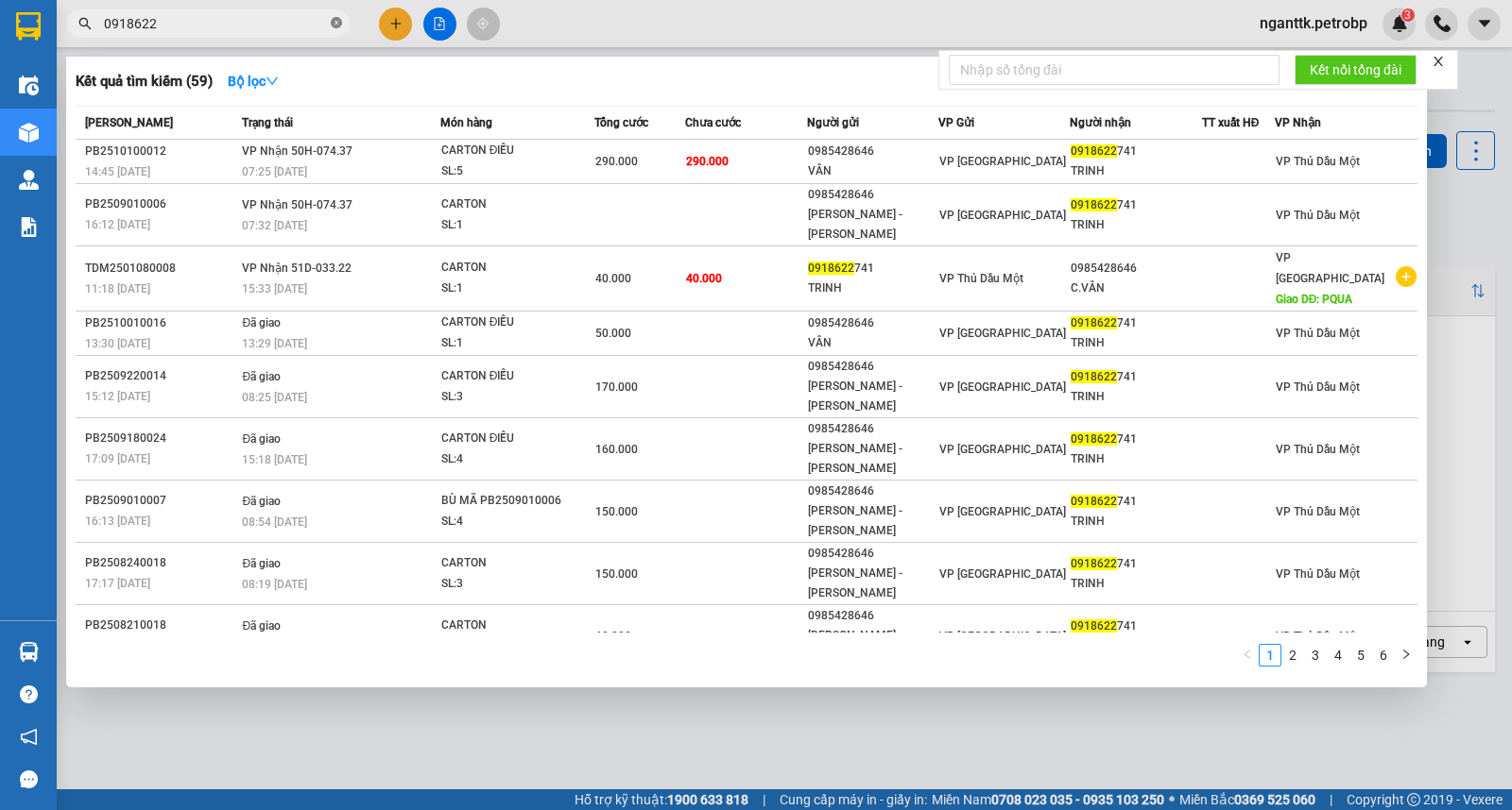
click at [337, 26] on icon "close-circle" at bounding box center [336, 23] width 11 height 11
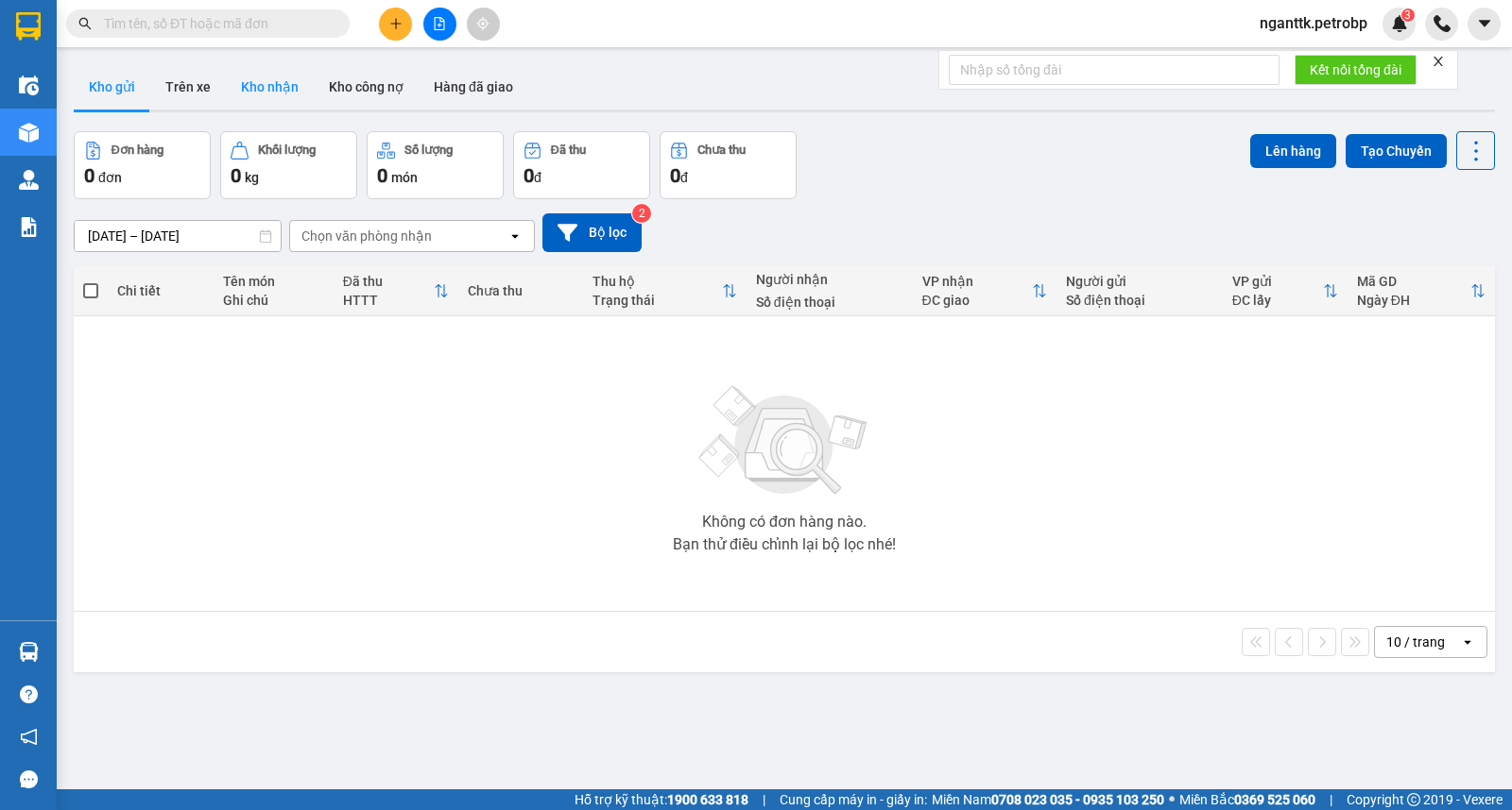
click at [236, 86] on button "Kho nhận" at bounding box center [269, 87] width 88 height 46
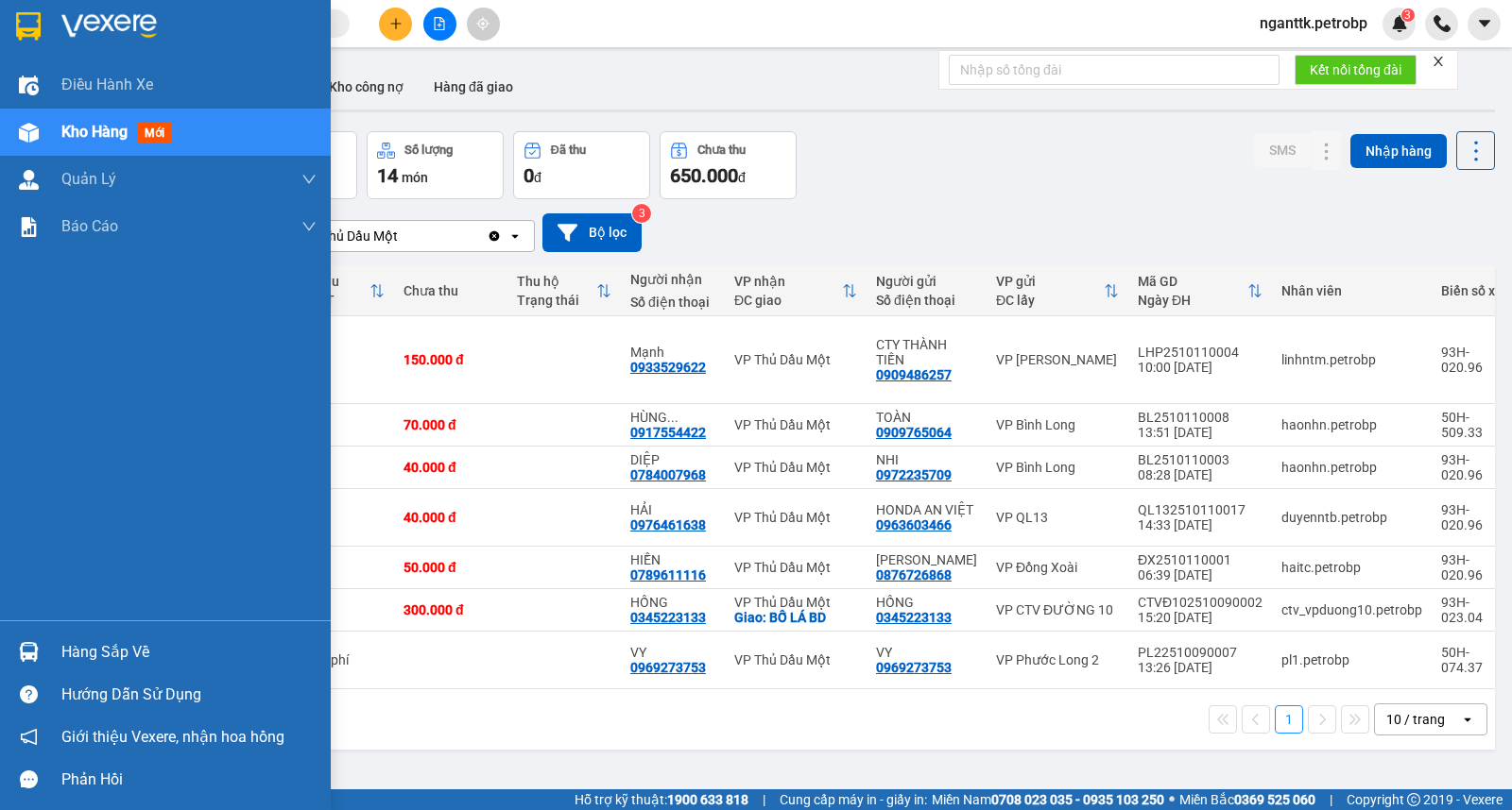
click at [41, 647] on div at bounding box center [29, 652] width 33 height 33
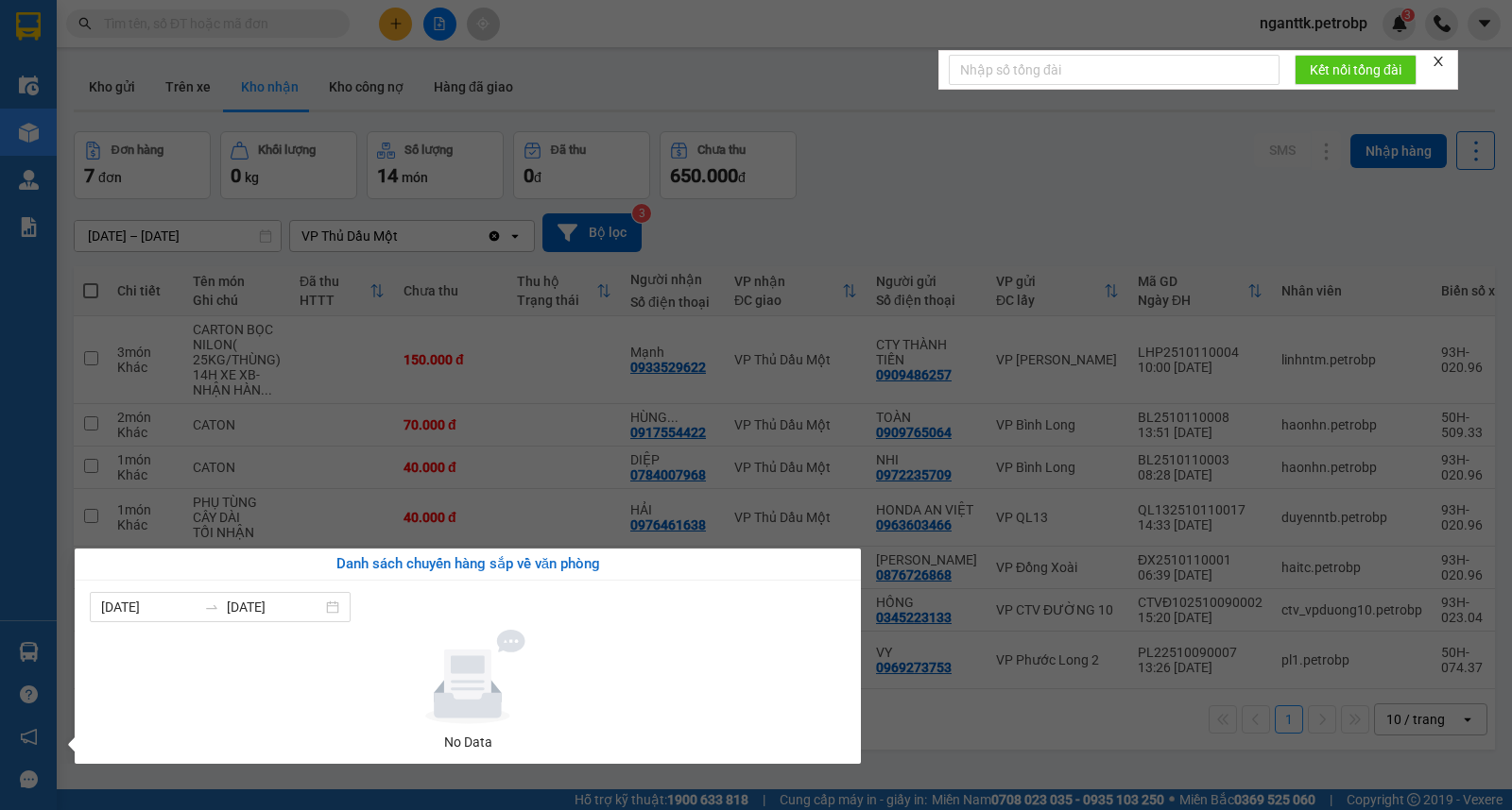
click at [932, 714] on section "Kết quả tìm kiếm ( 59 ) Bộ lọc Mã ĐH Trạng thái Món hàng Tổng cước Chưa cước Ng…" at bounding box center [756, 405] width 1512 height 810
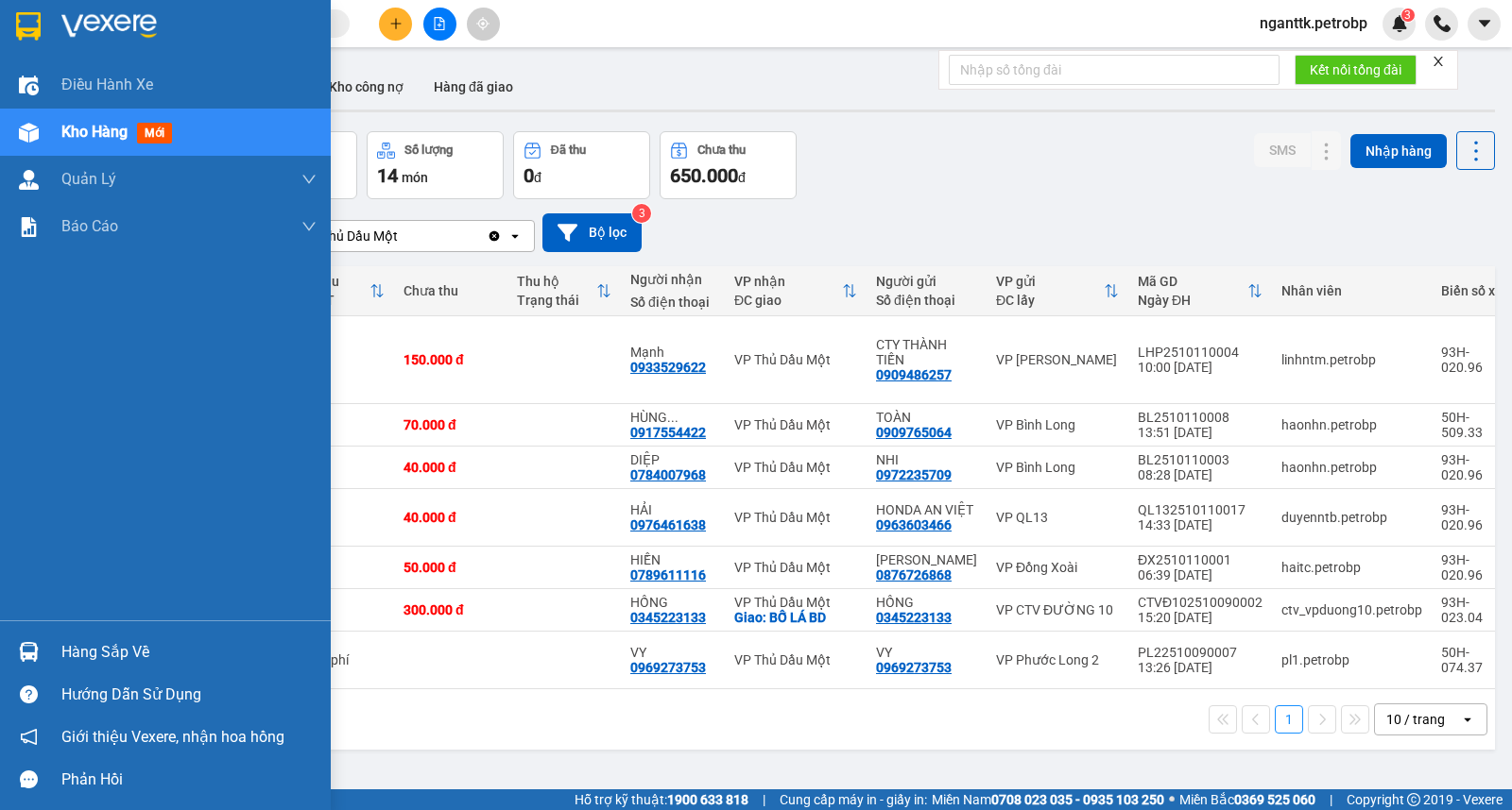
click at [59, 633] on div "Hàng sắp về" at bounding box center [165, 652] width 330 height 43
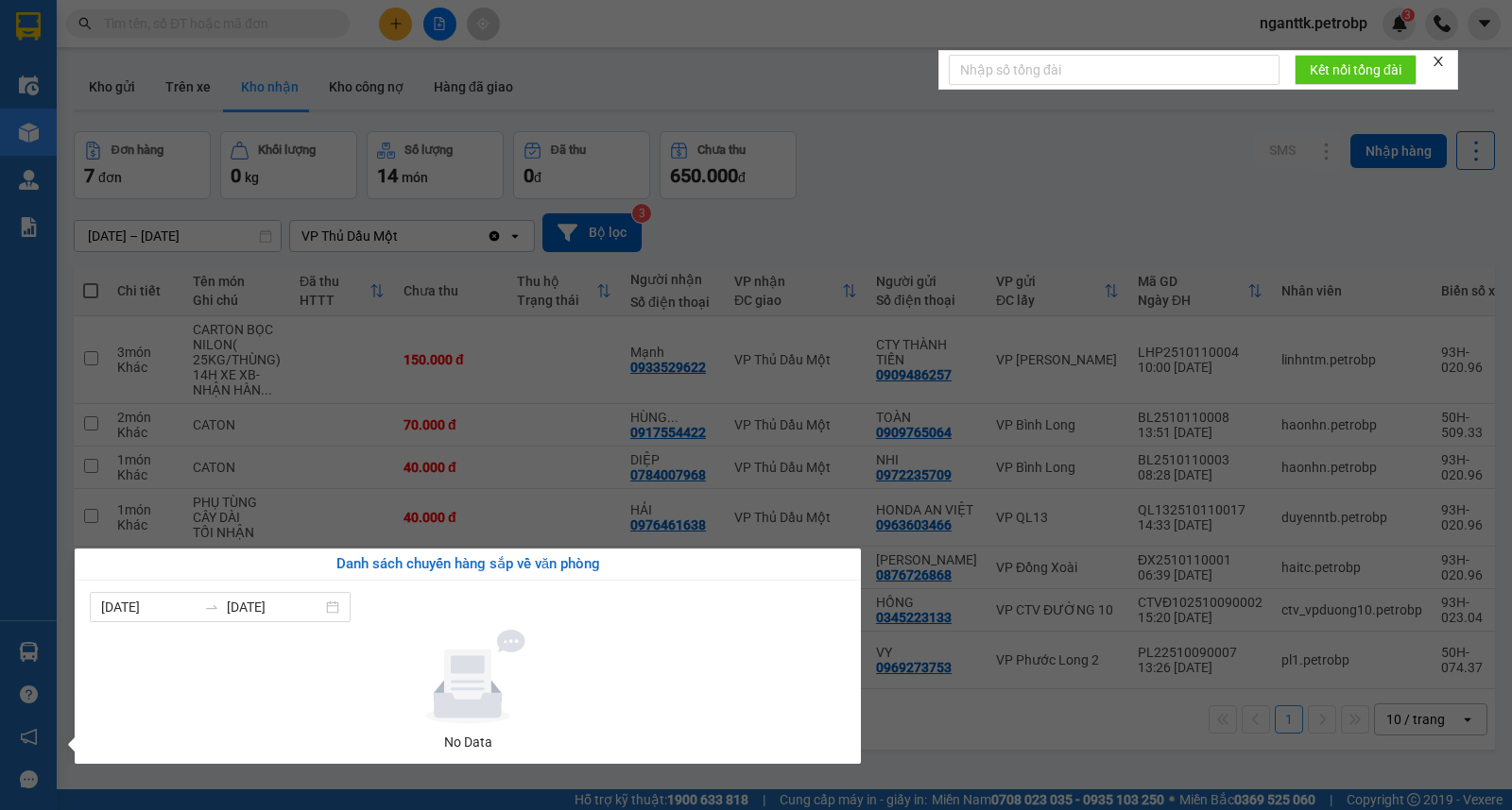
click at [582, 499] on section "Kết quả tìm kiếm ( 59 ) Bộ lọc Mã ĐH Trạng thái Món hàng Tổng cước Chưa cước Ng…" at bounding box center [756, 405] width 1512 height 810
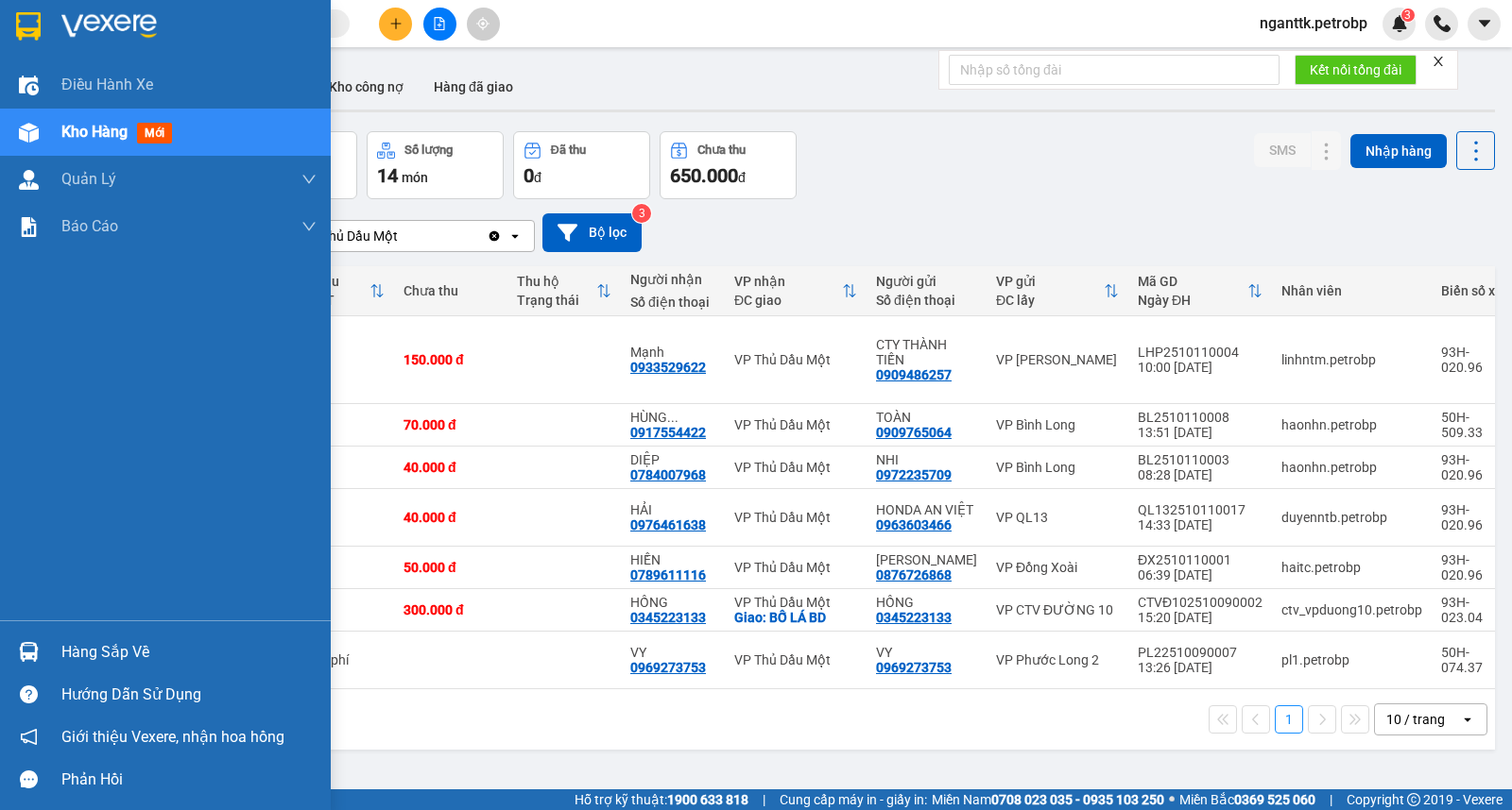
click at [20, 673] on div "Hàng sắp về" at bounding box center [165, 652] width 330 height 43
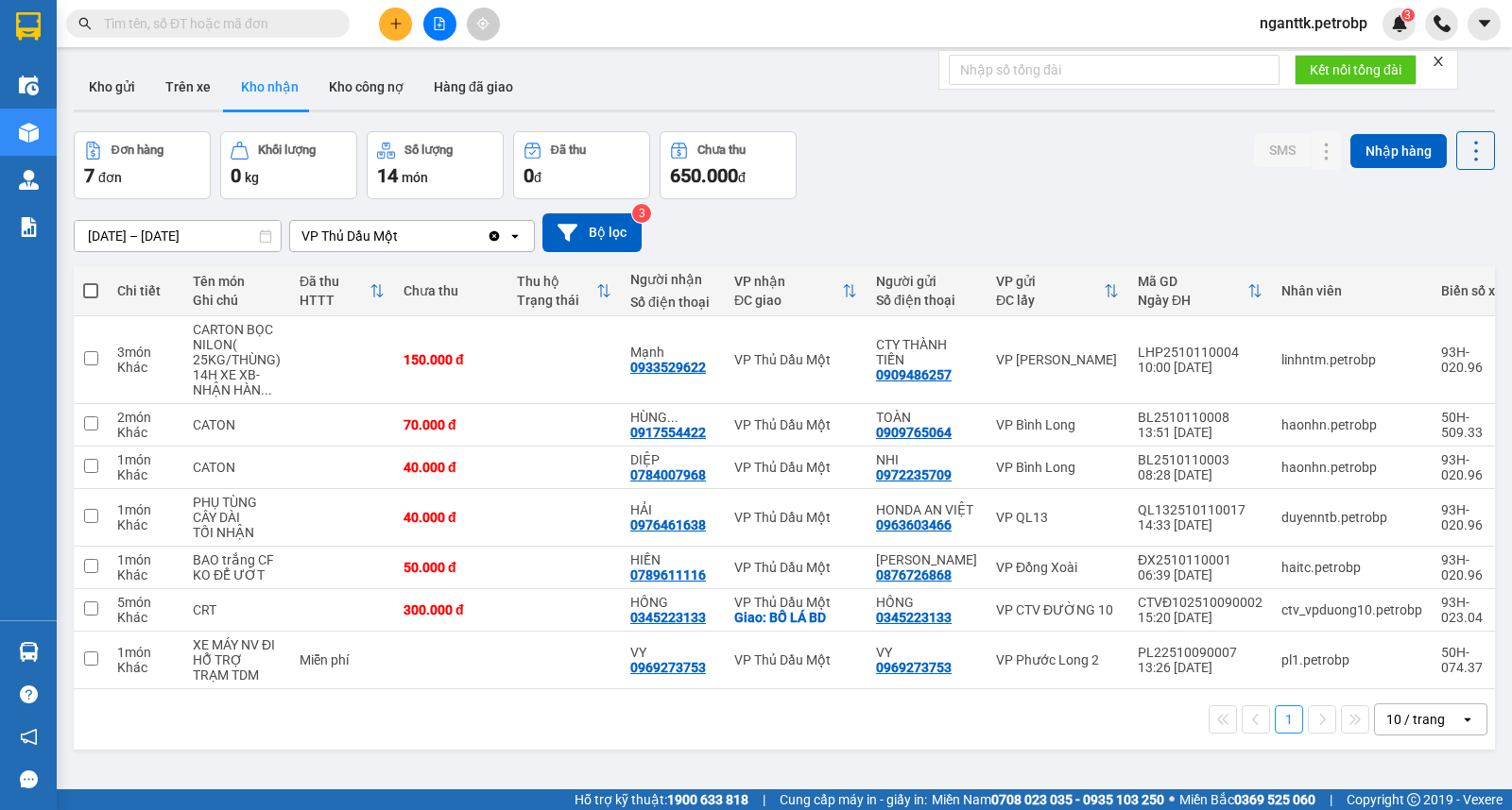
click at [968, 748] on section "Kết quả tìm kiếm ( 59 ) Bộ lọc Mã ĐH Trạng thái Món hàng Tổng cước Chưa cước Ng…" at bounding box center [756, 405] width 1512 height 810
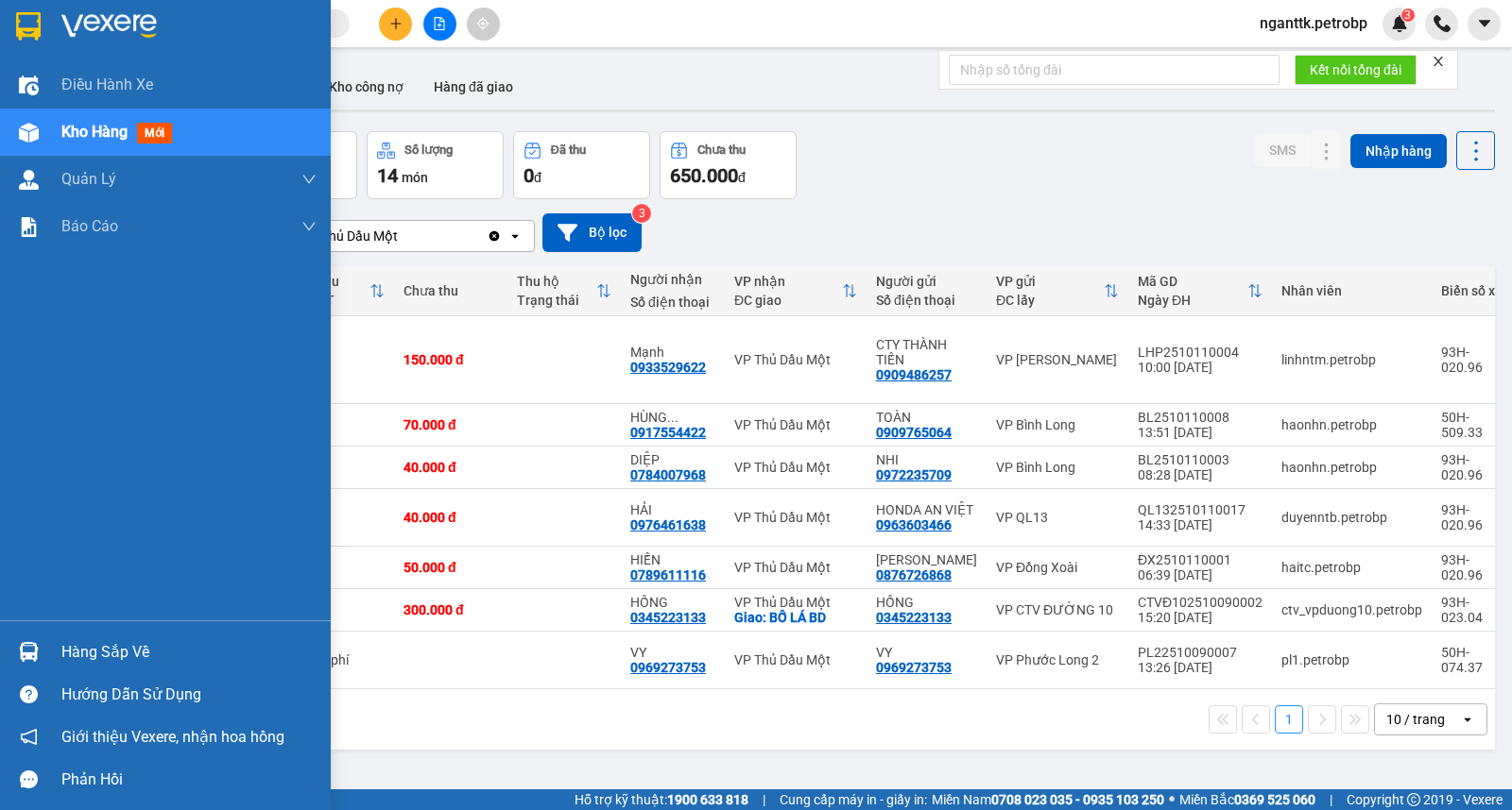
click at [62, 649] on div "Hàng sắp về" at bounding box center [189, 653] width 255 height 29
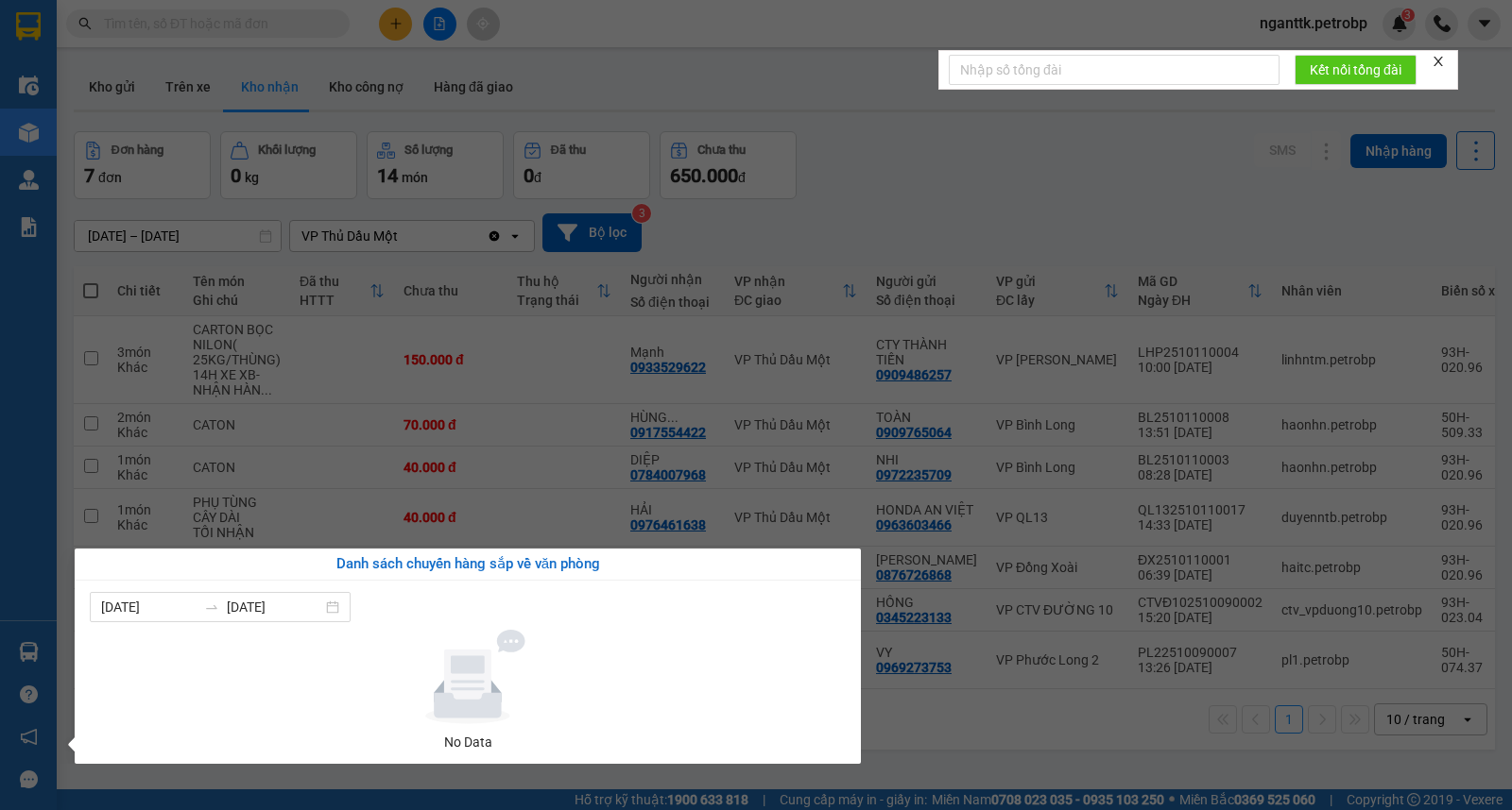
click at [904, 746] on section "Kết quả tìm kiếm ( 59 ) Bộ lọc Mã ĐH Trạng thái Món hàng Tổng cước Chưa cước Ng…" at bounding box center [756, 405] width 1512 height 810
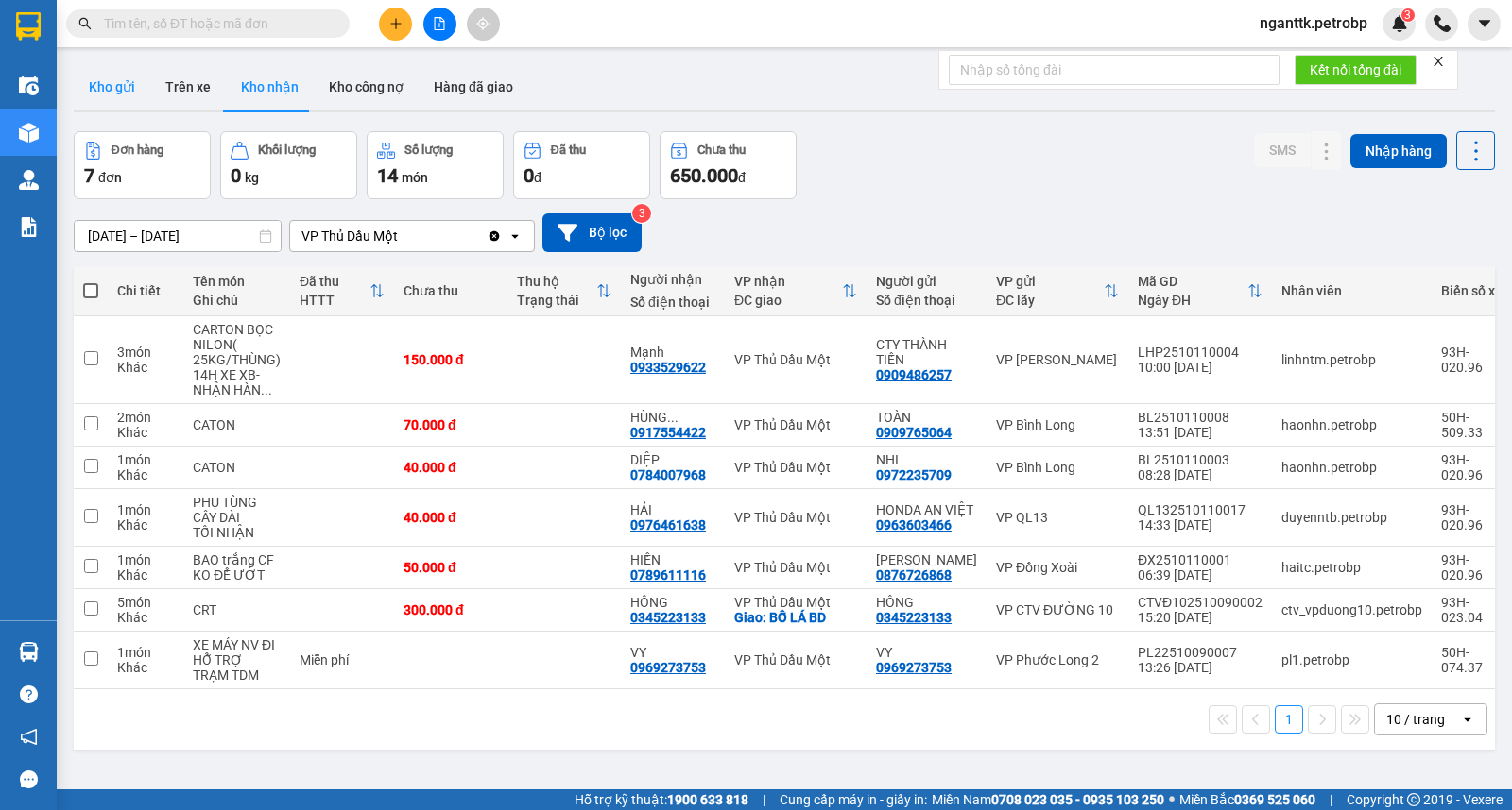
click at [115, 97] on button "Kho gửi" at bounding box center [111, 87] width 76 height 46
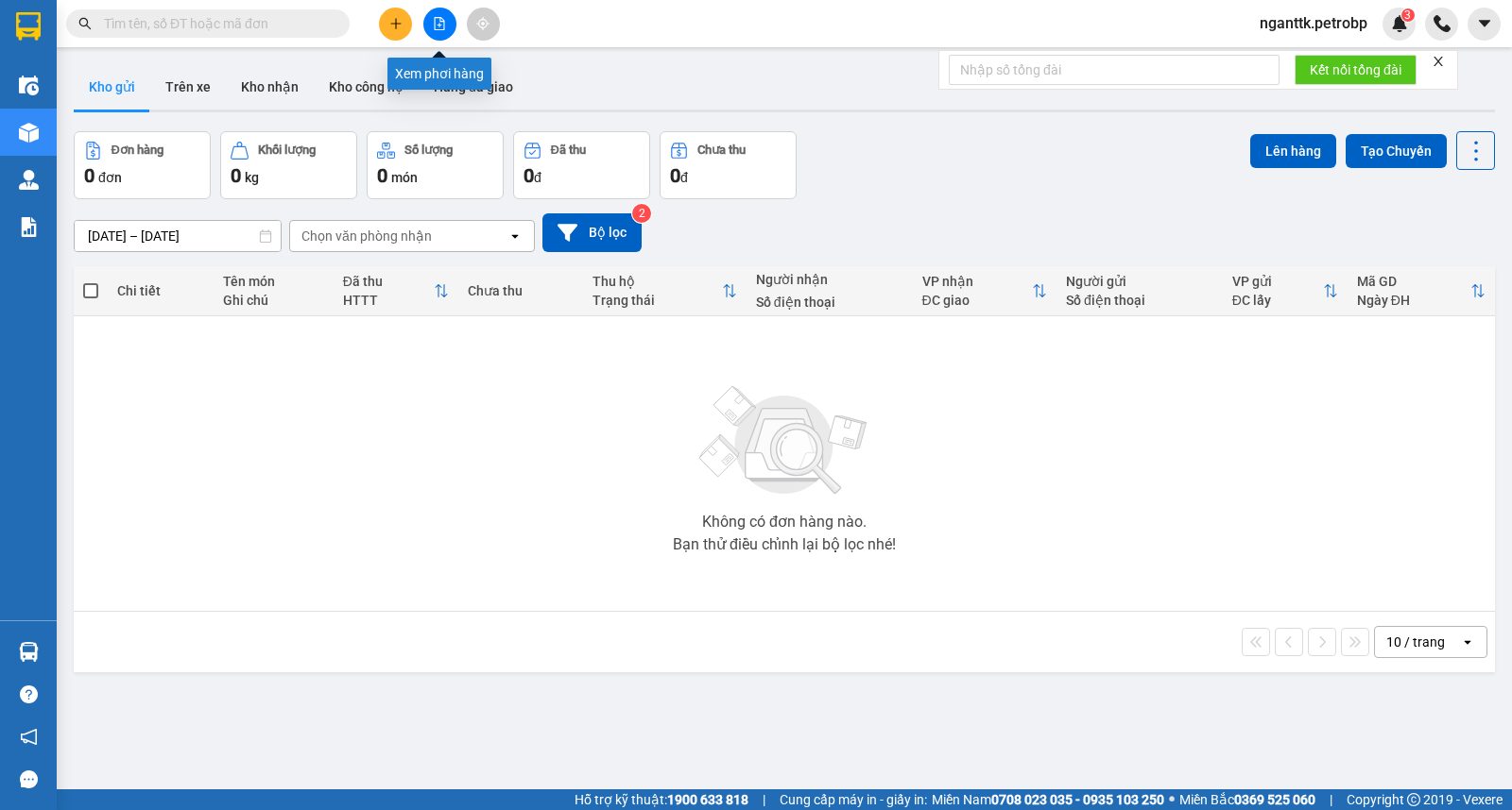
click at [432, 27] on icon "file-add" at bounding box center [439, 24] width 13 height 13
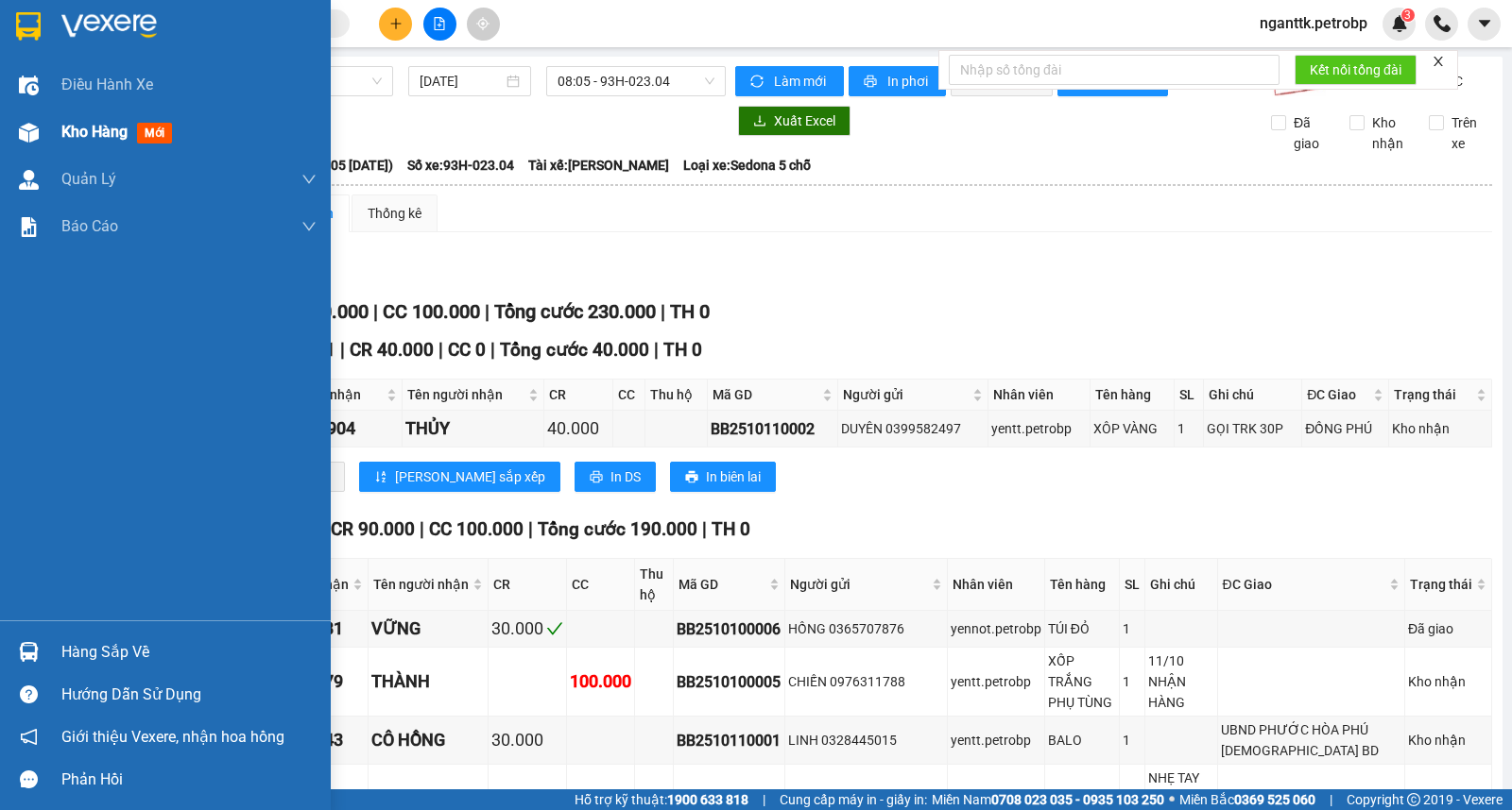
click at [82, 129] on span "Kho hàng" at bounding box center [94, 131] width 66 height 18
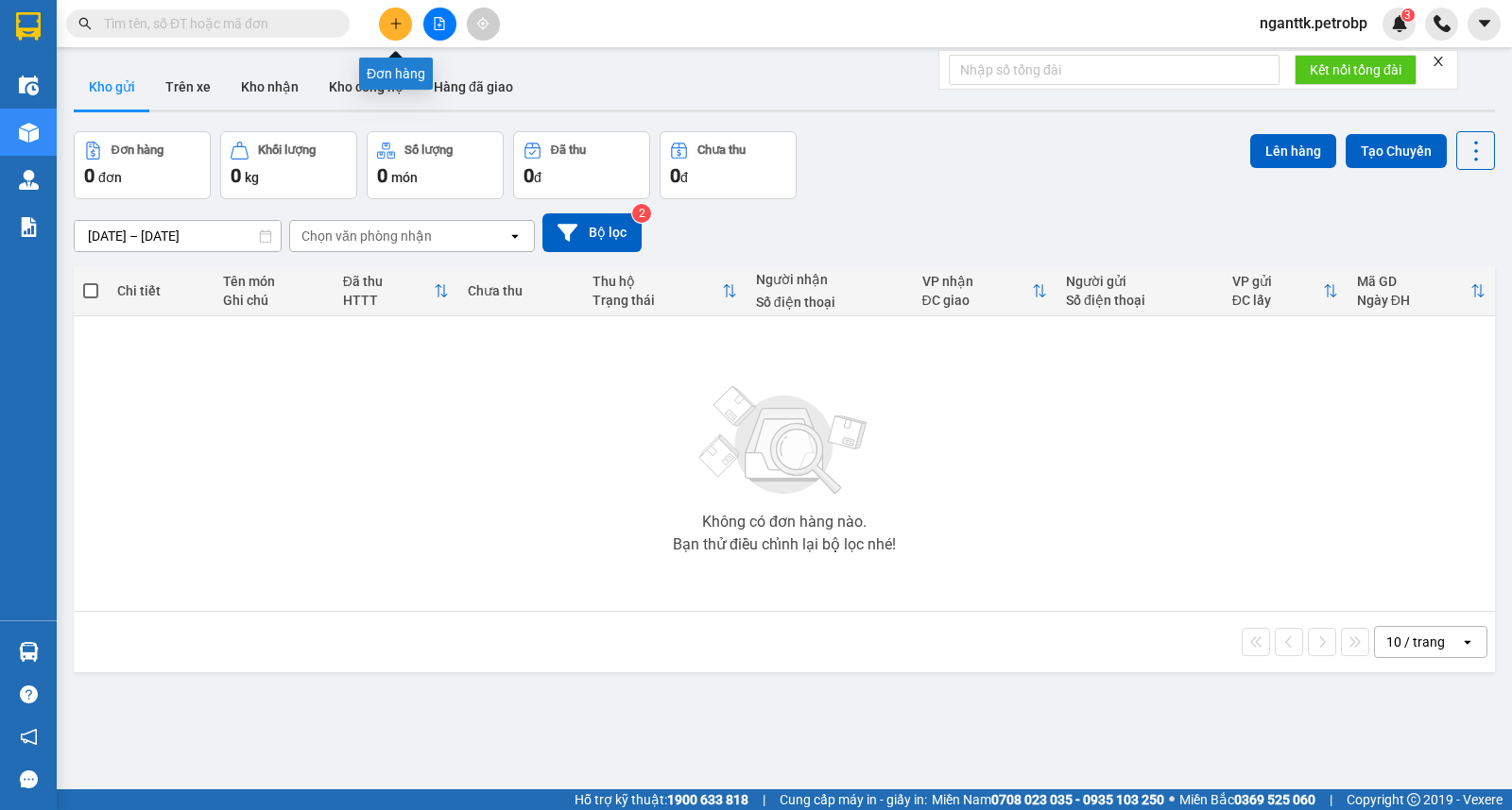
click at [393, 22] on icon "plus" at bounding box center [396, 24] width 13 height 13
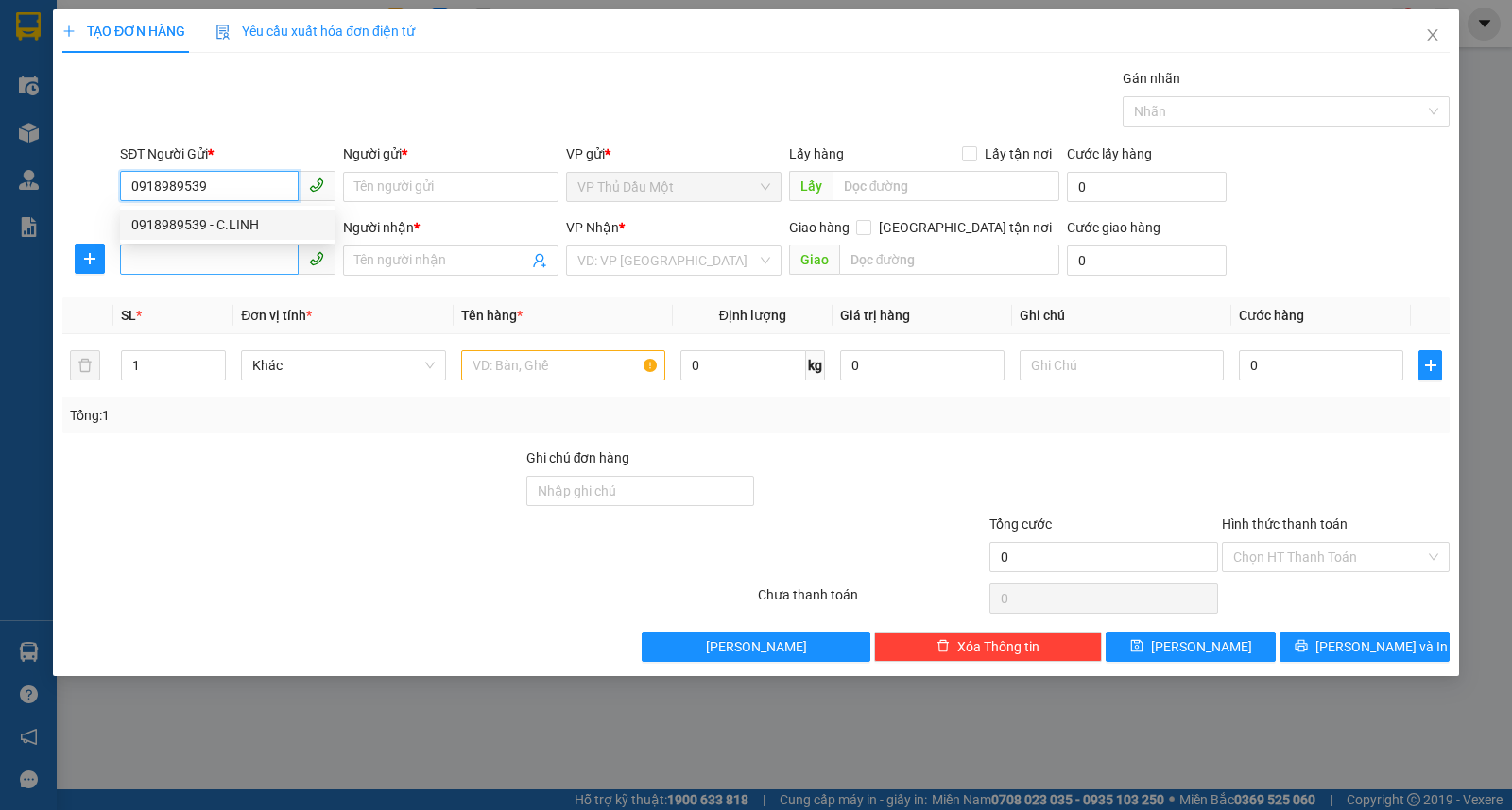
type input "0918989539"
click at [229, 250] on input "SĐT Người Nhận *" at bounding box center [209, 260] width 179 height 30
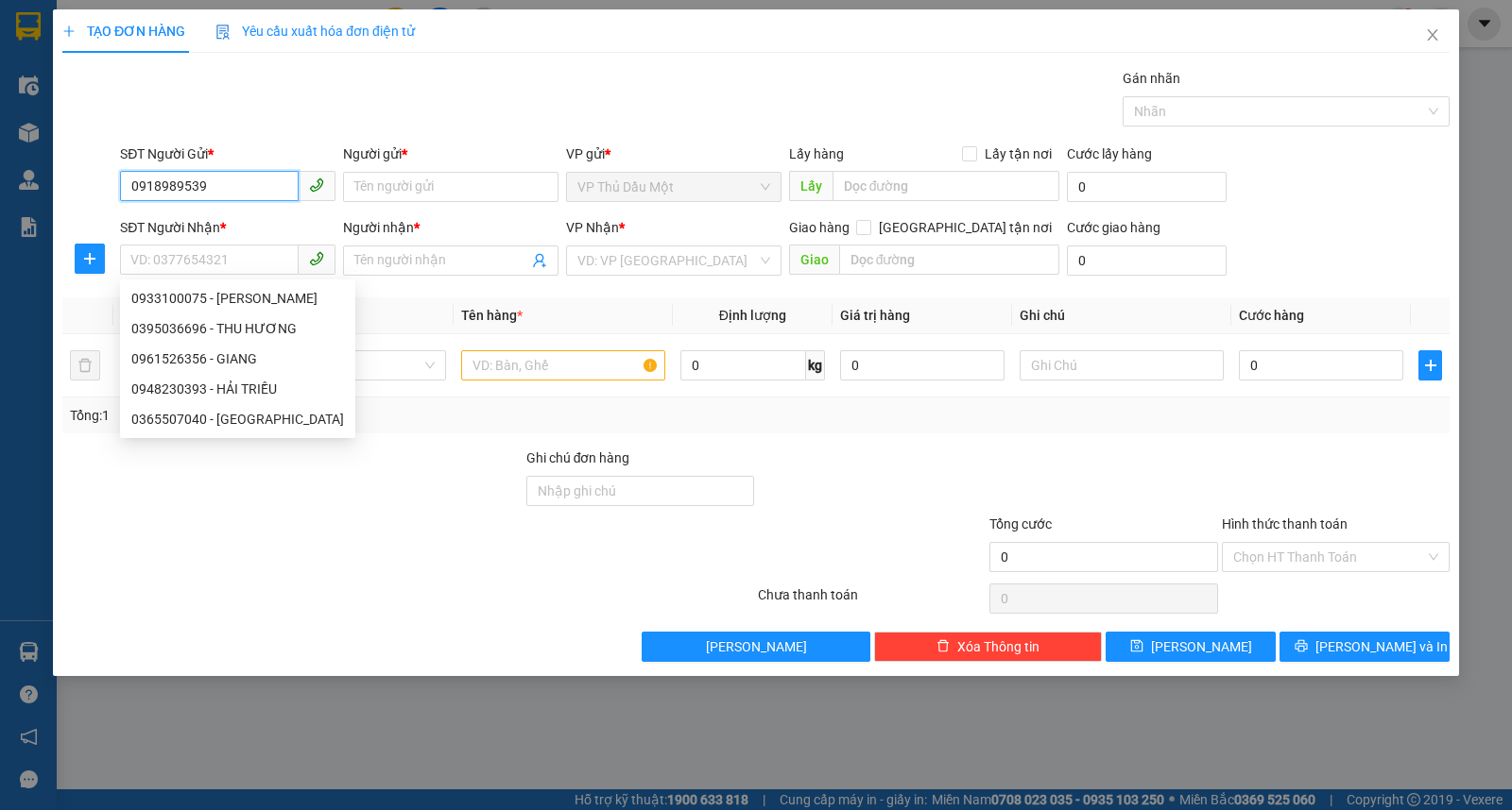
click at [239, 183] on input "0918989539" at bounding box center [209, 187] width 179 height 30
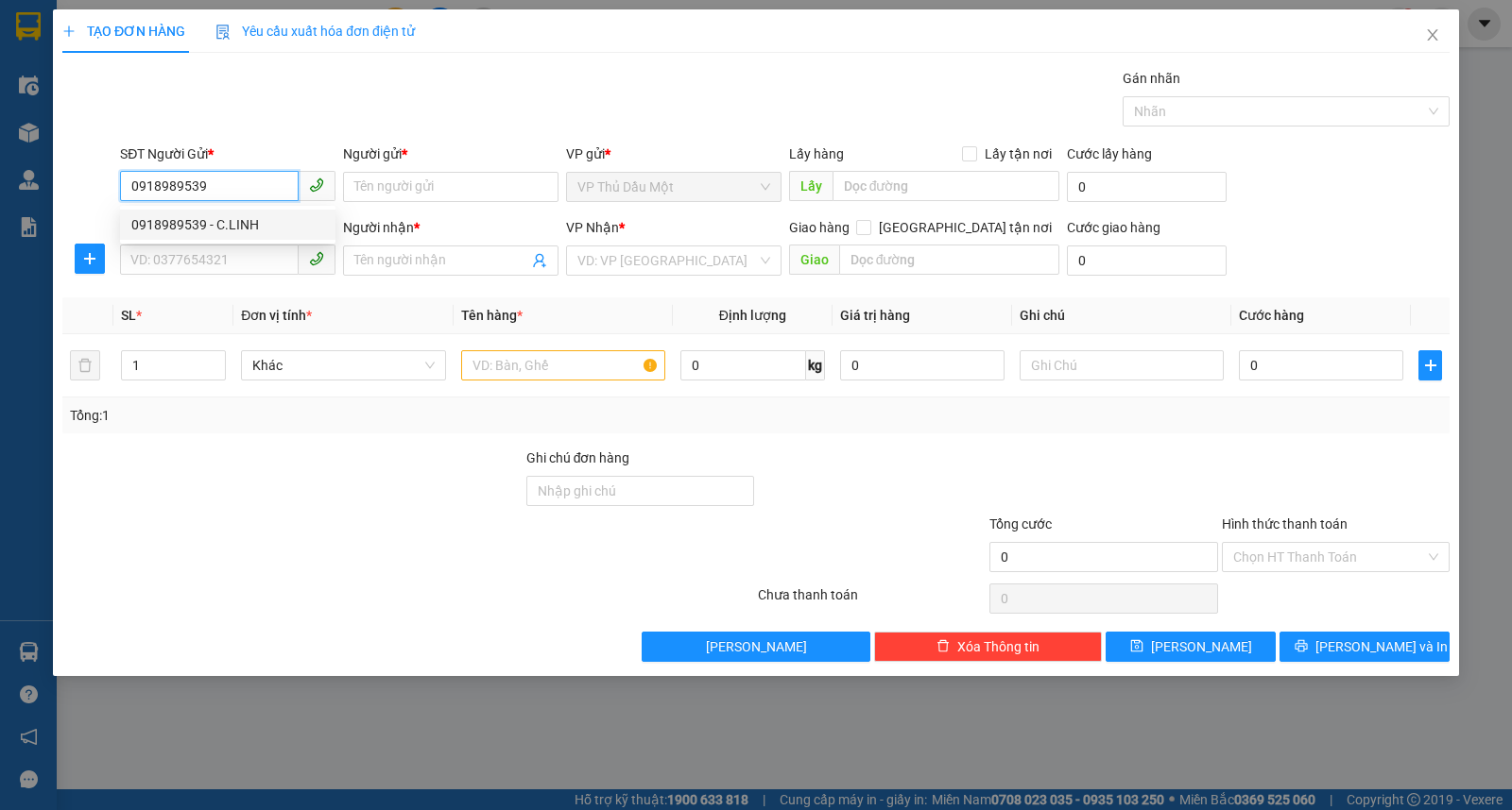
click at [247, 227] on div "0918989539 - C.LINH" at bounding box center [228, 225] width 192 height 21
type input "C.LINH"
type input "0933100075"
type input "[PERSON_NAME]"
type input "CÂY XĂNG VẤT TƯ BÌNH LONG"
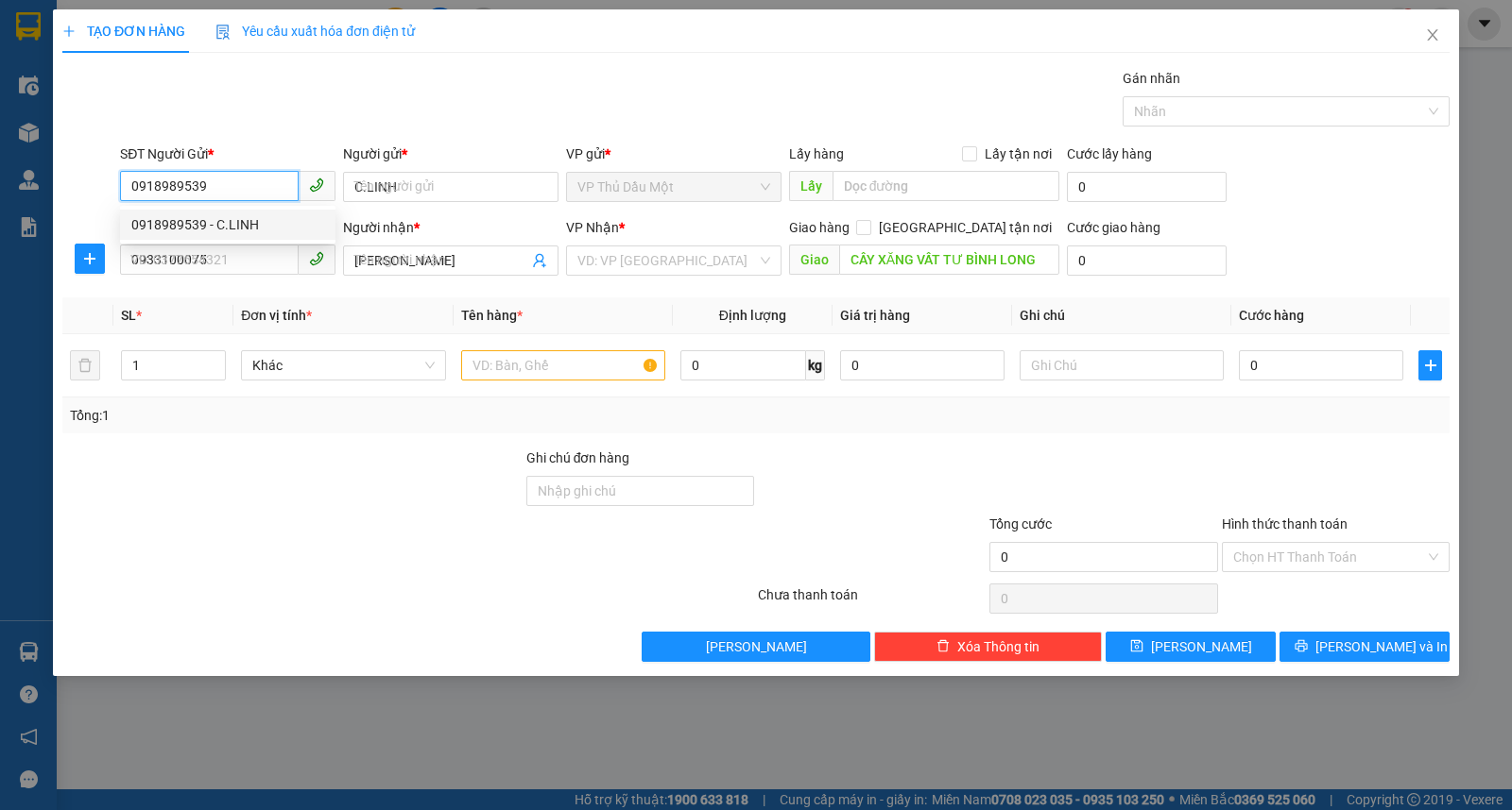
type input "50.000"
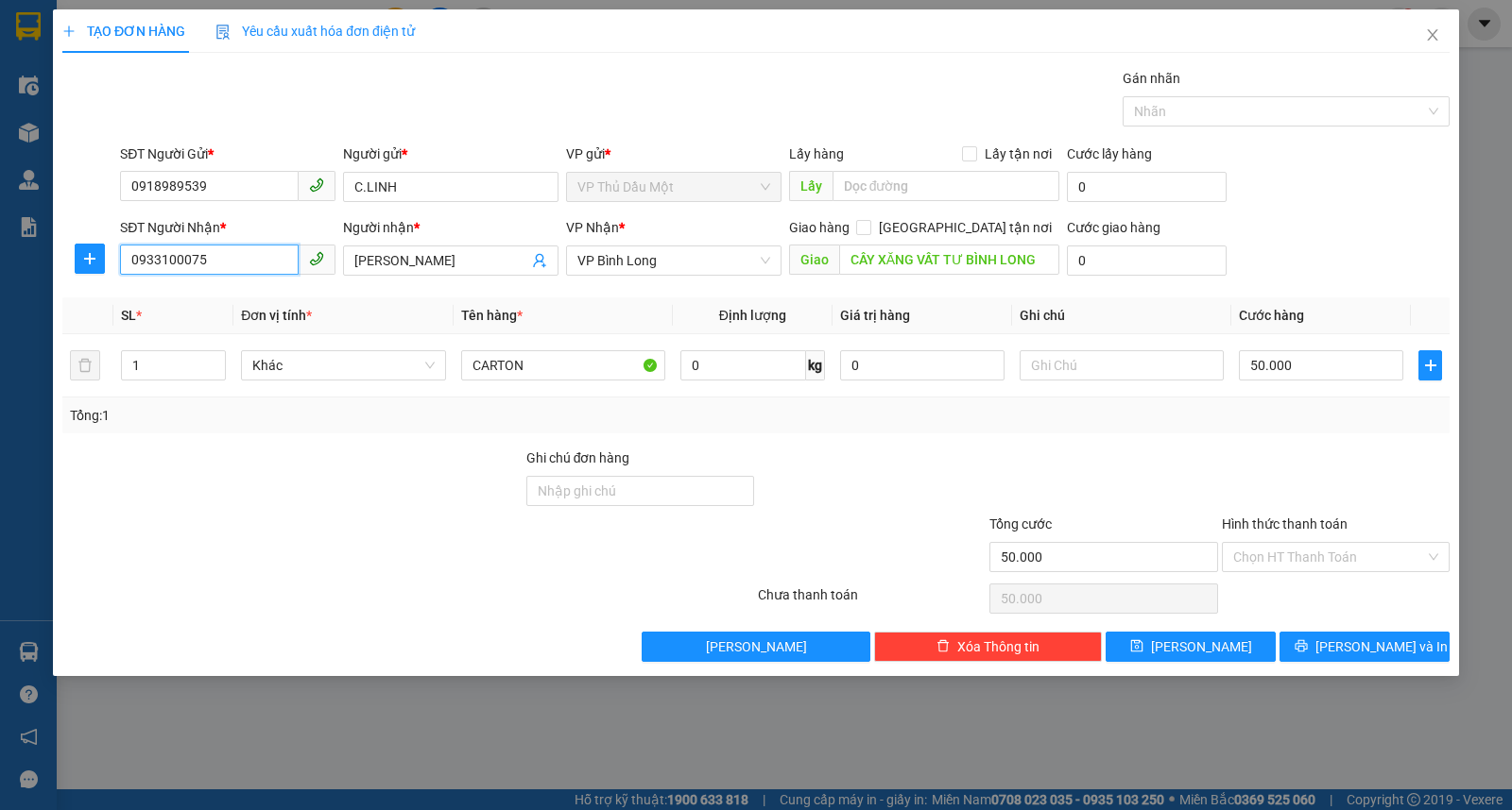
click at [240, 267] on input "0933100075" at bounding box center [209, 260] width 179 height 30
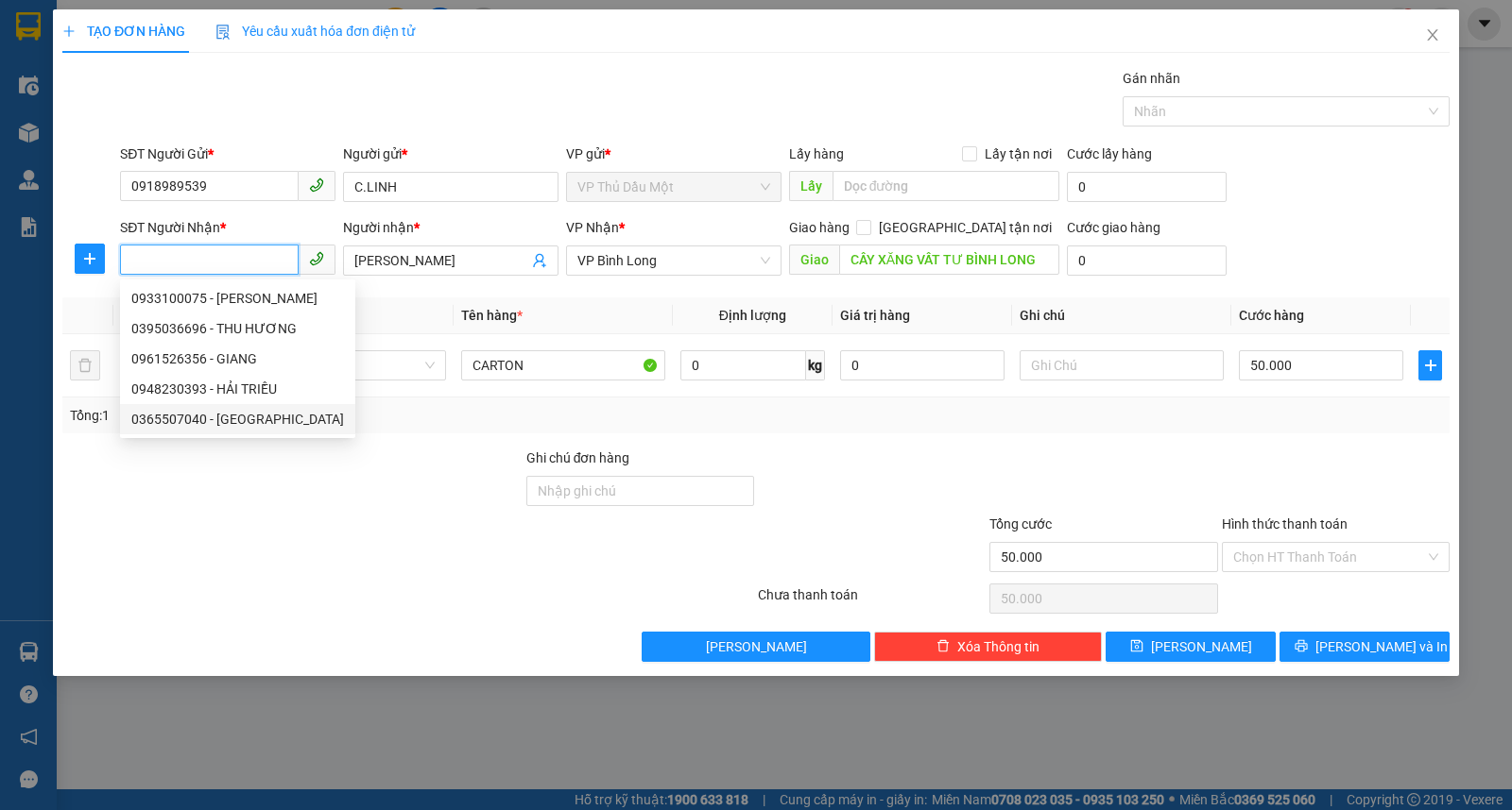
click at [237, 418] on div "0365507040 - [GEOGRAPHIC_DATA]" at bounding box center [237, 420] width 212 height 21
type input "0365507040"
type input "[GEOGRAPHIC_DATA]"
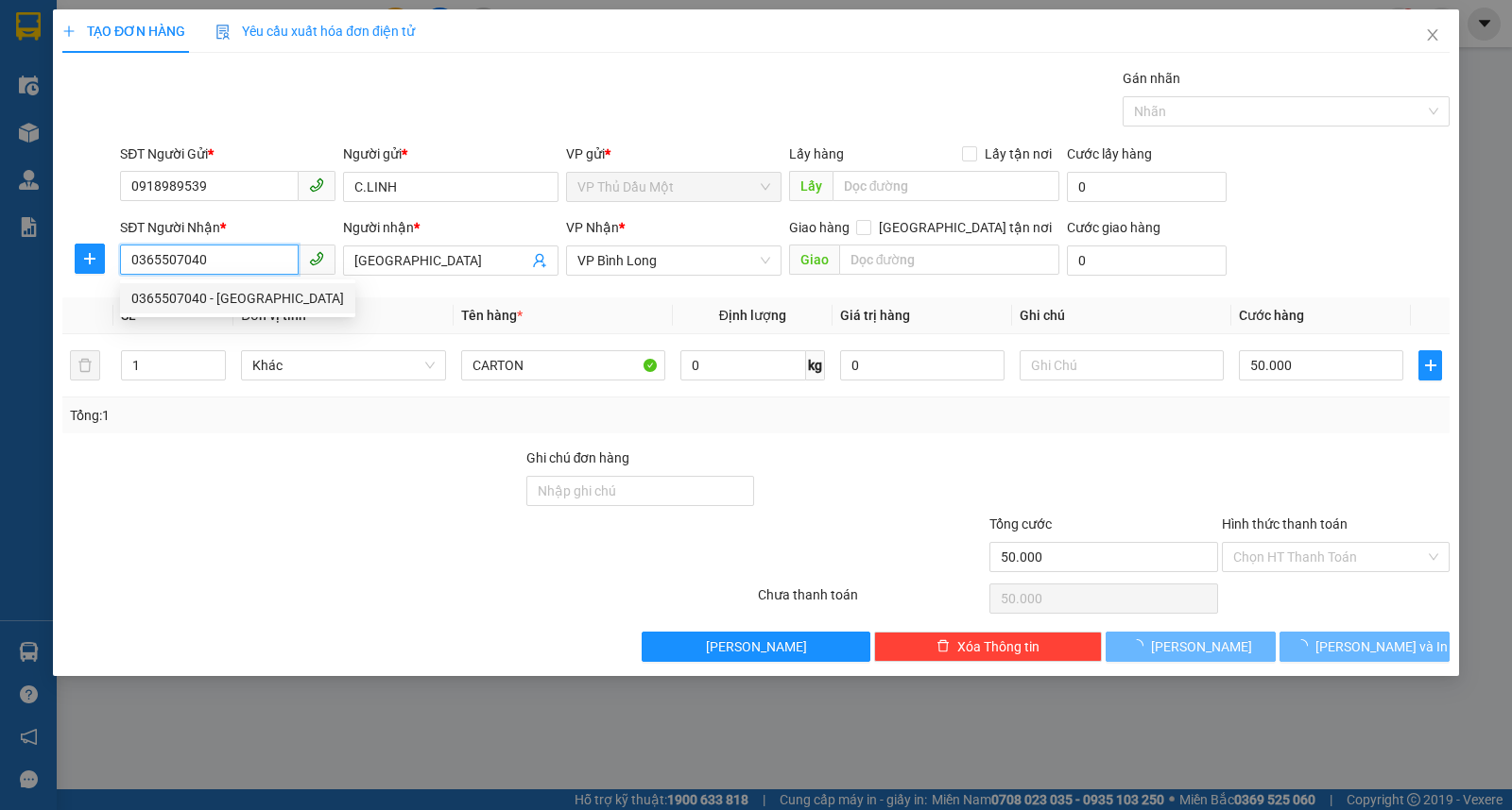
type input "110.000"
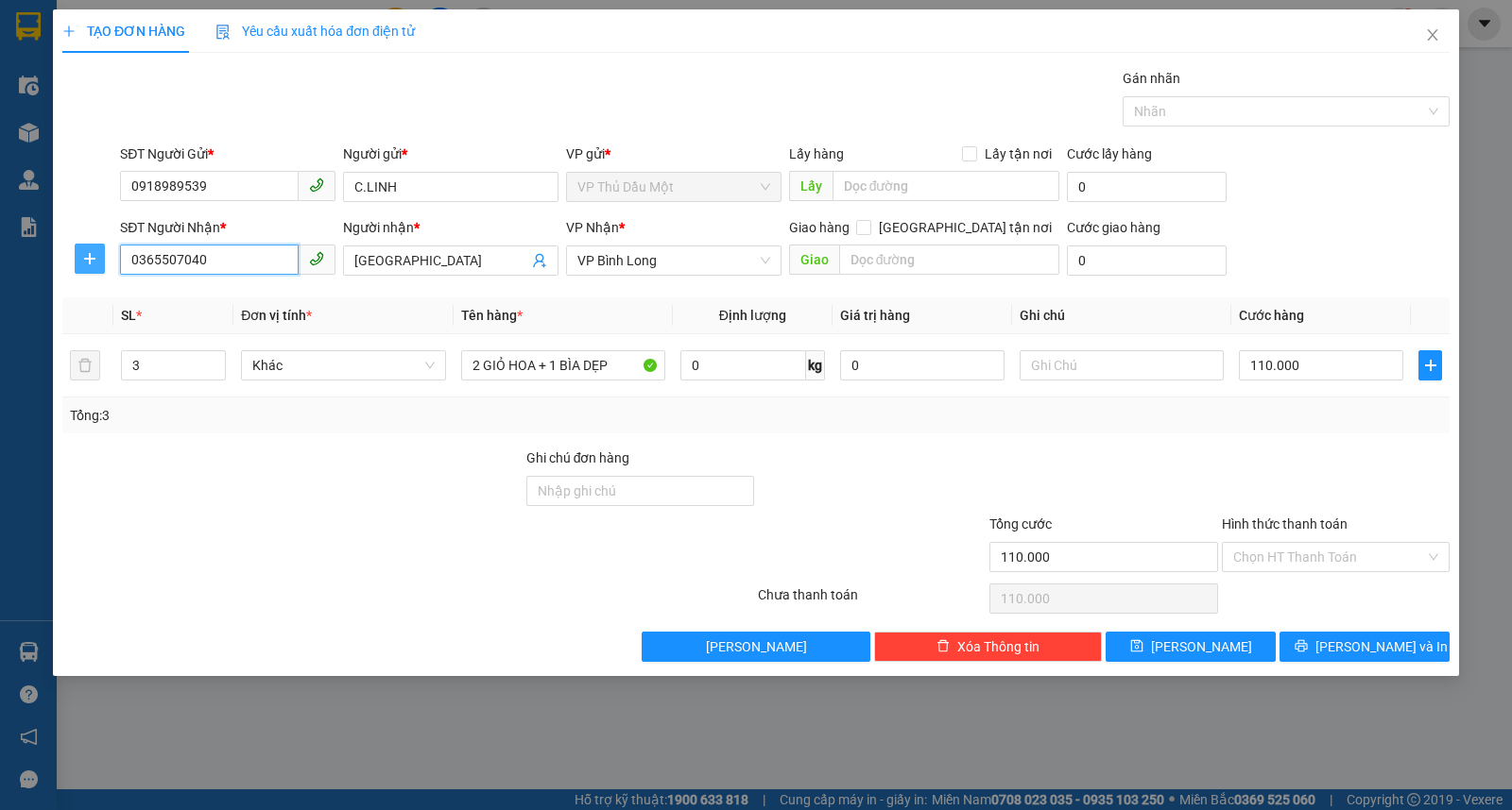
type input "0365507040"
click at [95, 260] on icon "plus" at bounding box center [90, 259] width 15 height 15
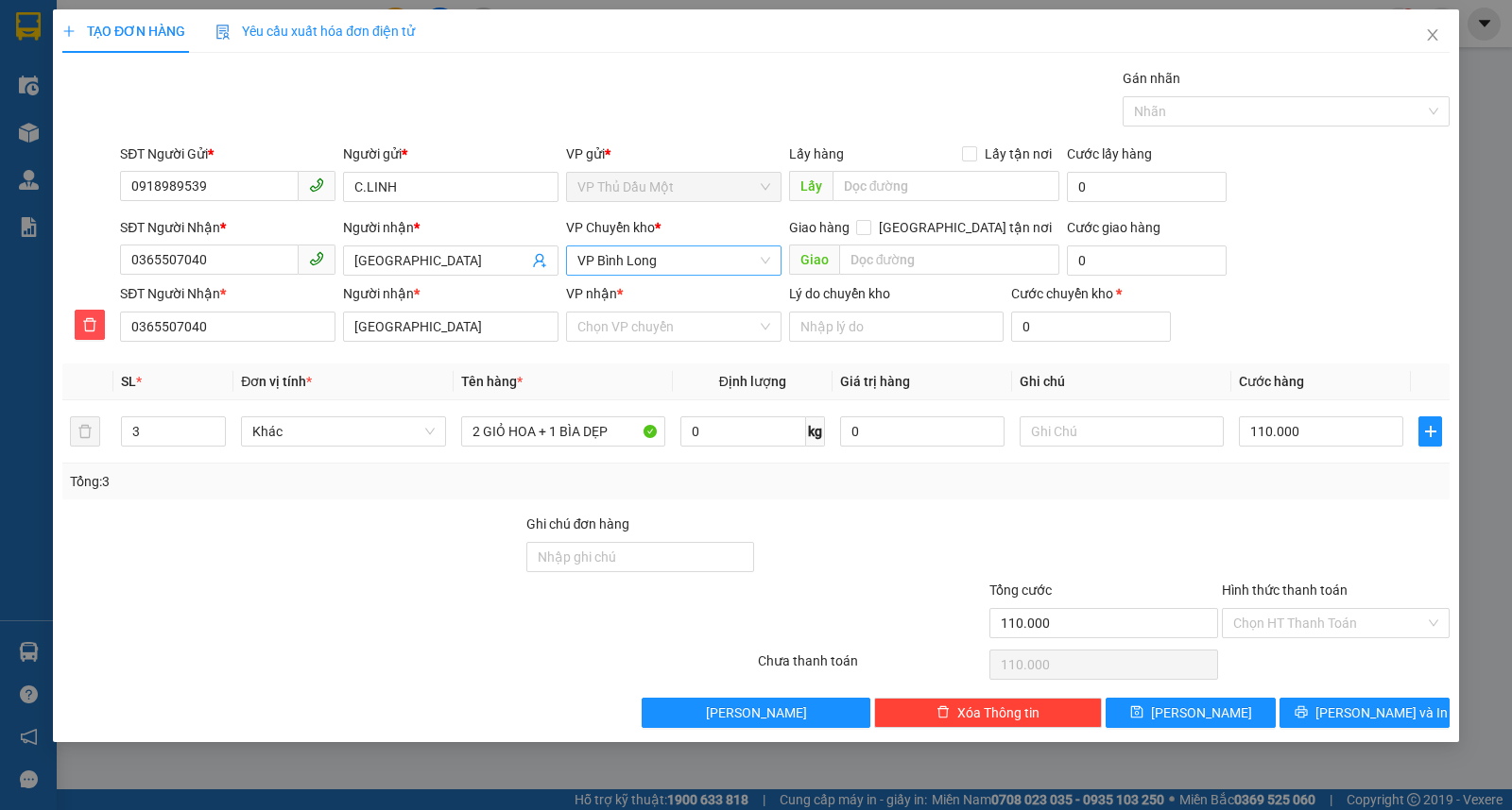
click at [643, 263] on span "VP Bình Long" at bounding box center [673, 261] width 192 height 29
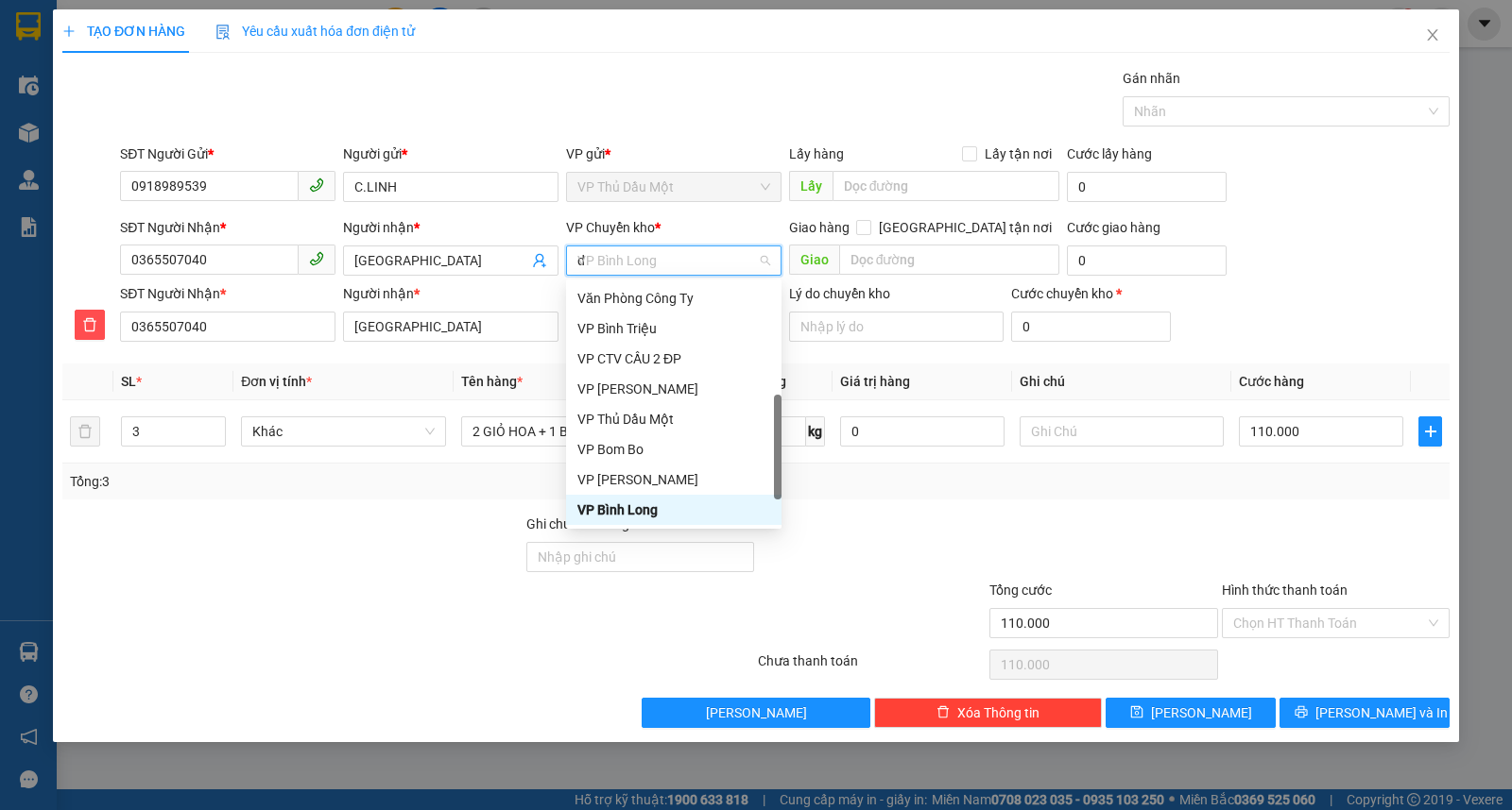
scroll to position [30, 0]
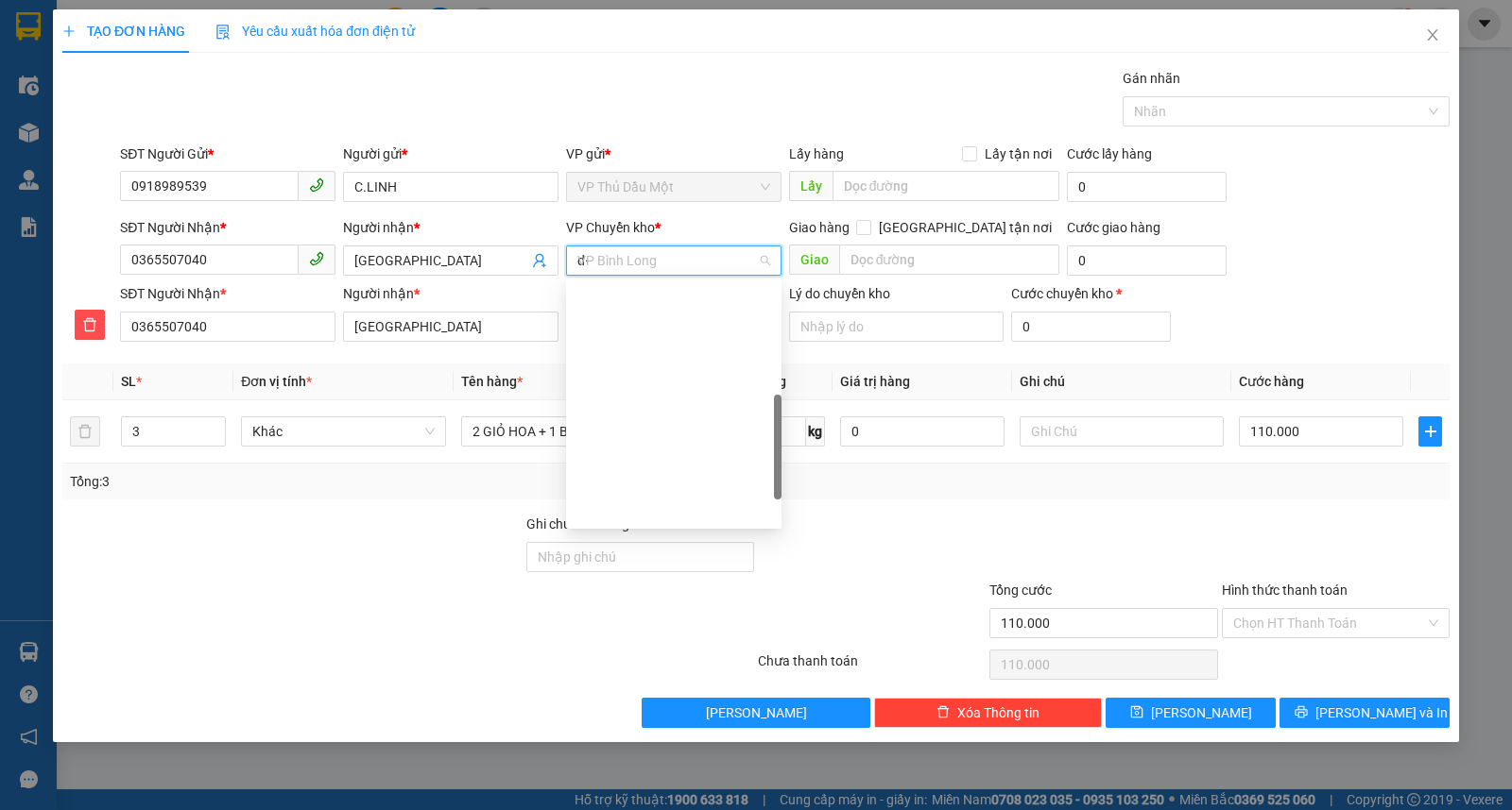
type input "d"
type input "đ"
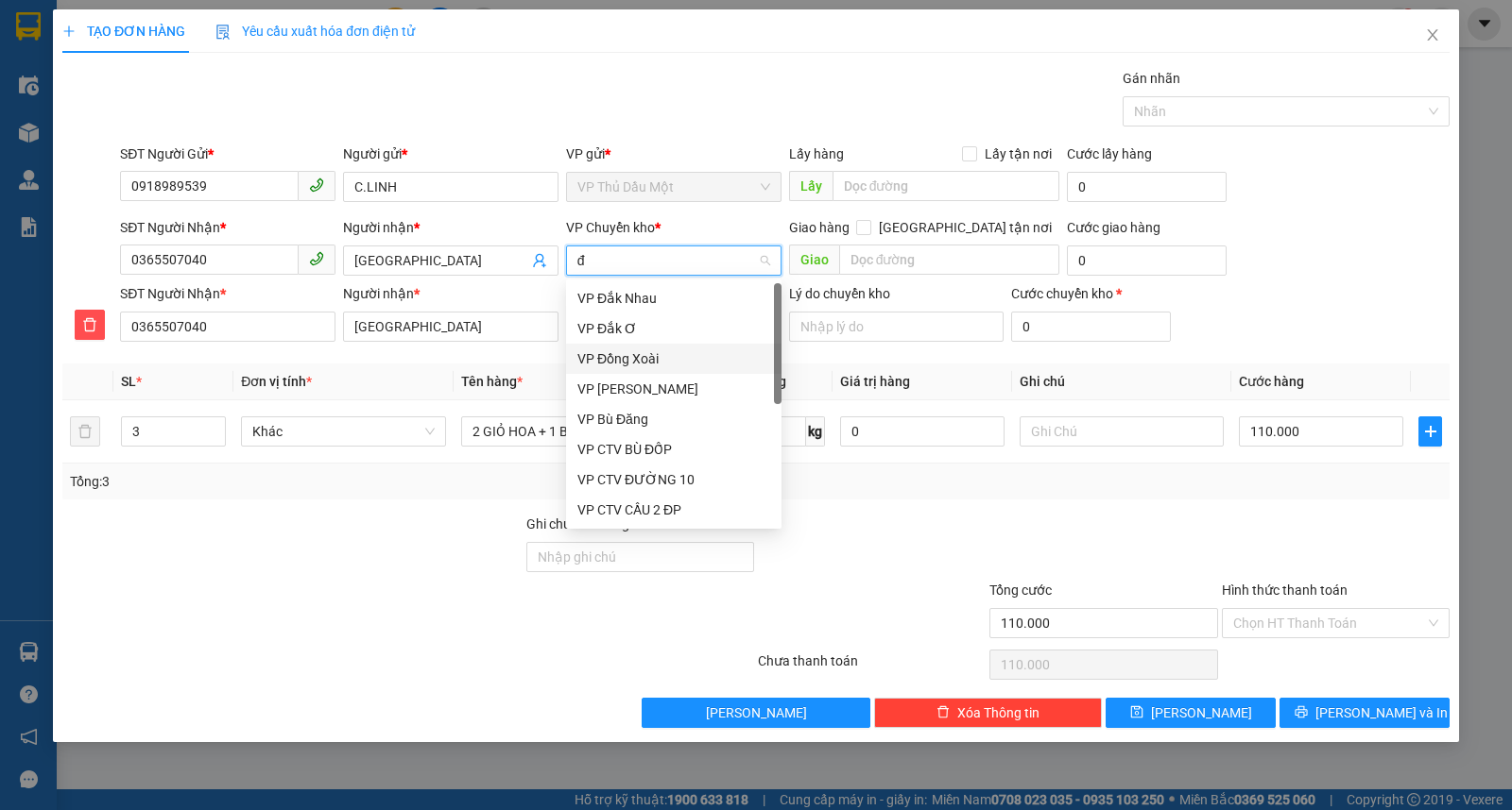
click at [650, 344] on div "VP Đồng Xoài" at bounding box center [673, 359] width 215 height 30
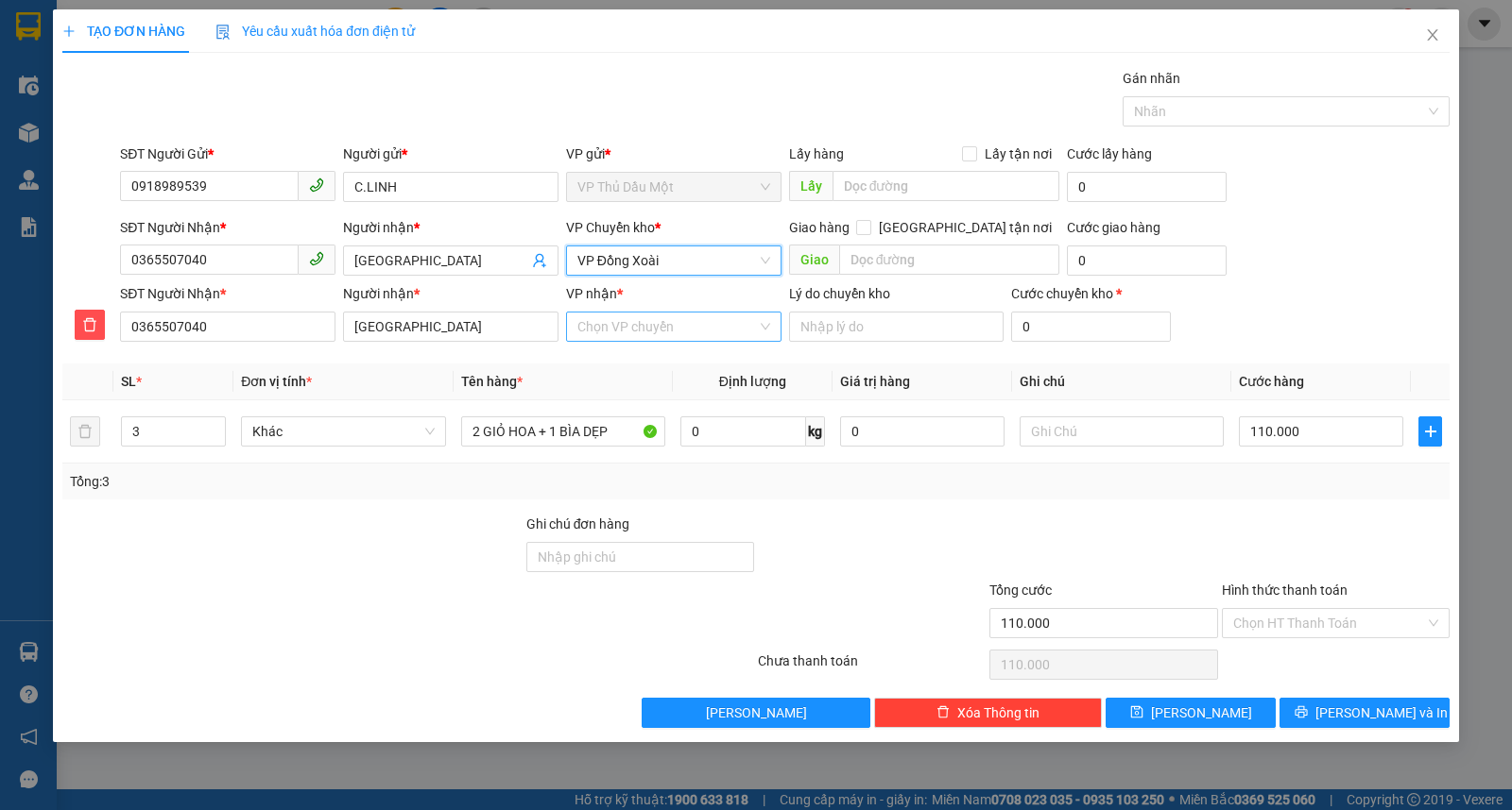
click at [634, 334] on input "VP nhận *" at bounding box center [666, 326] width 180 height 29
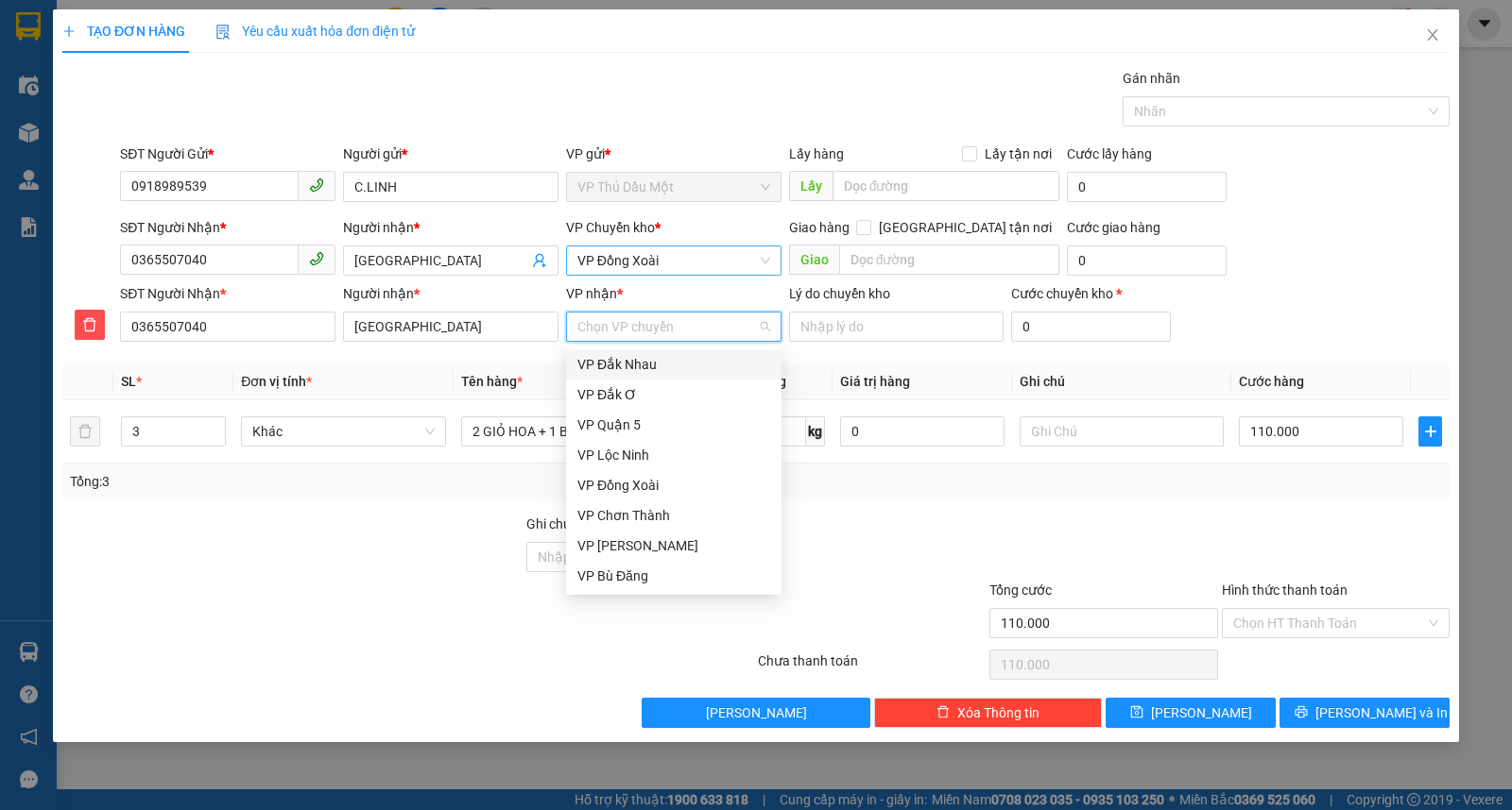
type input "B"
click at [662, 491] on div "VP Bình Long" at bounding box center [673, 485] width 192 height 21
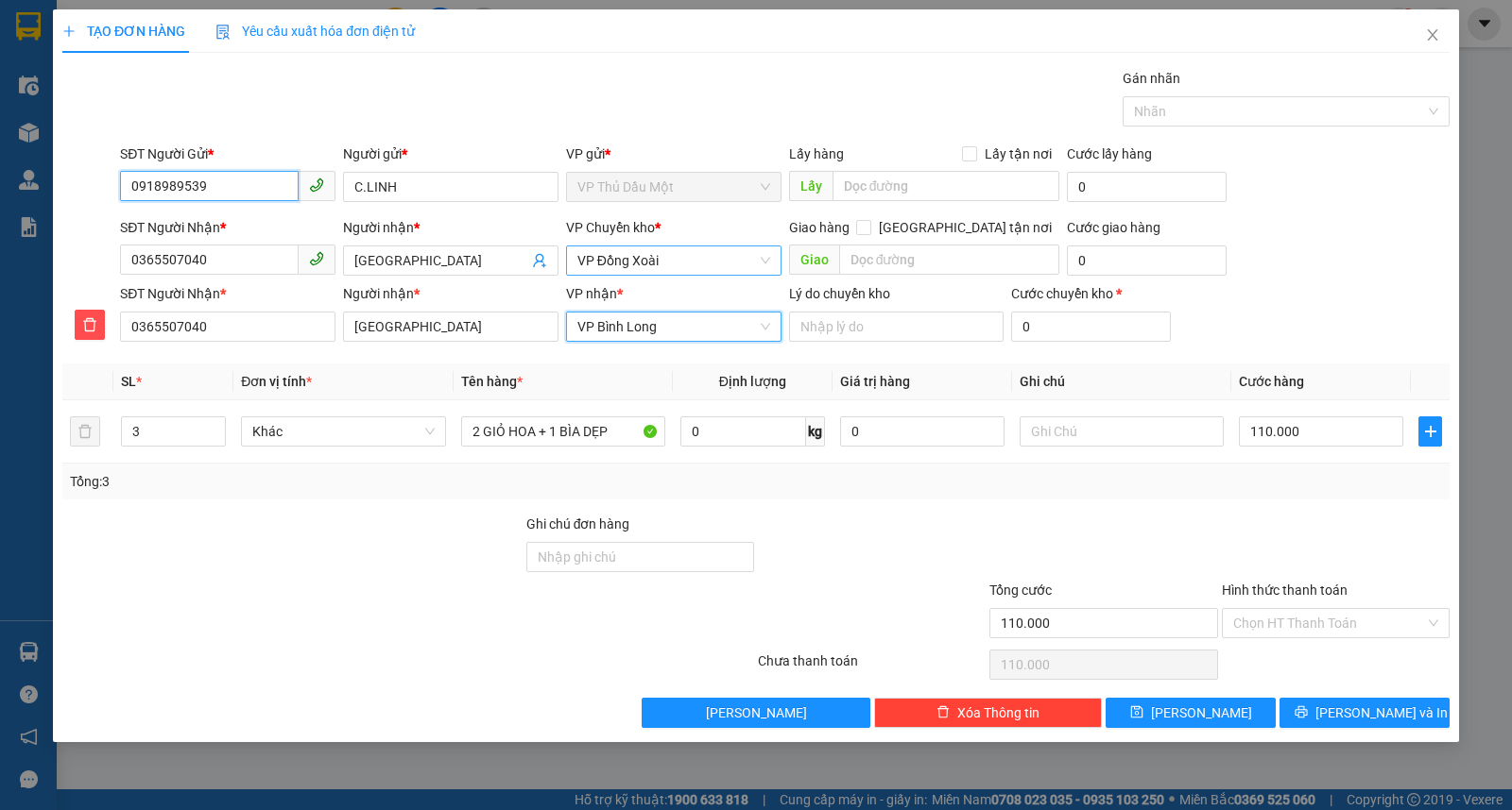
click at [221, 184] on input "0918989539" at bounding box center [209, 187] width 179 height 30
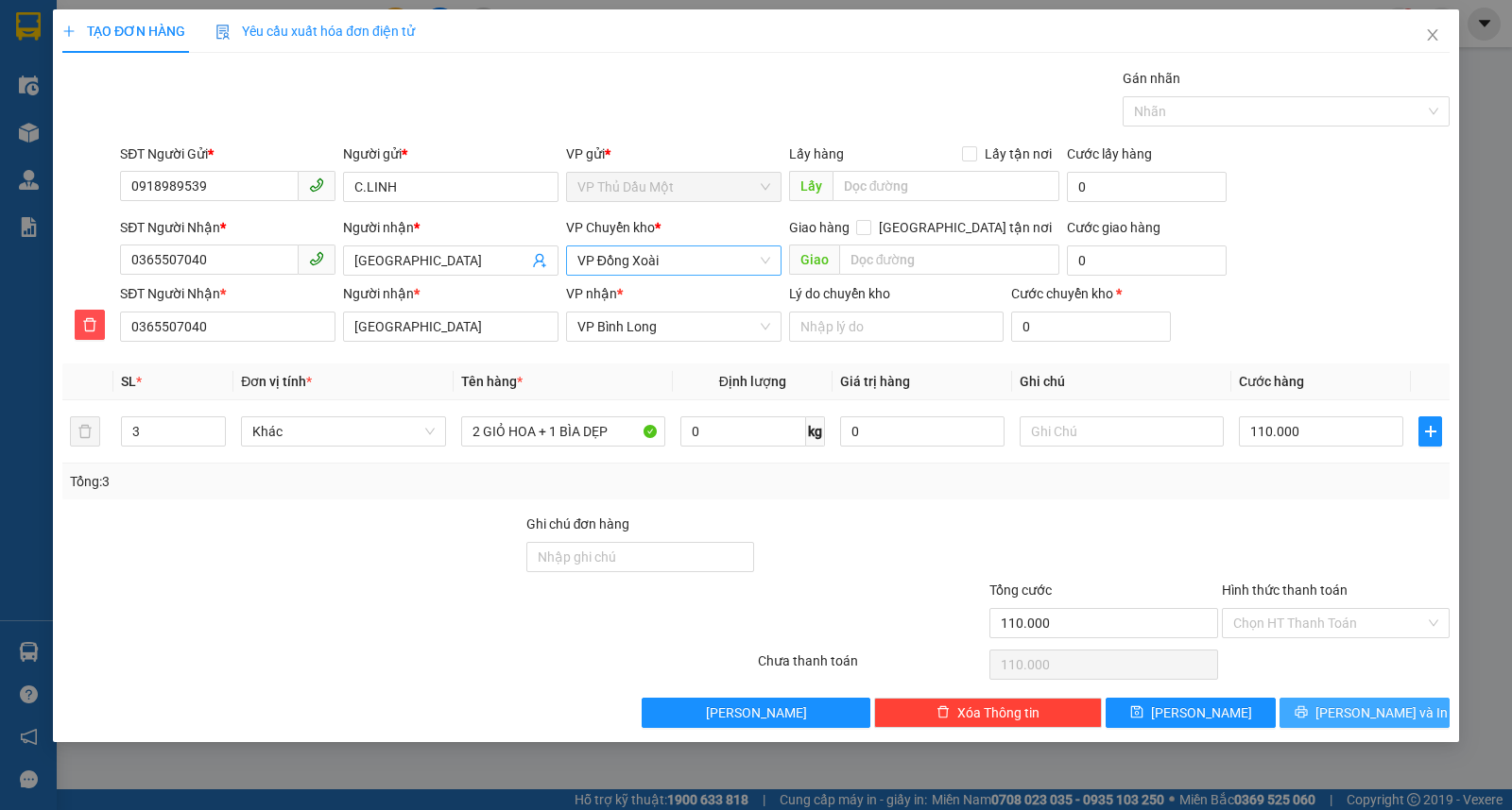
click at [1383, 724] on button "[PERSON_NAME] và In" at bounding box center [1364, 713] width 170 height 30
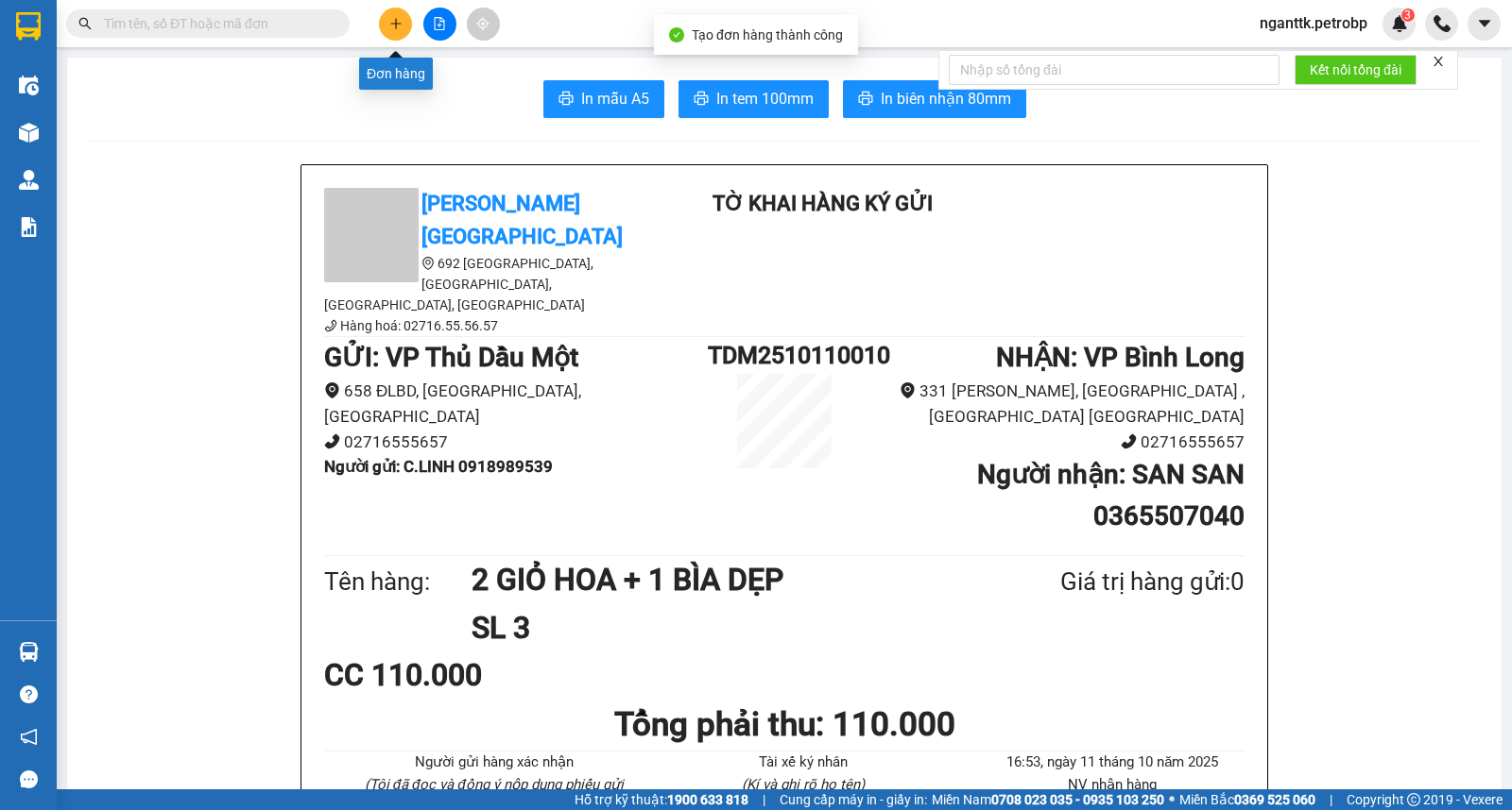
click at [394, 22] on icon "plus" at bounding box center [396, 24] width 13 height 13
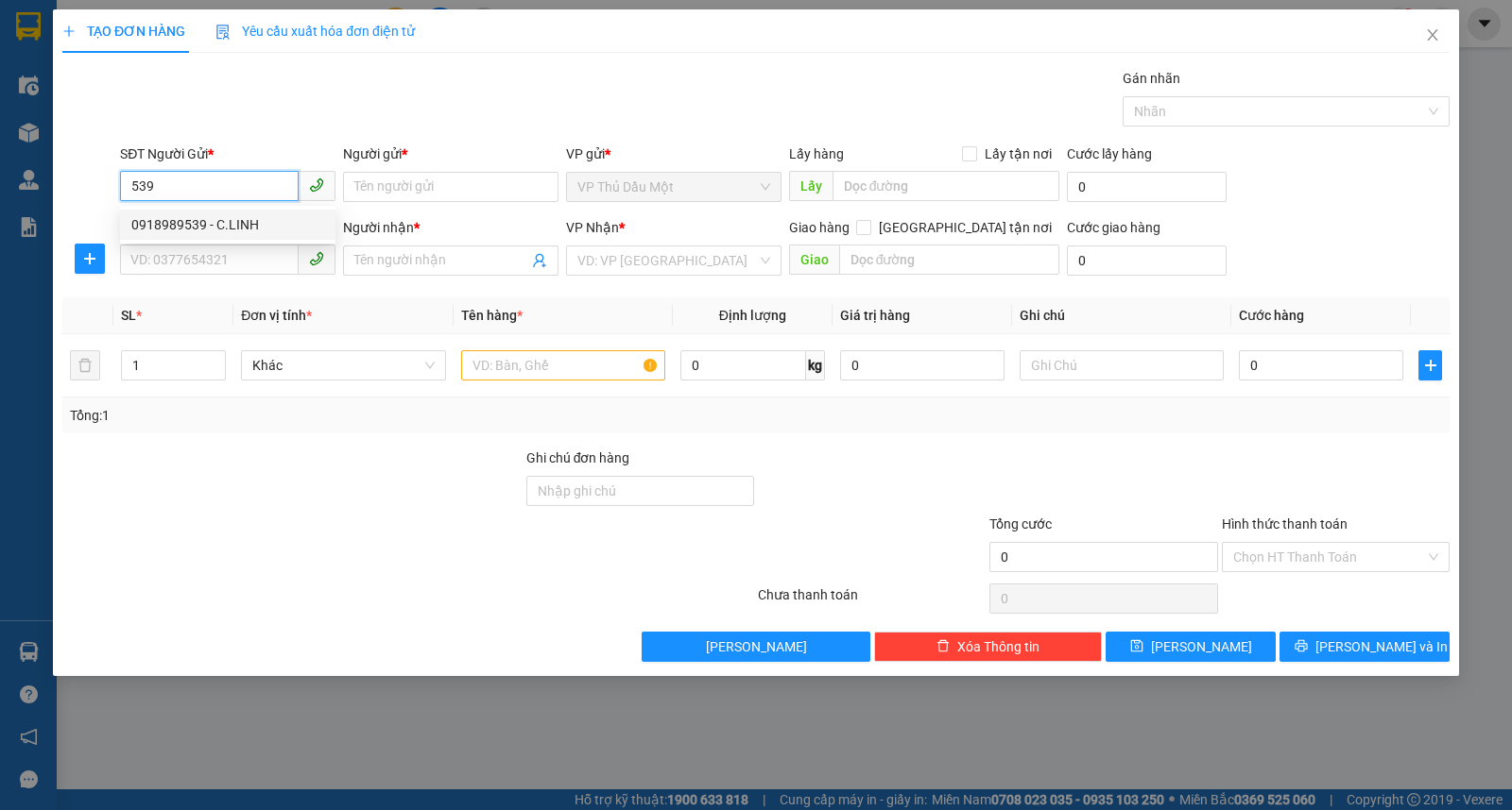
click at [215, 227] on div "0918989539 - C.LINH" at bounding box center [228, 225] width 192 height 21
type input "0918989539"
type input "C.LINH"
type input "0365507040"
type input "[GEOGRAPHIC_DATA]"
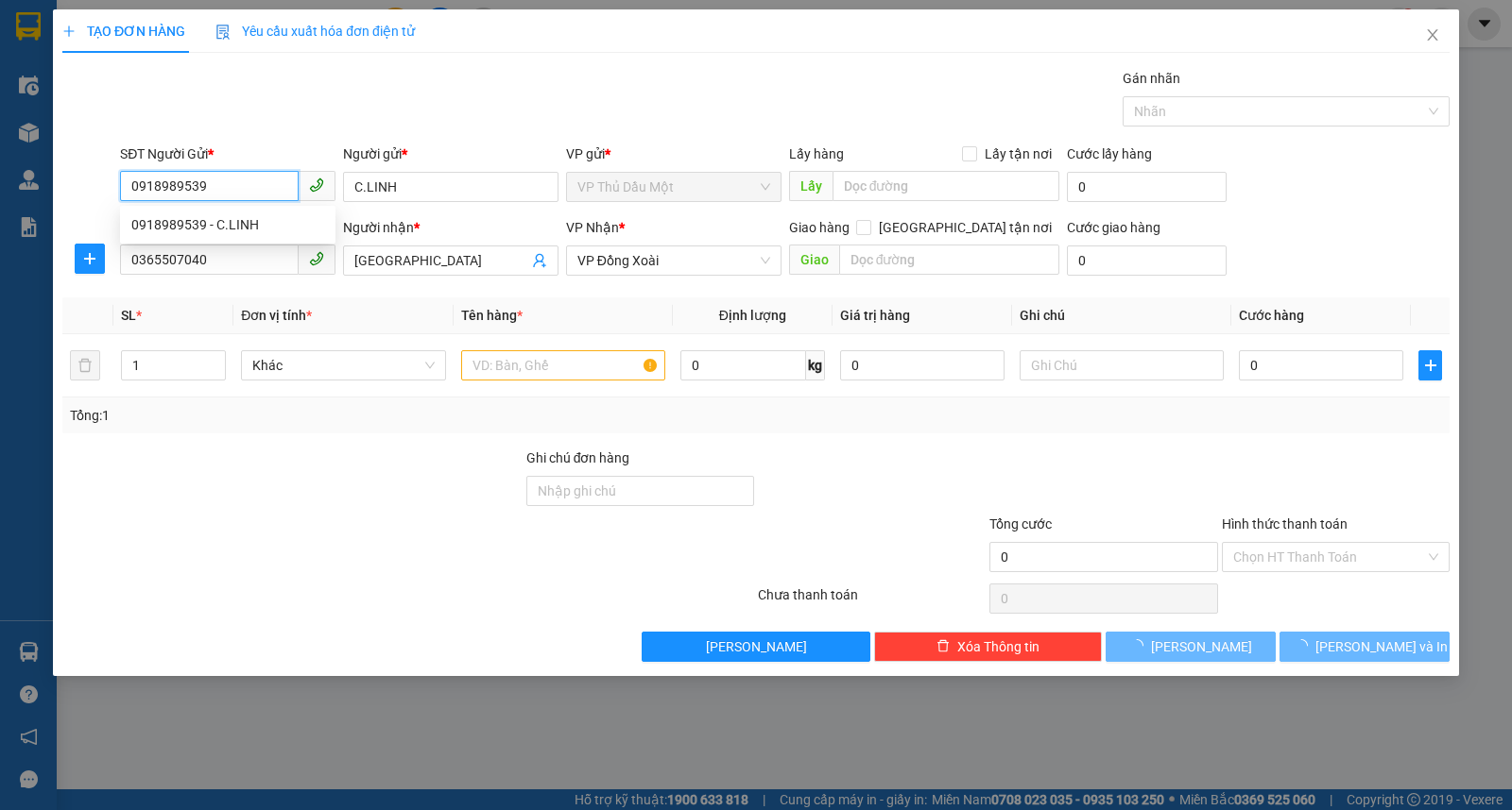
type input "110.000"
type input "0918989539"
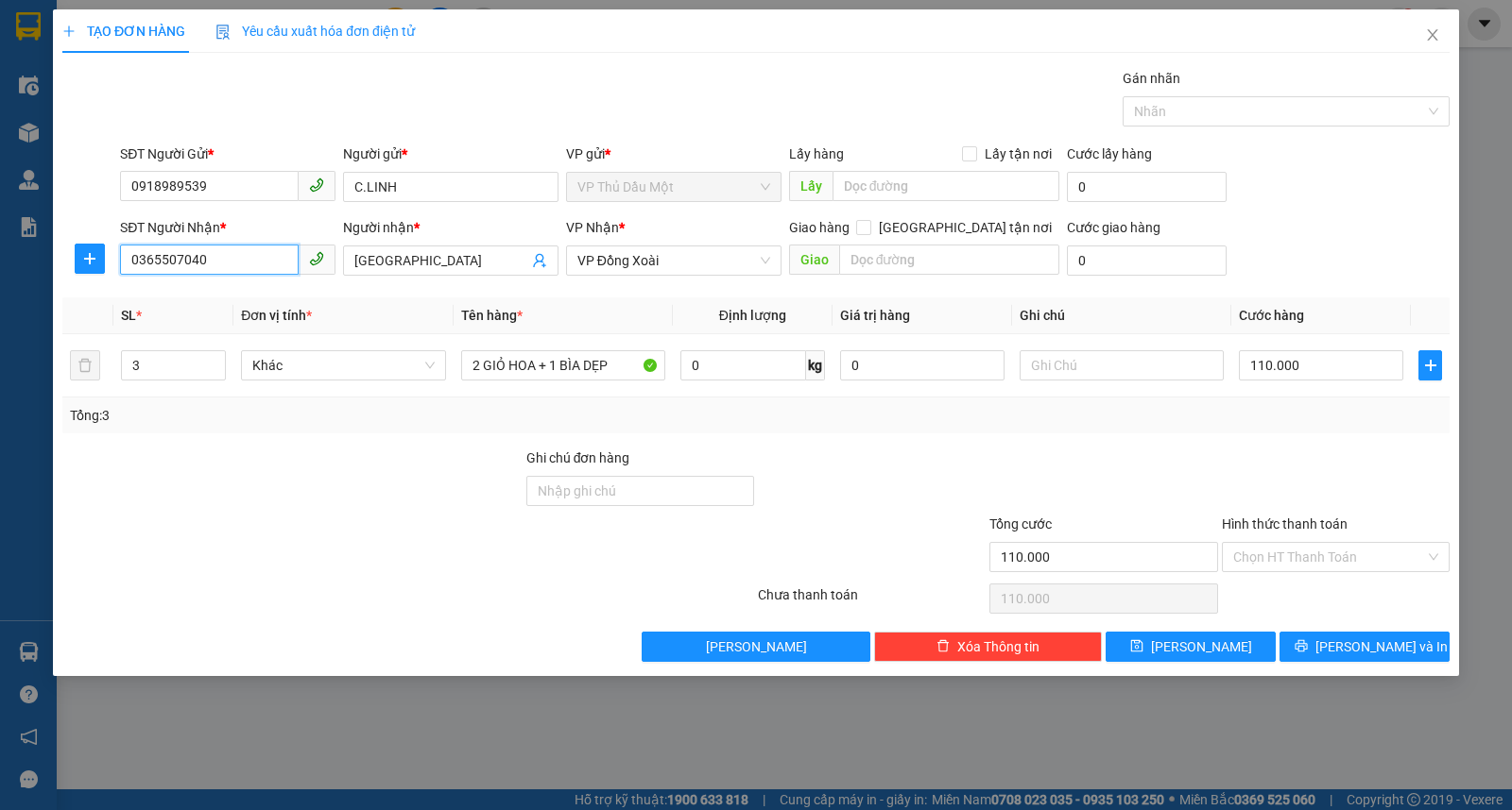
click at [240, 247] on input "0365507040" at bounding box center [209, 260] width 179 height 30
click at [244, 288] on div "0961526356 - GIANG" at bounding box center [228, 299] width 192 height 21
type input "0961526356"
type input "GIANG"
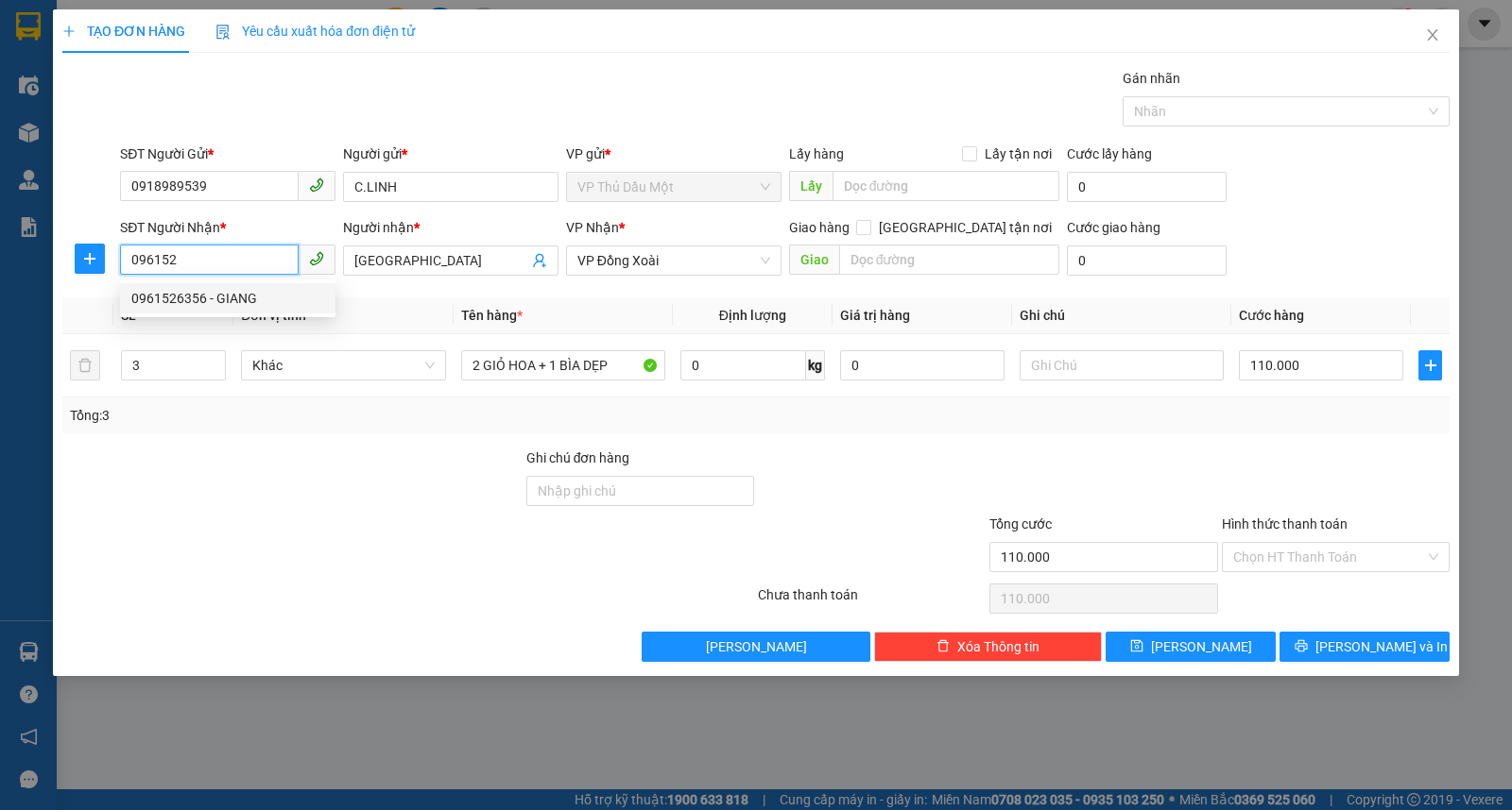
type input "TRẠM THU PHÍ TÂN KHAI"
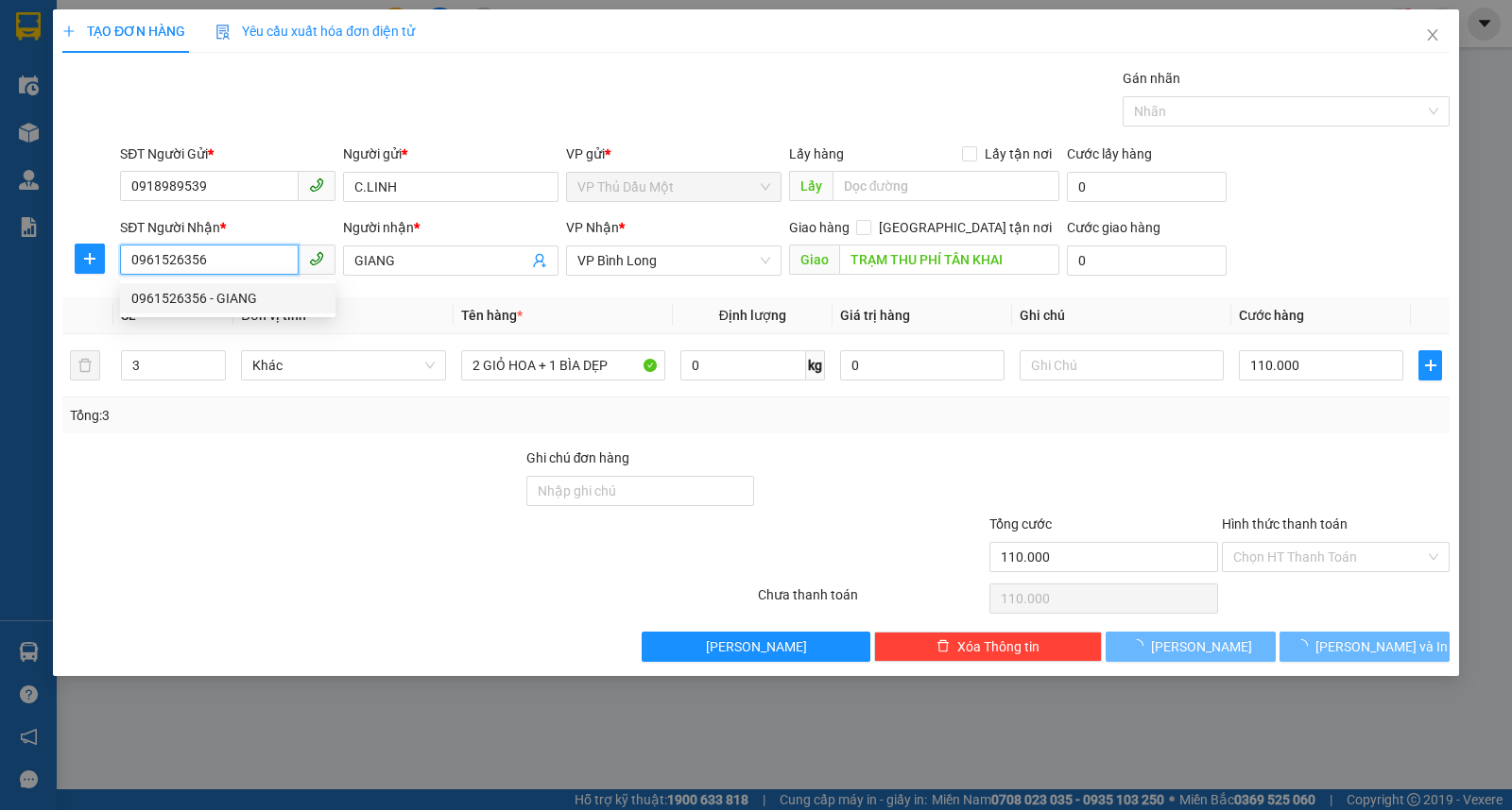
type input "50.000"
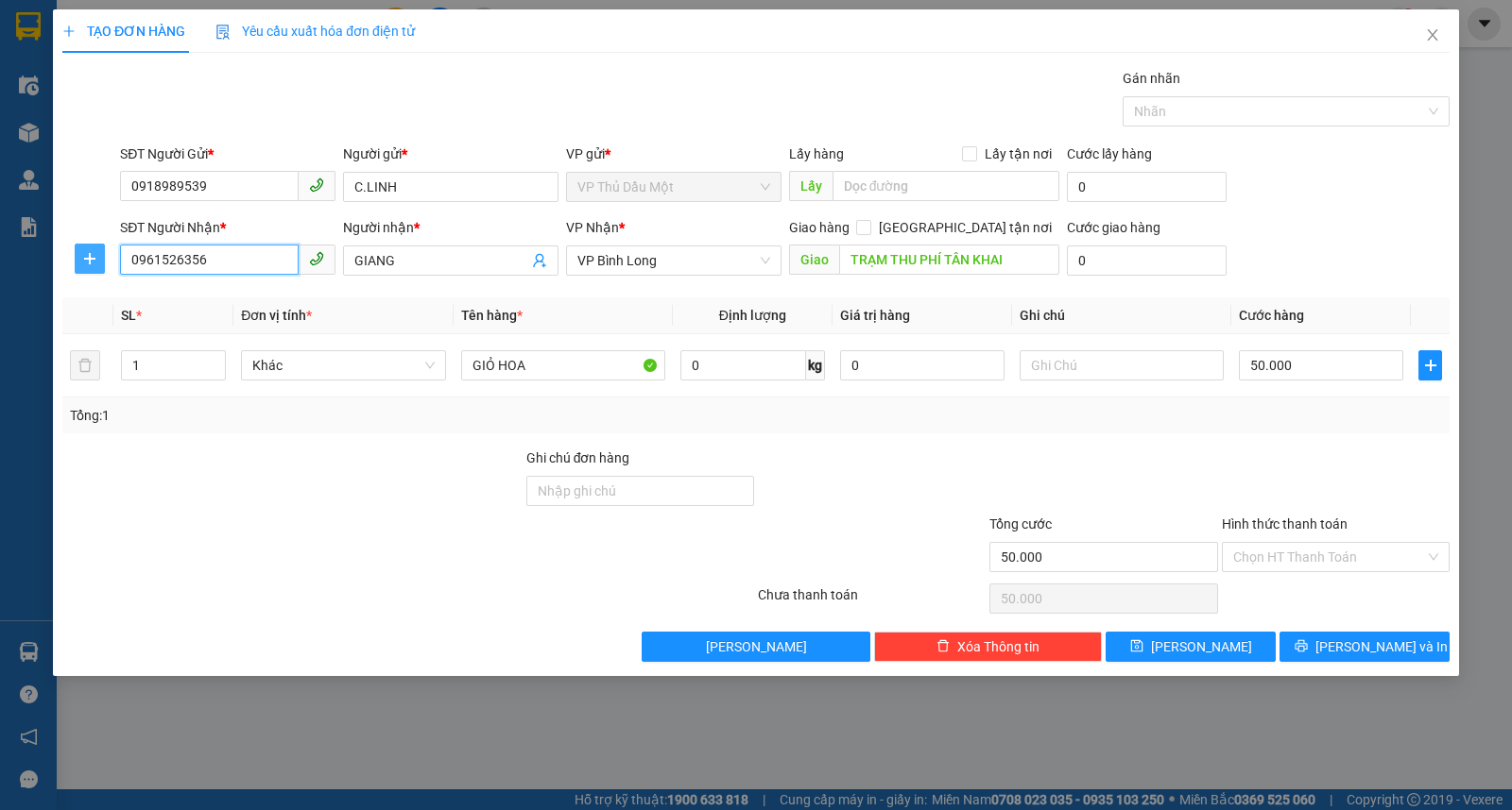
type input "0961526356"
click at [92, 261] on icon "plus" at bounding box center [90, 259] width 15 height 15
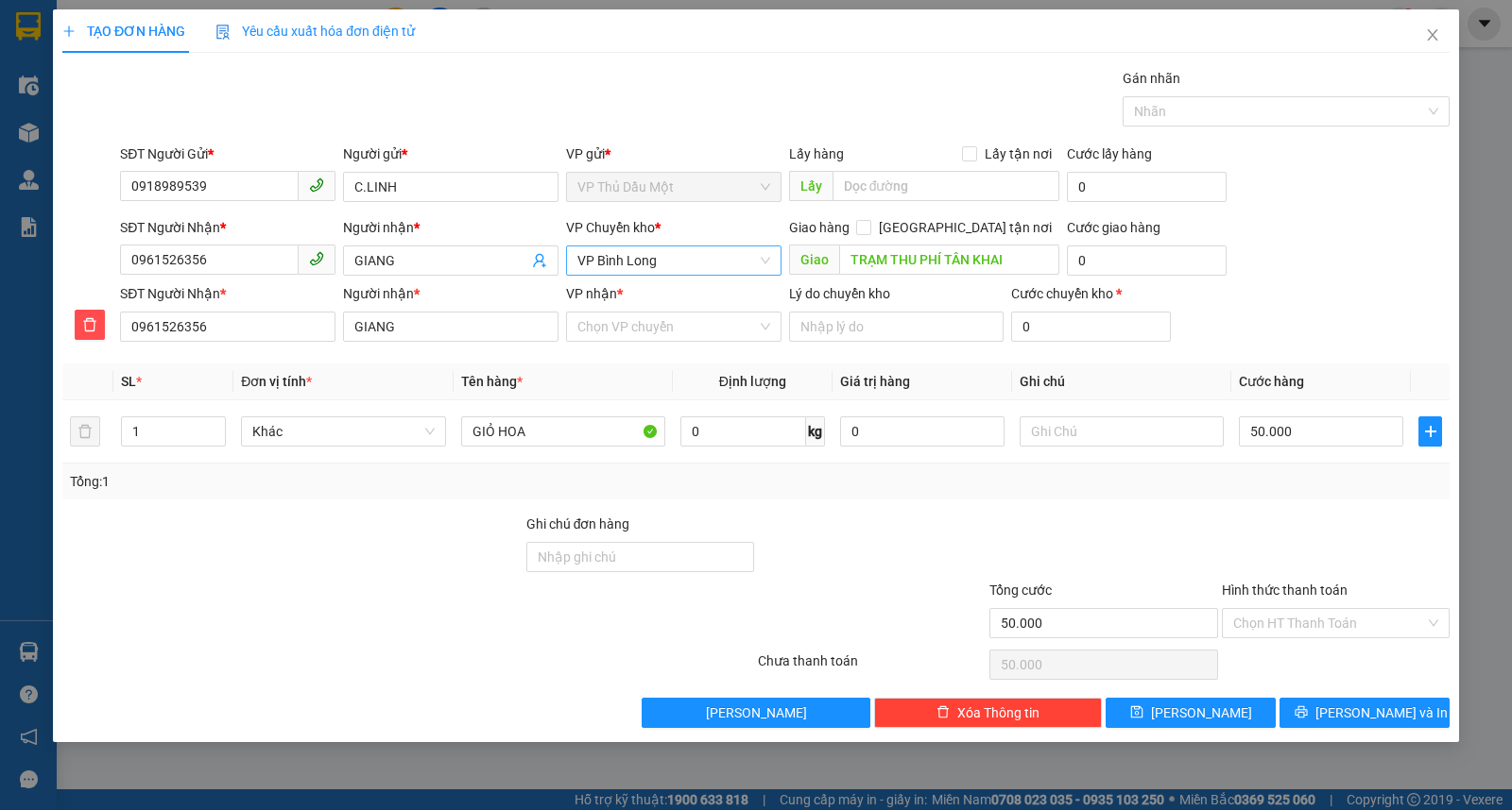
click at [653, 263] on span "VP Bình Long" at bounding box center [673, 261] width 192 height 29
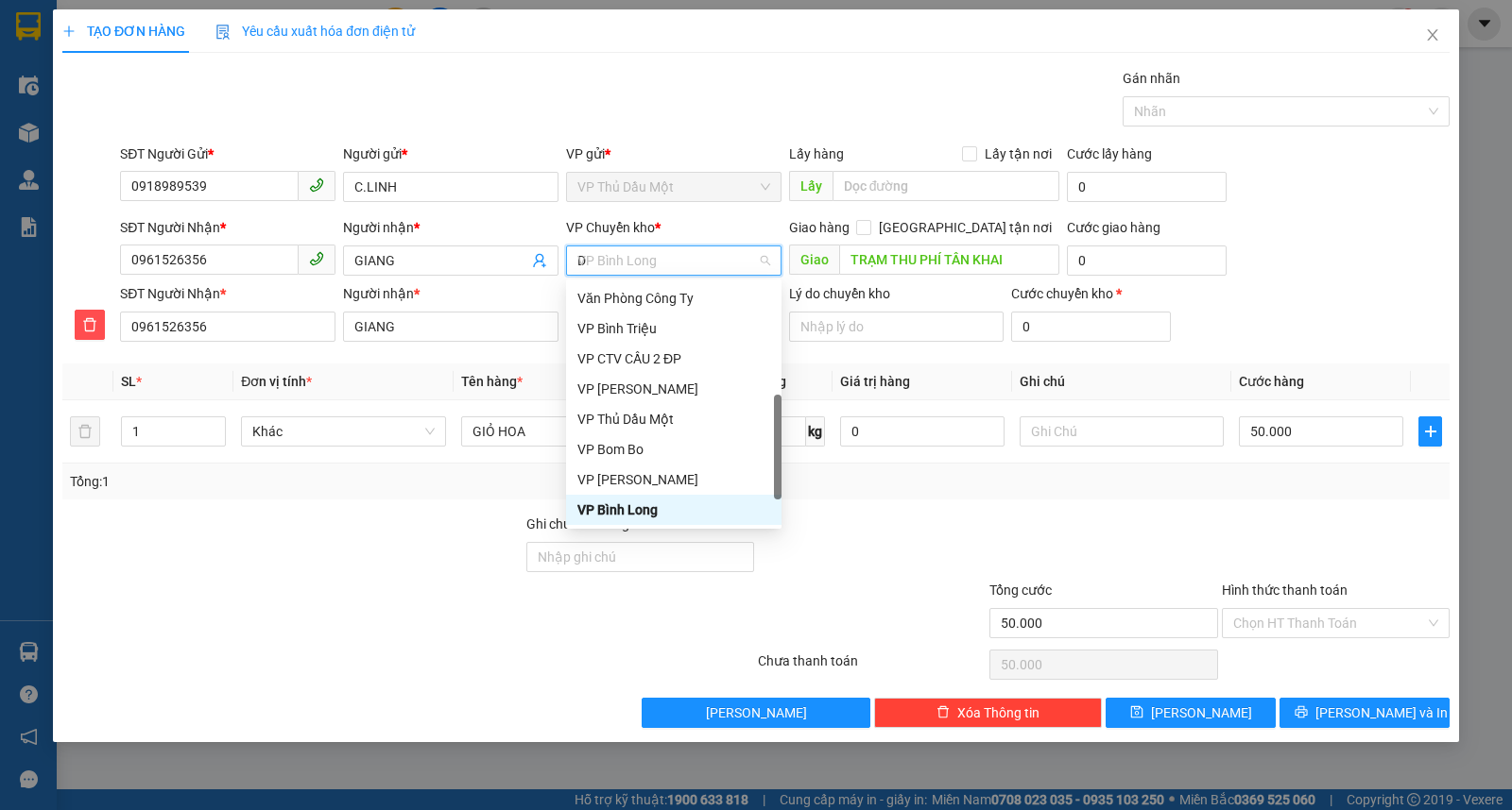
scroll to position [30, 0]
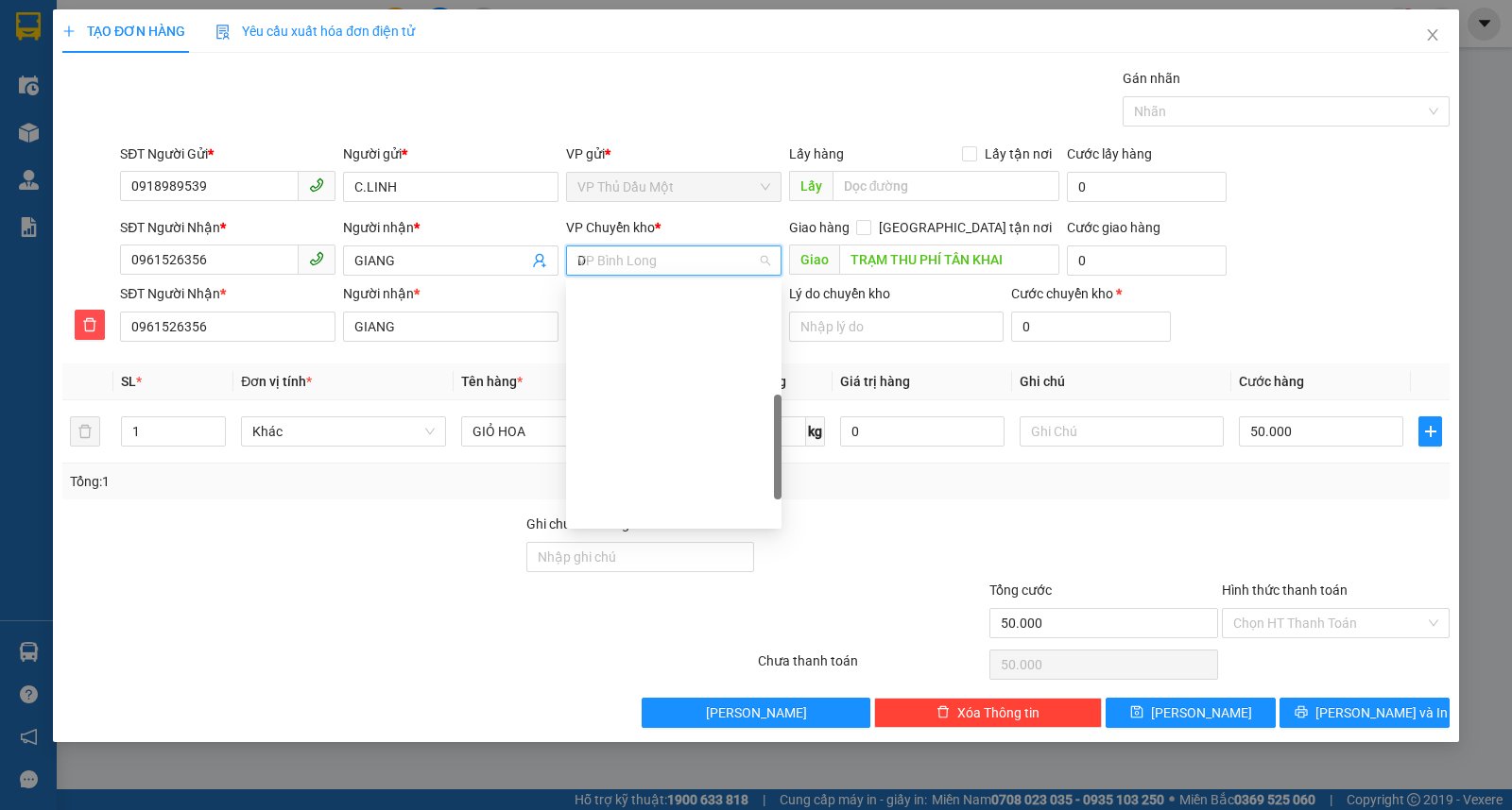
type input "D"
type input "Đ"
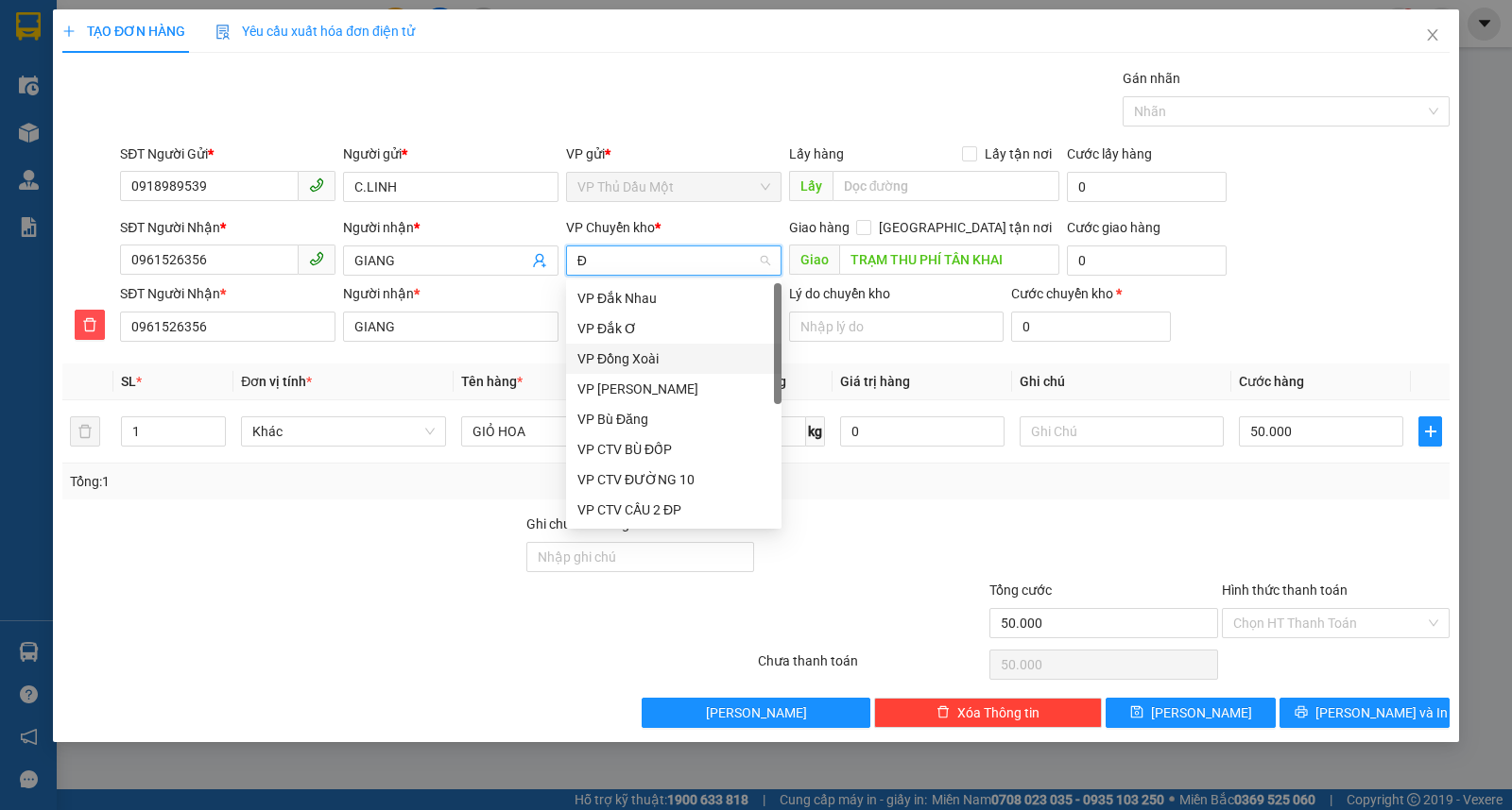
click at [647, 349] on div "VP Đồng Xoài" at bounding box center [673, 359] width 192 height 21
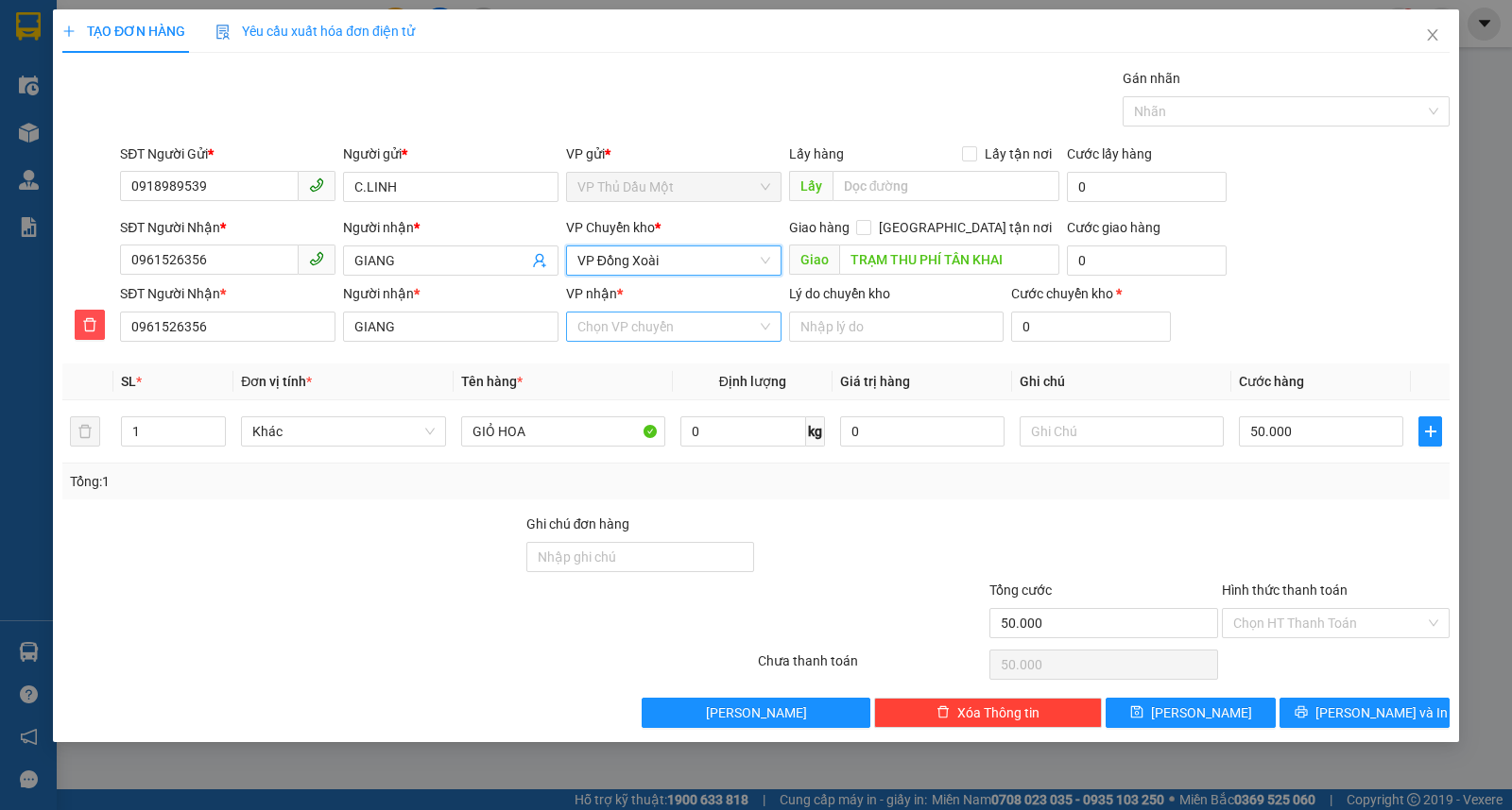
click at [641, 328] on input "VP nhận *" at bounding box center [666, 326] width 180 height 29
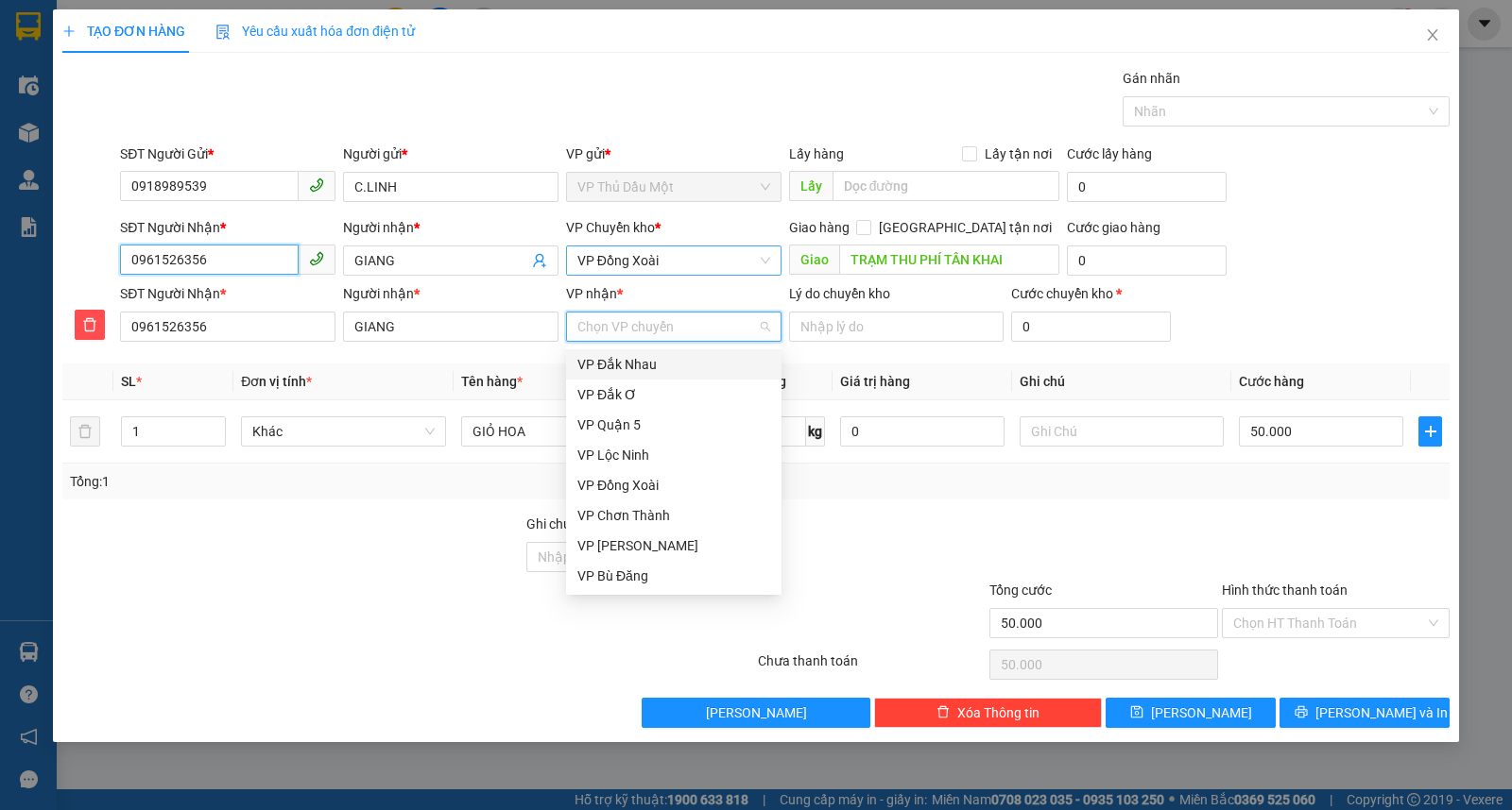
click at [208, 255] on input "0961526356" at bounding box center [209, 260] width 179 height 30
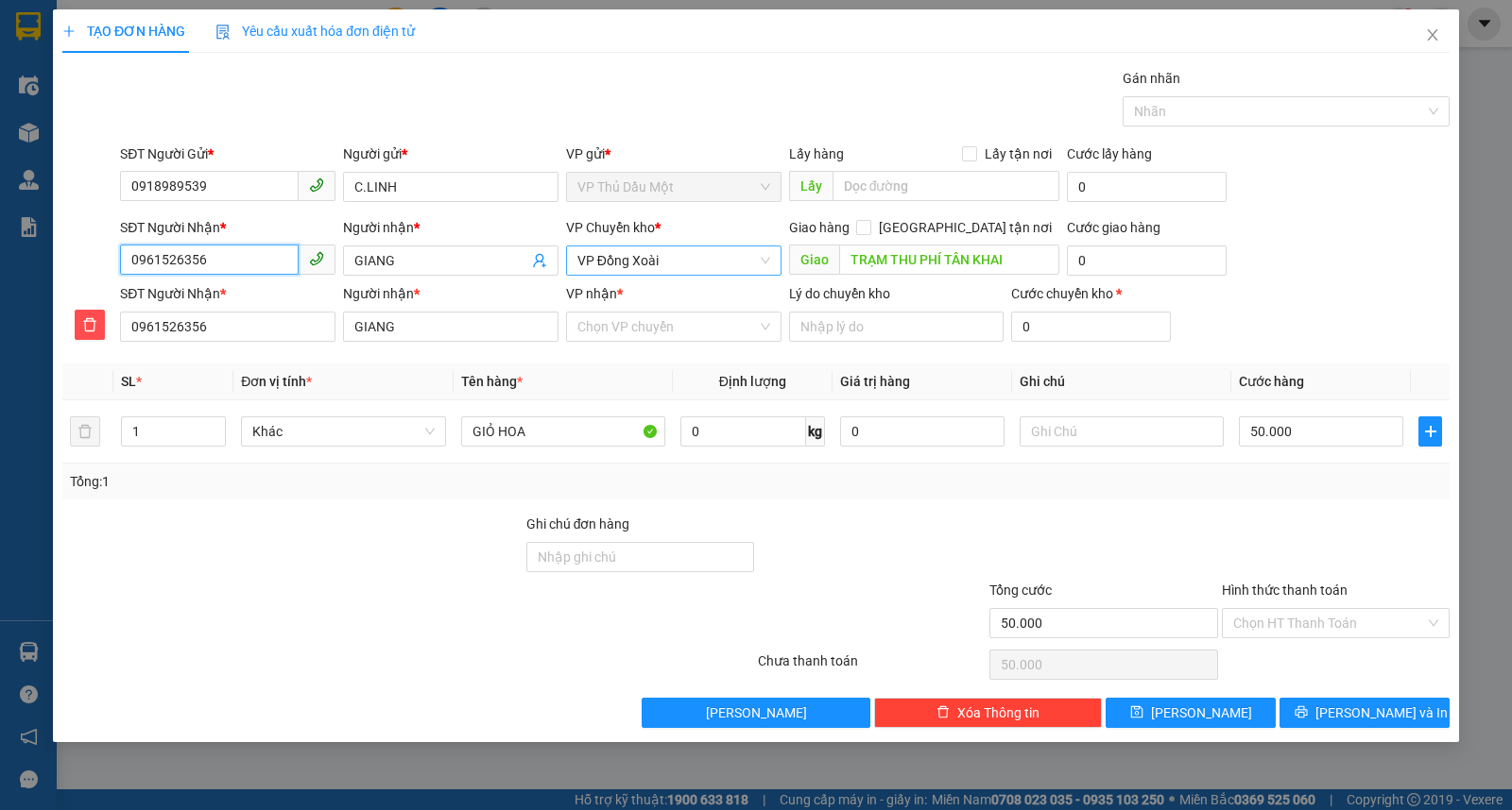
click at [208, 255] on input "0961526356" at bounding box center [209, 260] width 179 height 30
click at [629, 316] on input "VP nhận *" at bounding box center [666, 326] width 180 height 29
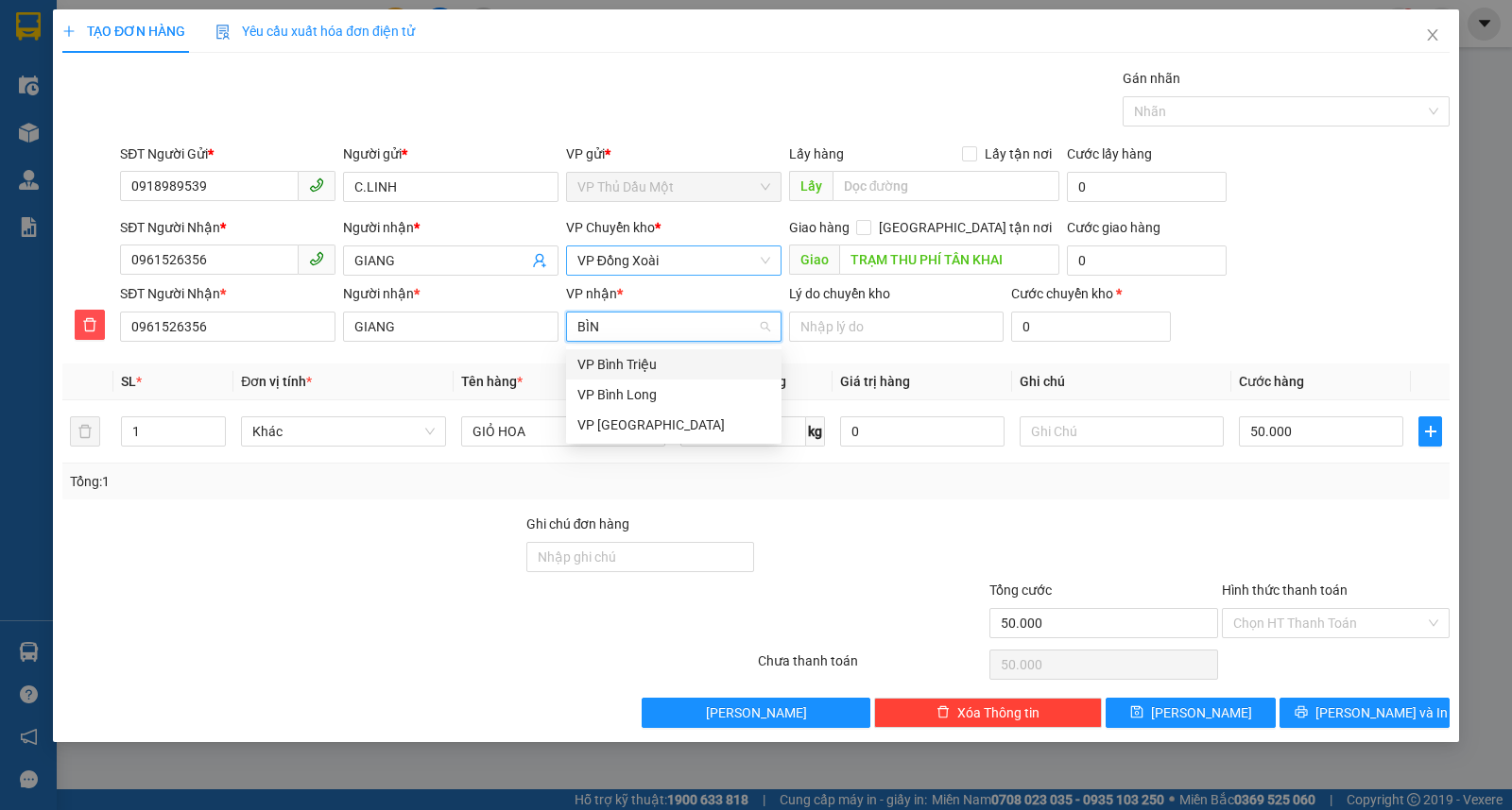
type input "BÌNH"
click at [630, 399] on div "VP Bình Long" at bounding box center [673, 395] width 192 height 21
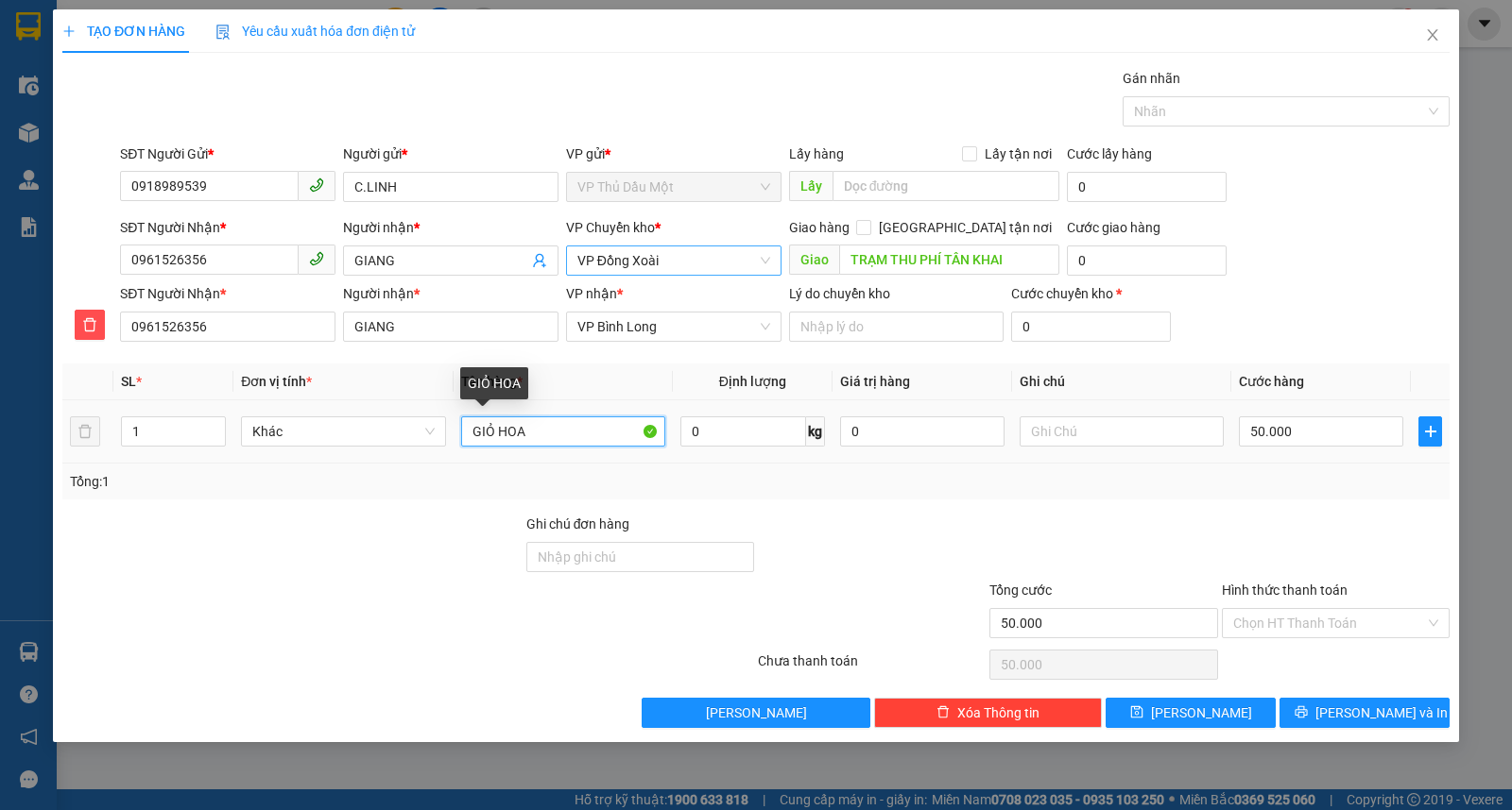
click at [569, 429] on input "GIỎ HOA" at bounding box center [563, 432] width 204 height 30
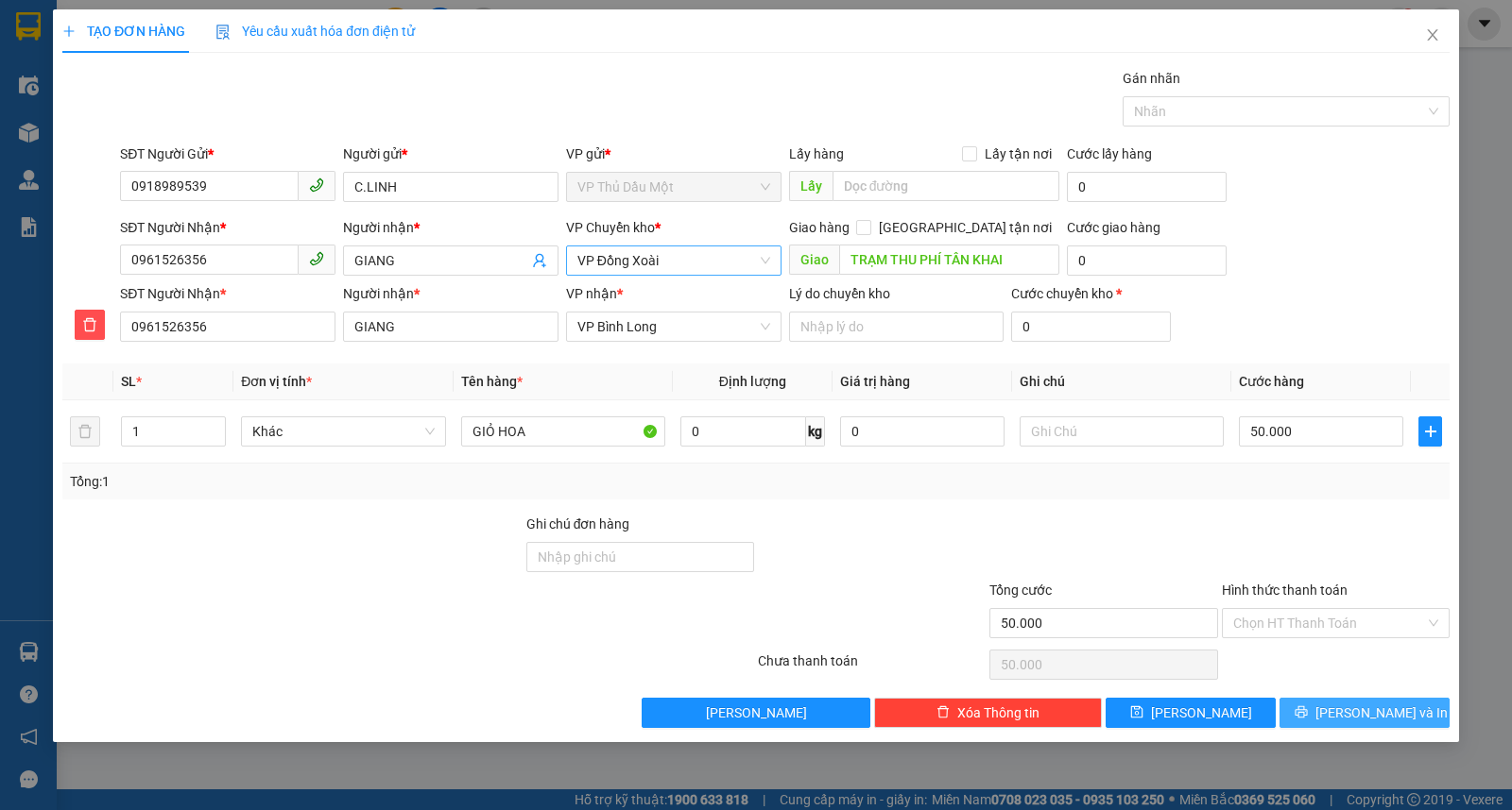
click at [1365, 711] on span "[PERSON_NAME] và In" at bounding box center [1381, 713] width 132 height 21
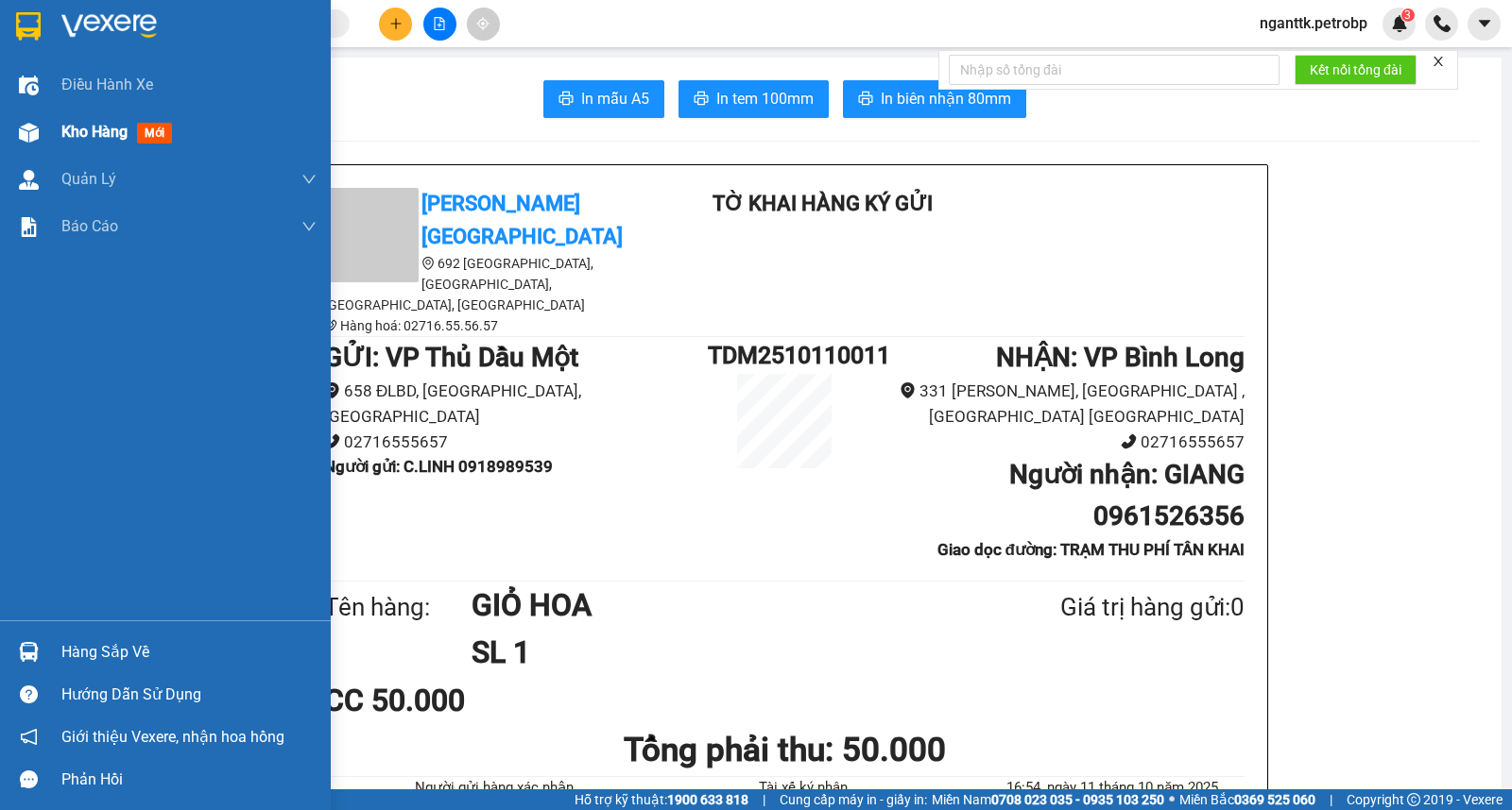
click at [21, 140] on img at bounding box center [29, 132] width 20 height 20
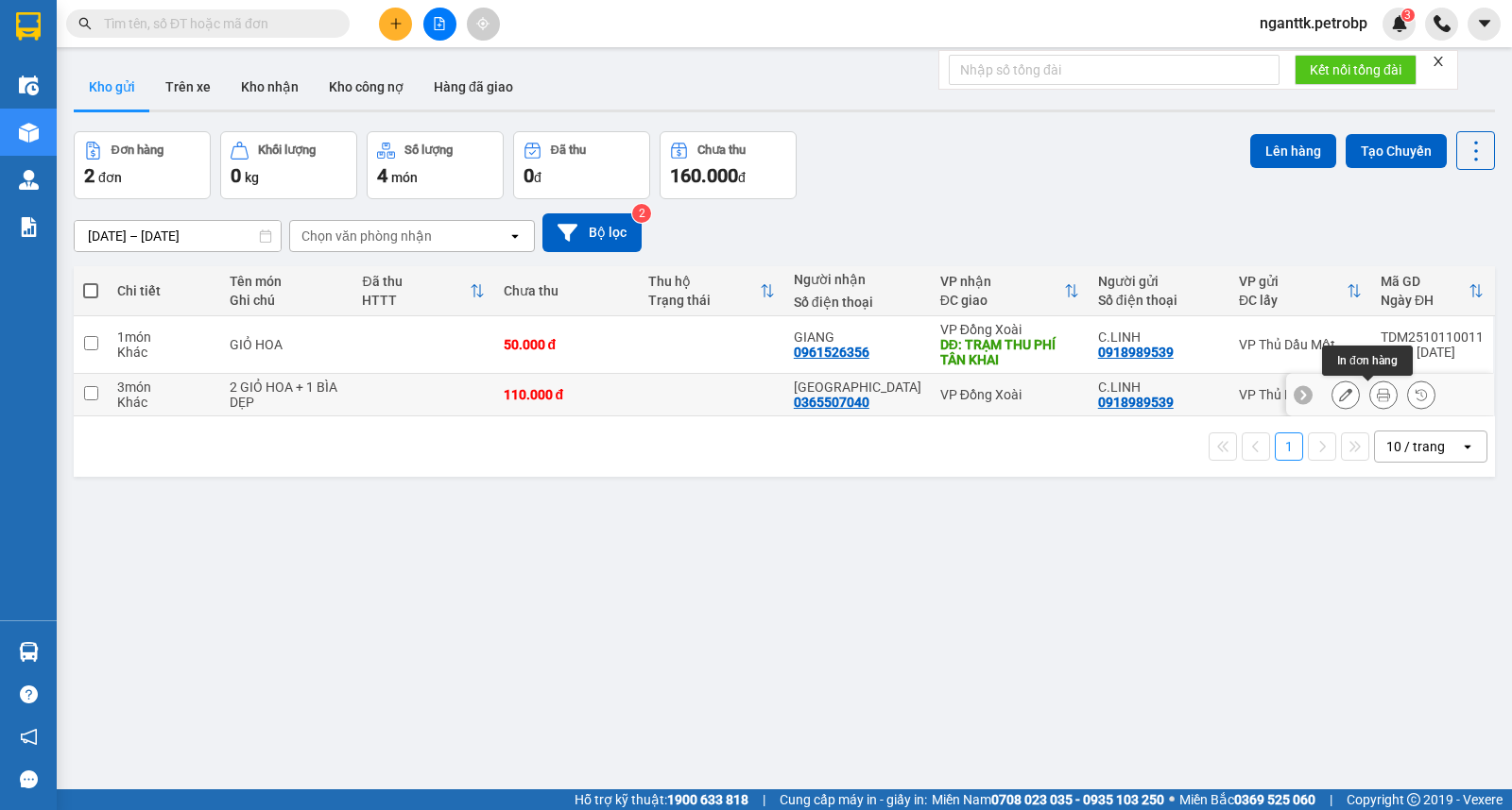
click at [1377, 397] on icon at bounding box center [1383, 395] width 13 height 13
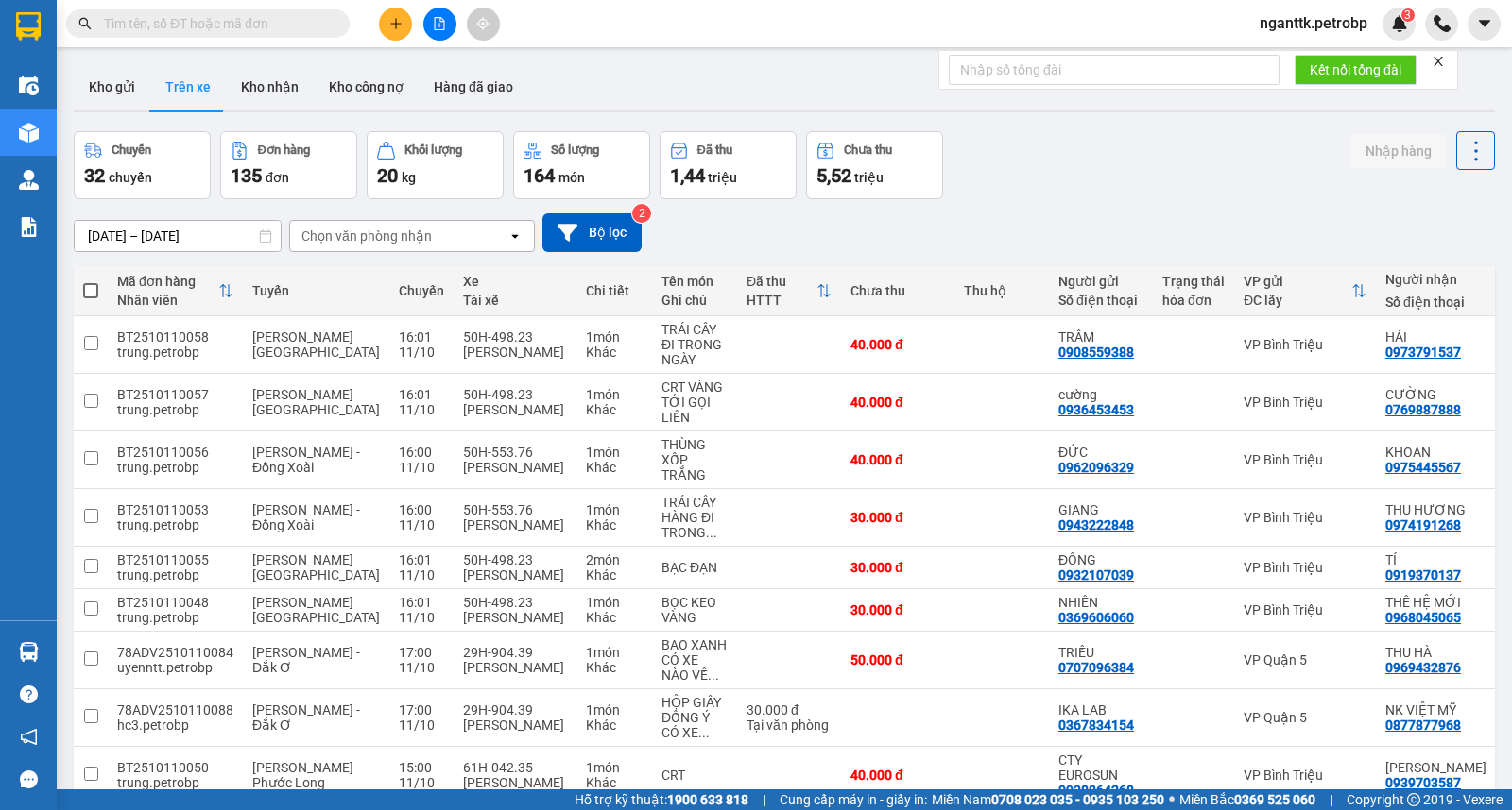
paste input "0918989539"
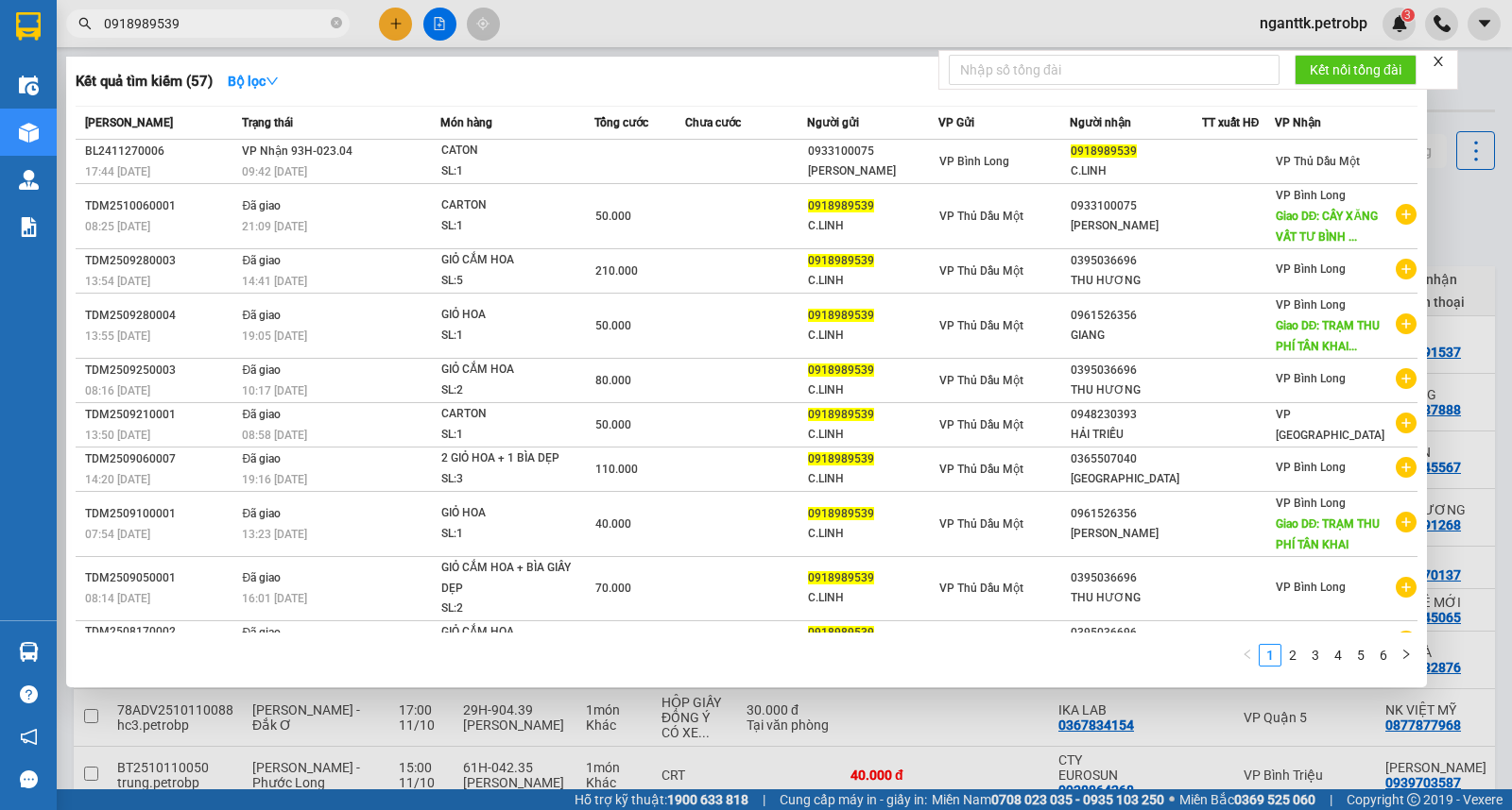
type input "0918989539"
click at [332, 21] on icon "close-circle" at bounding box center [336, 23] width 11 height 11
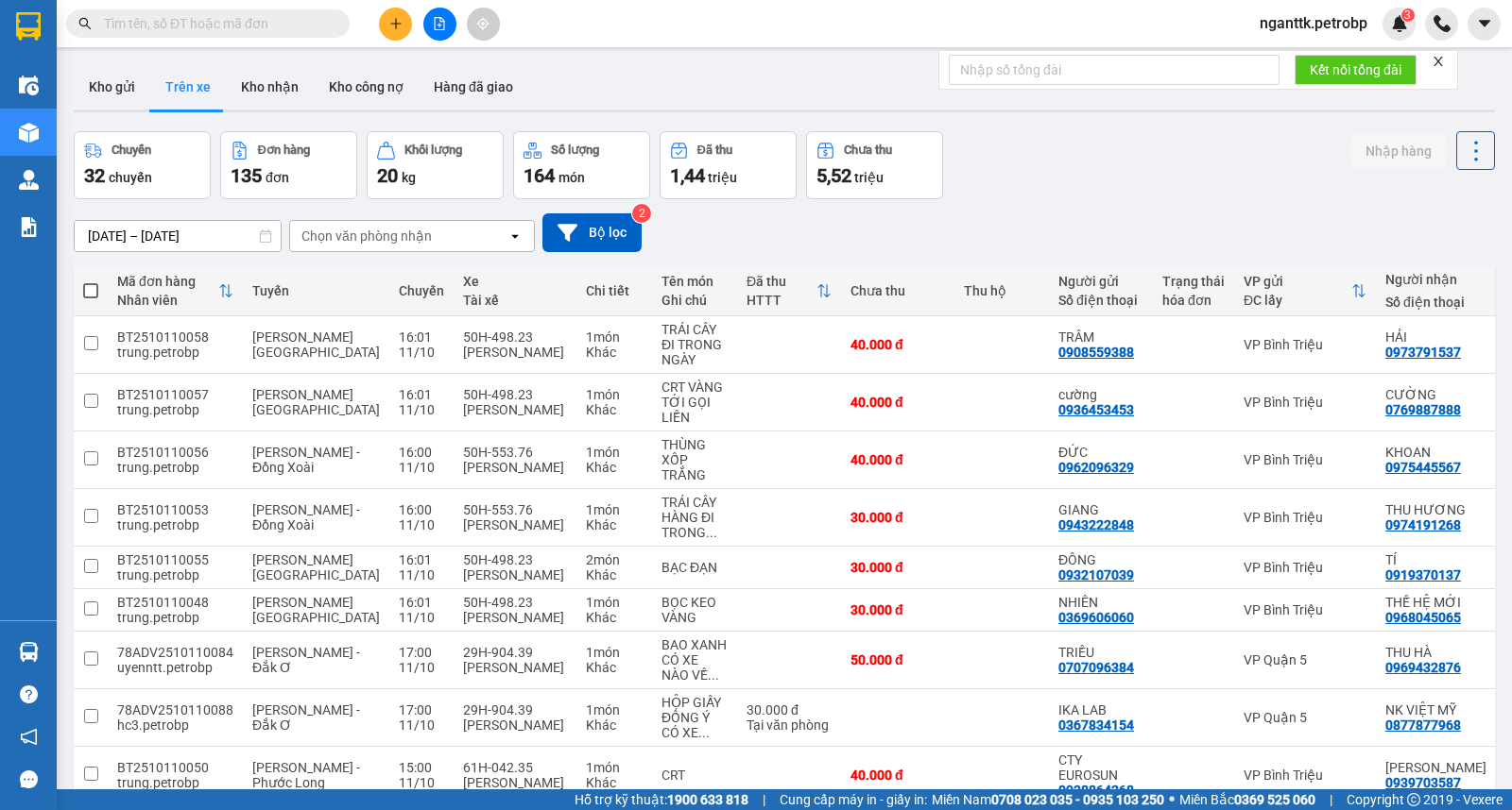
paste input "0961526356"
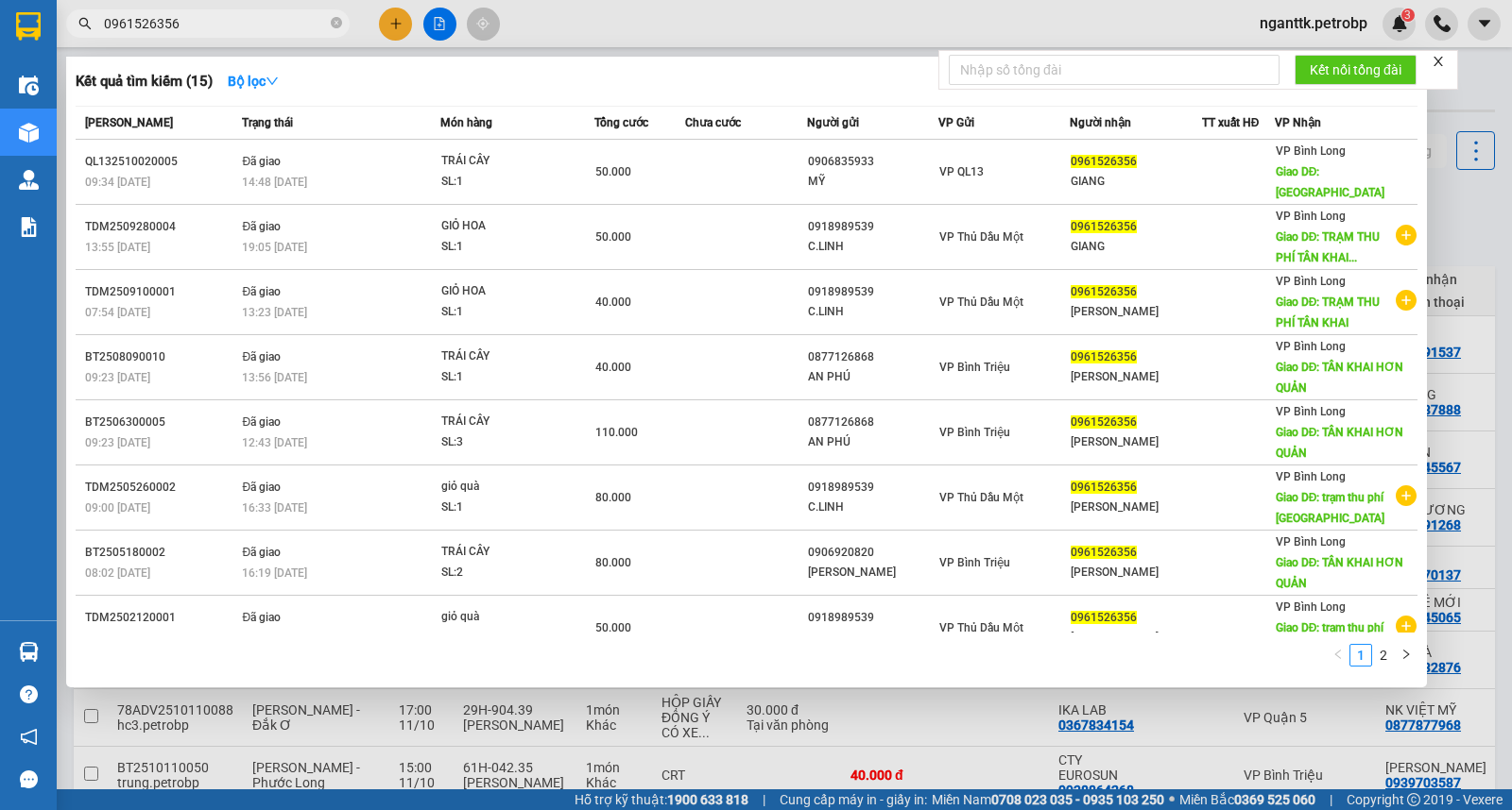
type input "0961526356"
